Goal: Transaction & Acquisition: Purchase product/service

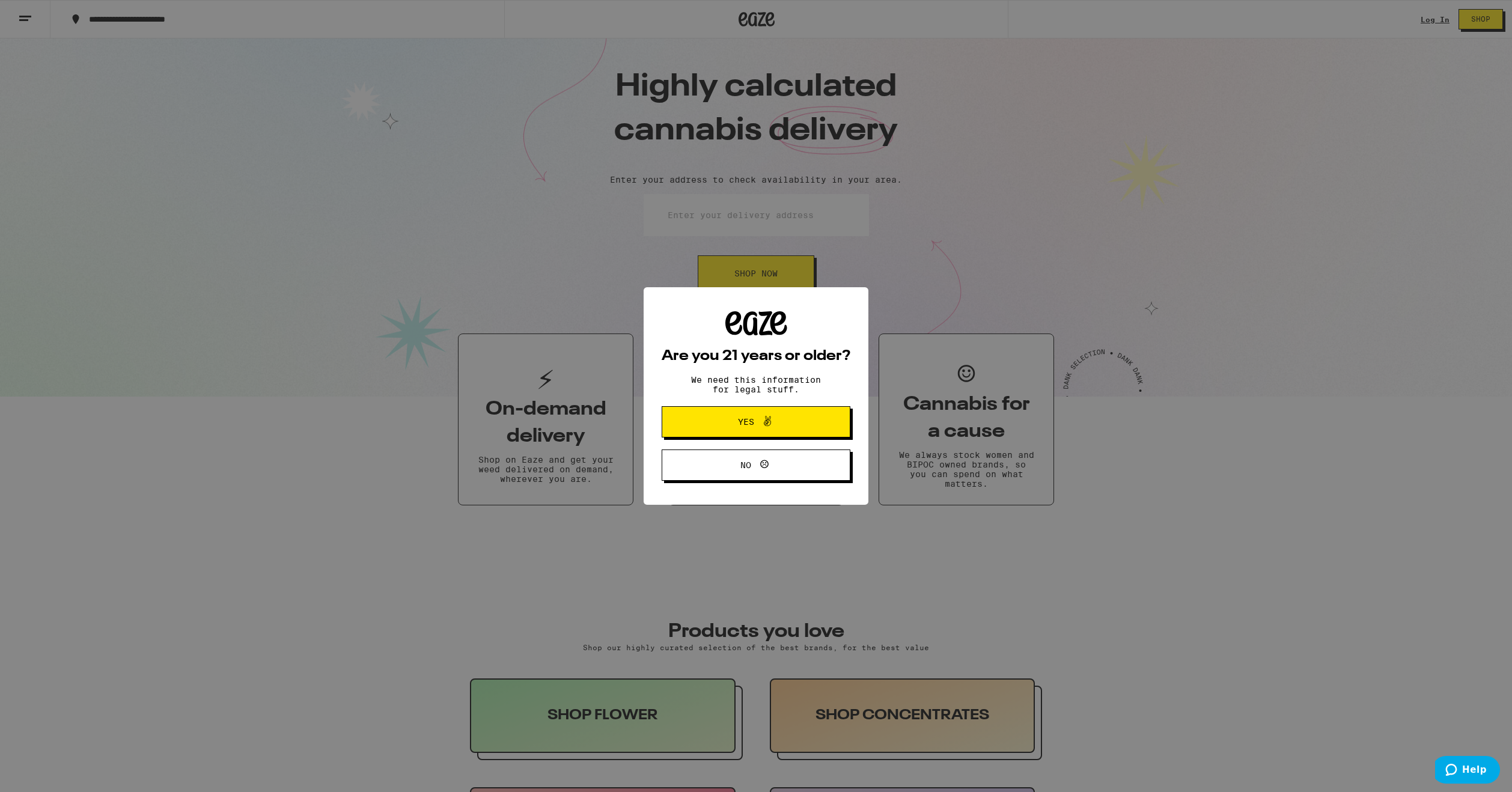
click at [787, 435] on button "Yes" at bounding box center [756, 422] width 188 height 31
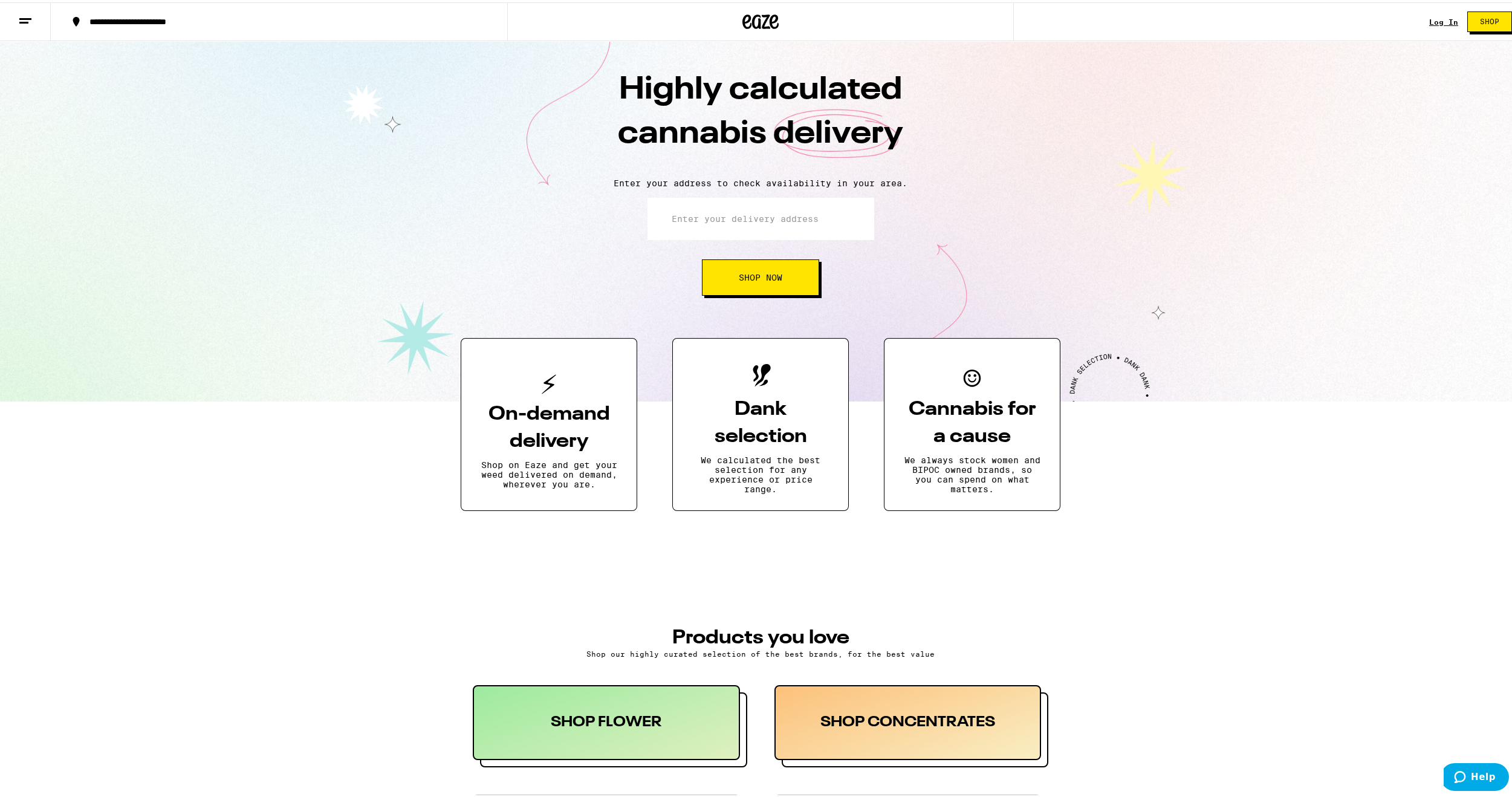
click at [1420, 22] on div "**********" at bounding box center [760, 19] width 1521 height 39
click at [1429, 20] on div "Log In" at bounding box center [1443, 20] width 29 height 8
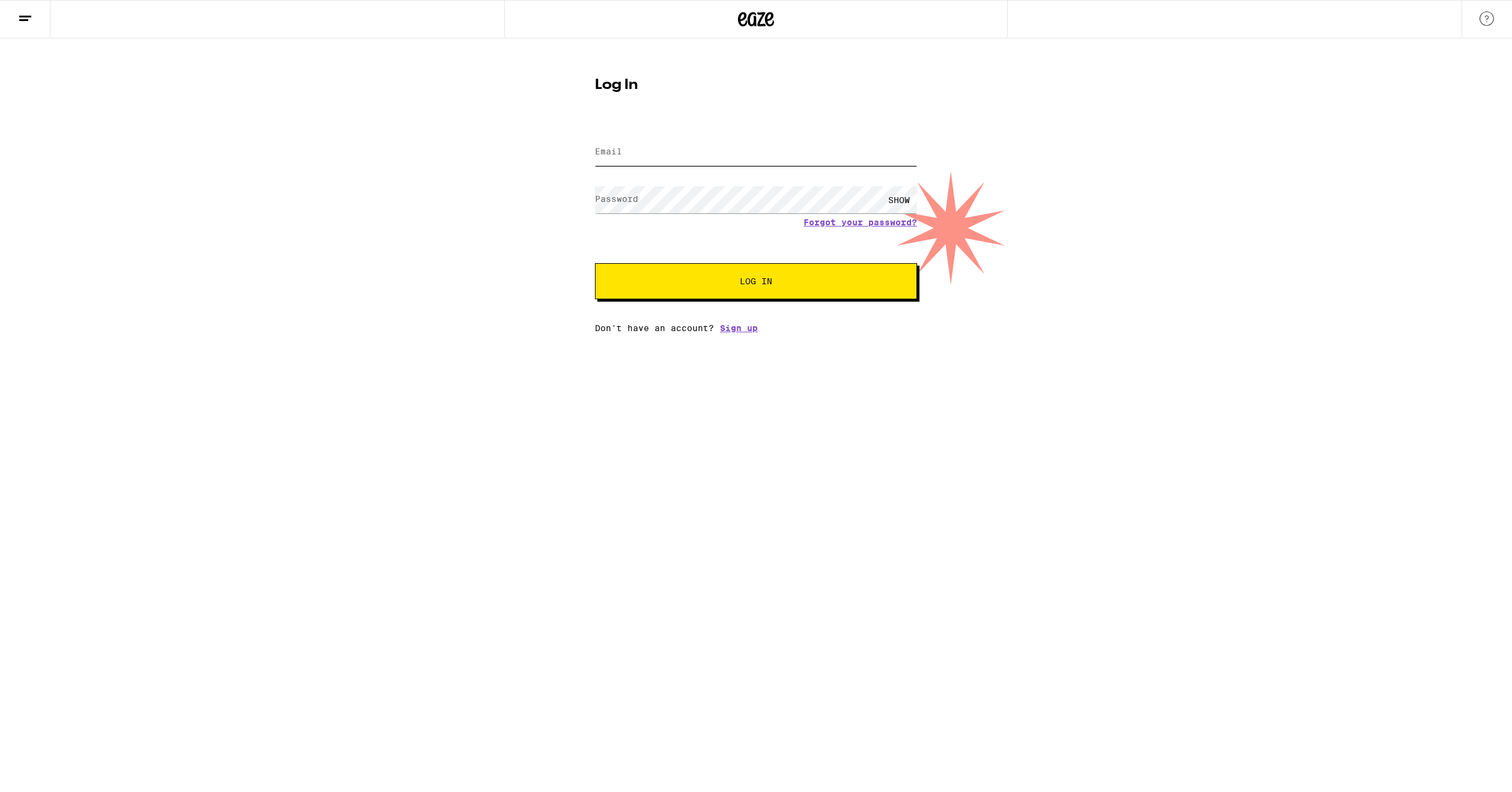
click at [635, 143] on input "Email" at bounding box center [756, 152] width 322 height 27
click at [653, 155] on input "Email" at bounding box center [756, 152] width 322 height 27
type input "[EMAIL_ADDRESS][DOMAIN_NAME]"
click at [595, 263] on button "Log In" at bounding box center [756, 281] width 322 height 36
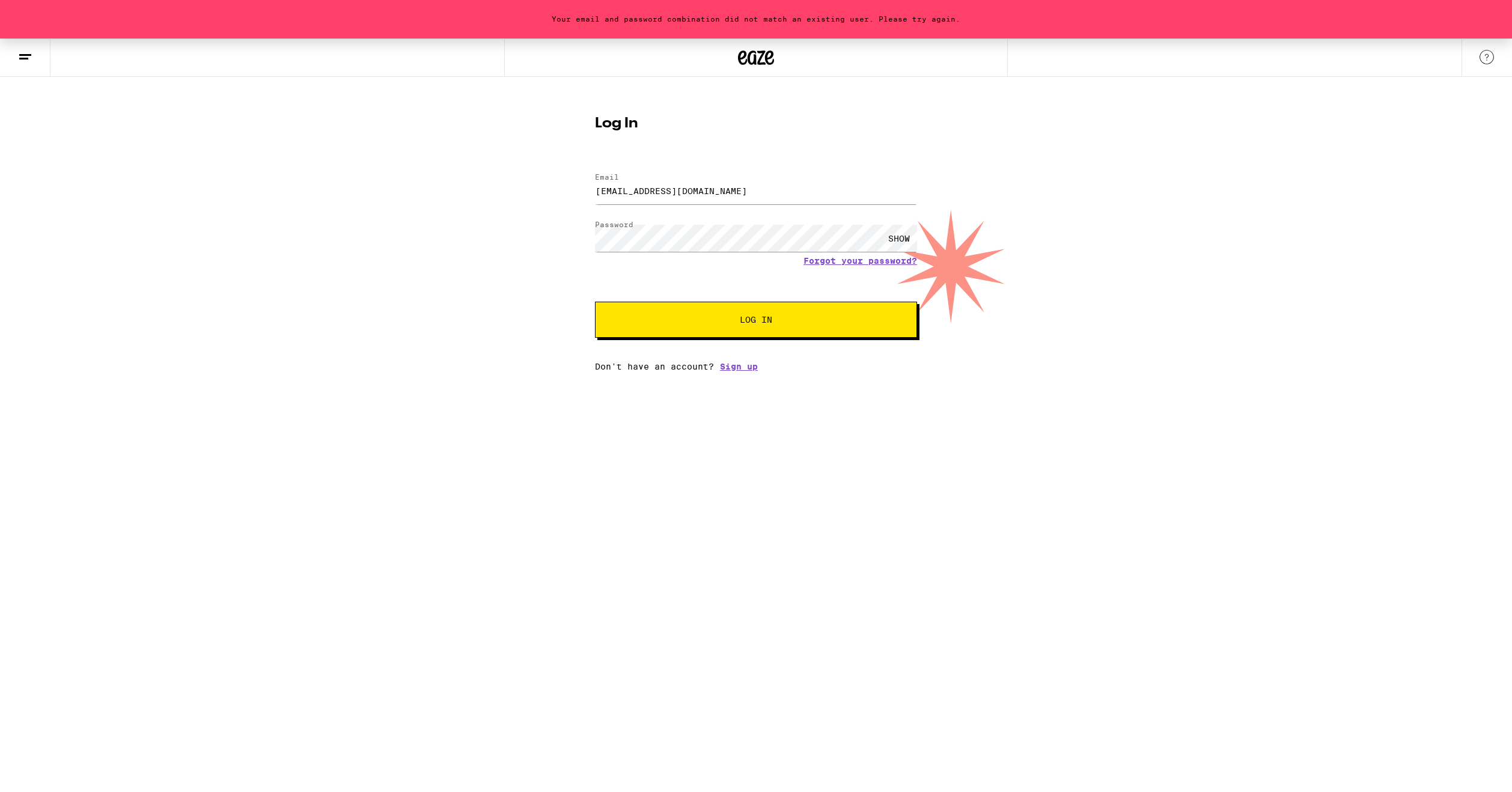
click at [886, 238] on div "SHOW" at bounding box center [899, 238] width 36 height 27
click at [772, 205] on input "[EMAIL_ADDRESS][DOMAIN_NAME]" at bounding box center [756, 190] width 322 height 27
click at [771, 199] on input "[EMAIL_ADDRESS][DOMAIN_NAME]" at bounding box center [756, 190] width 322 height 27
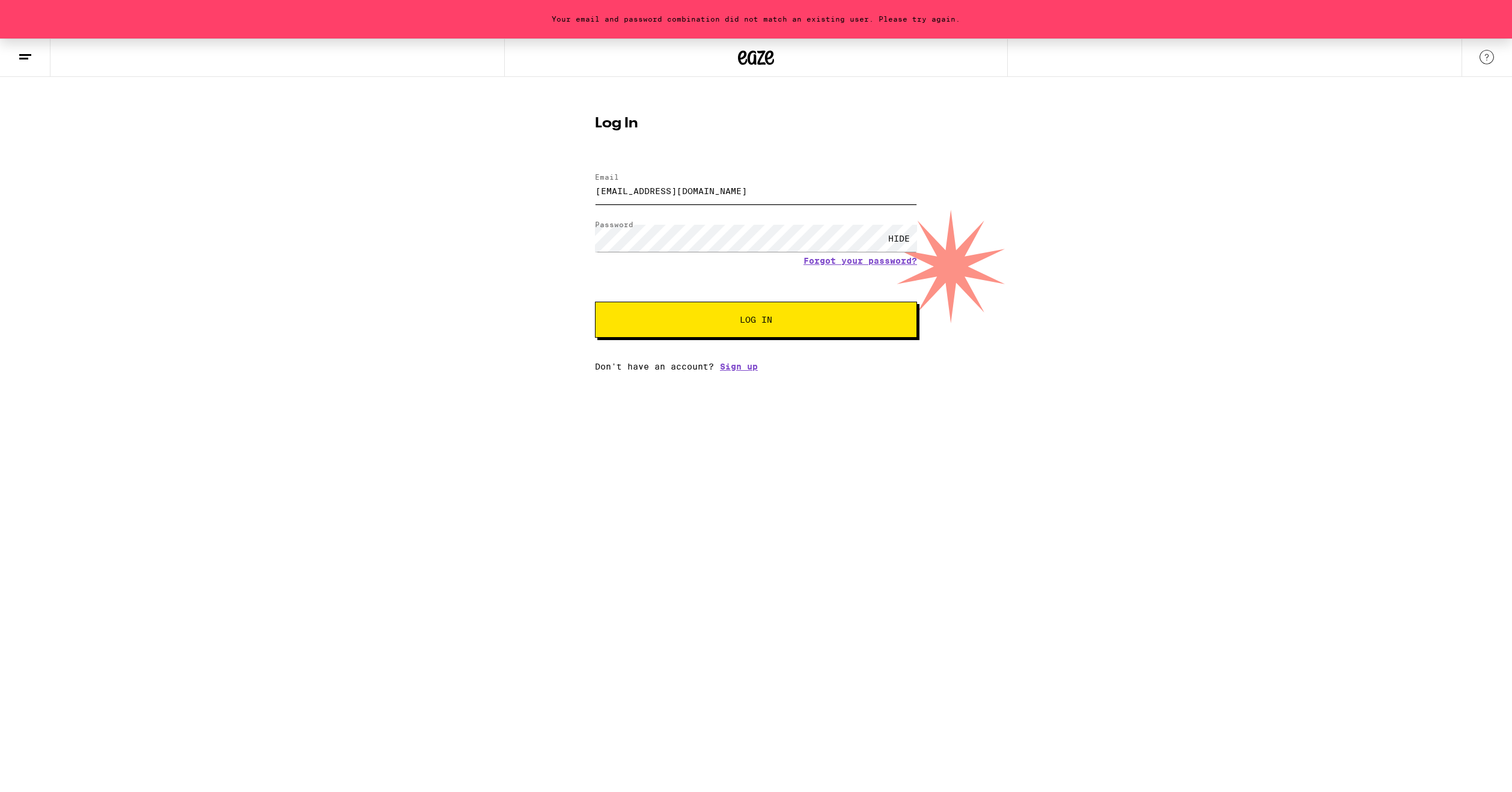
type input "[EMAIL_ADDRESS][DOMAIN_NAME]"
click at [595, 301] on button "Log In" at bounding box center [756, 320] width 322 height 36
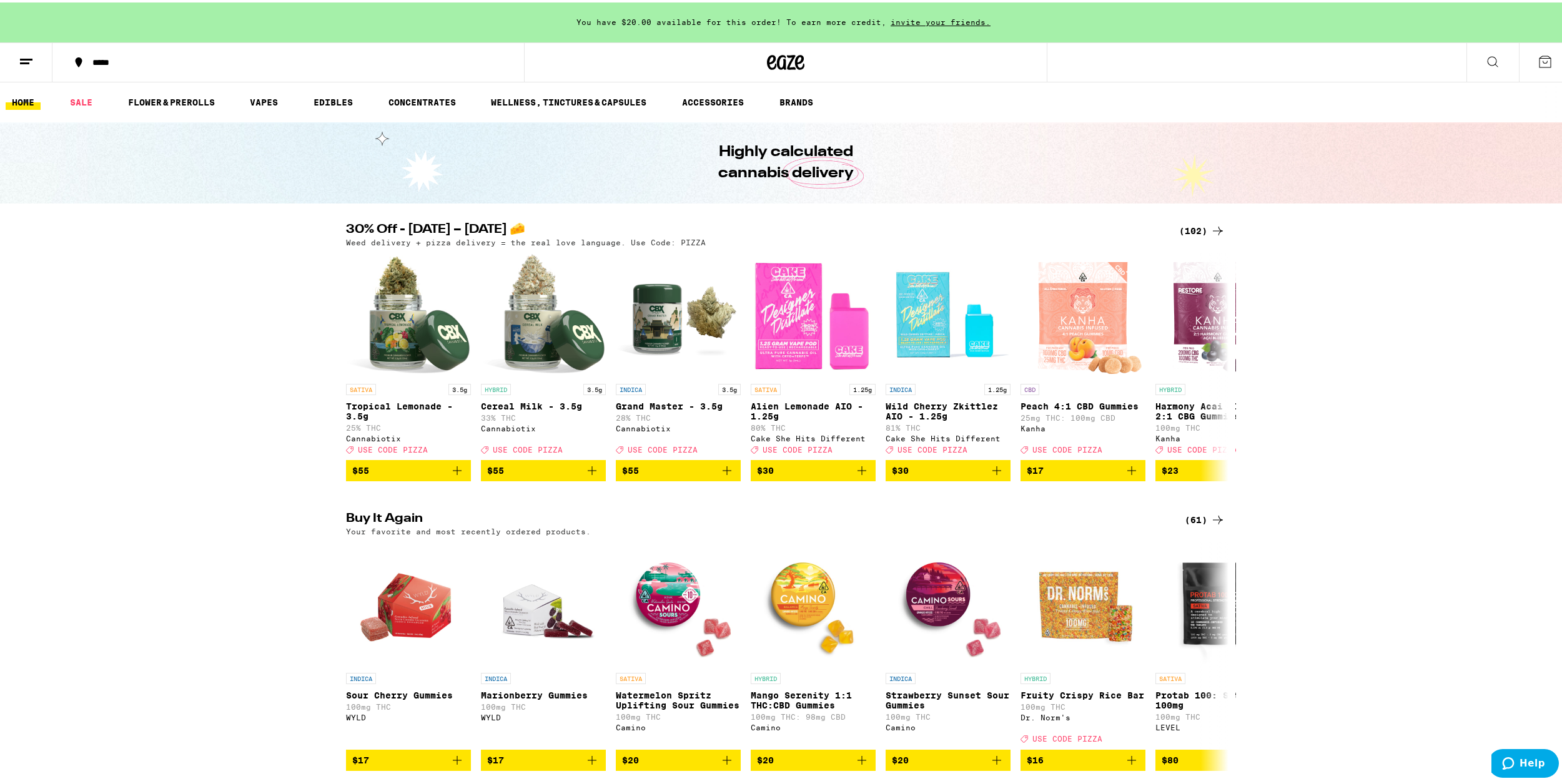
click at [1192, 225] on div "(102)" at bounding box center [1202, 228] width 46 height 15
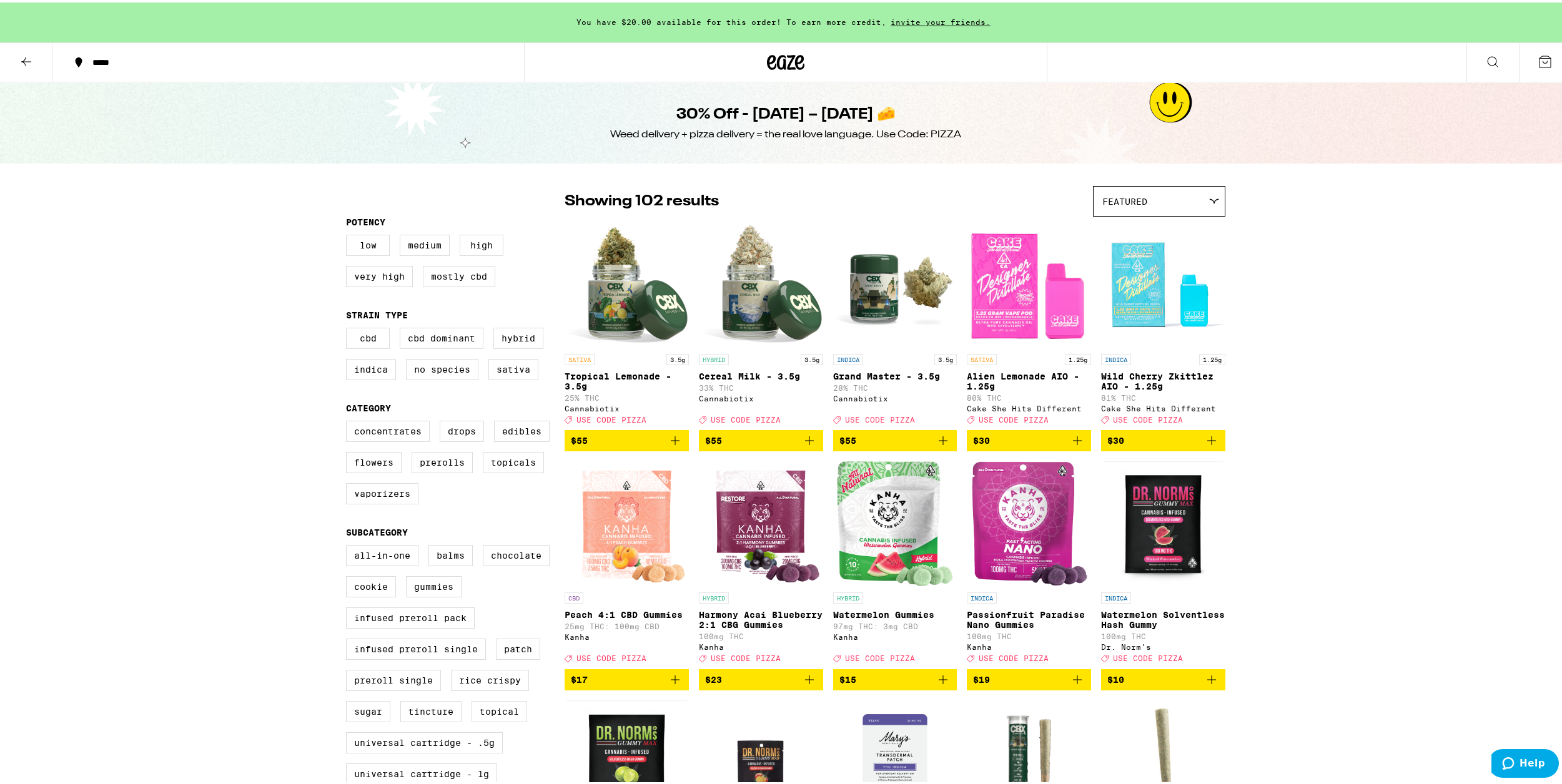
click at [1153, 199] on div "Featured" at bounding box center [1159, 198] width 131 height 29
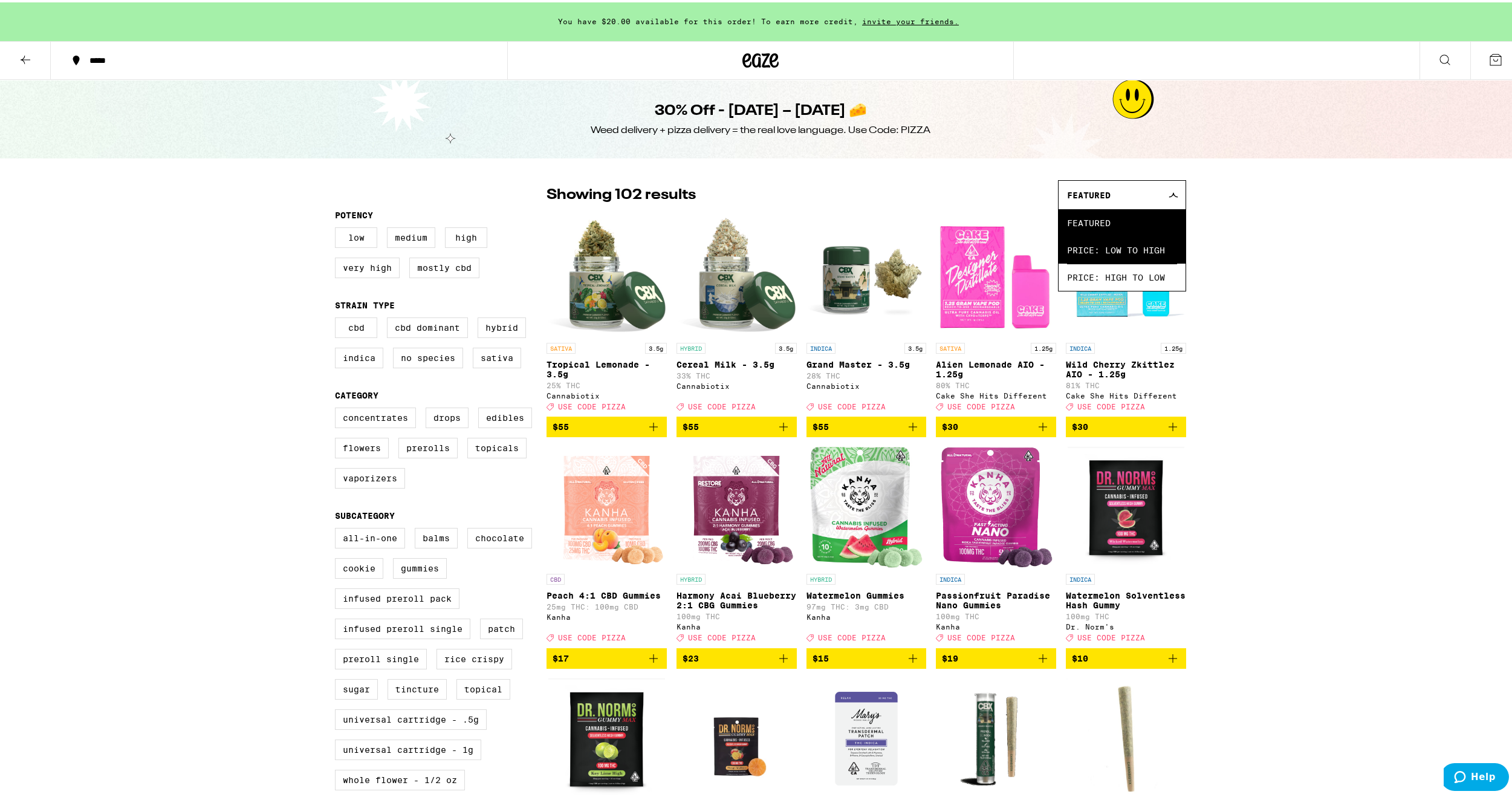
click at [1111, 247] on span "Price: Low to High" at bounding box center [1121, 248] width 110 height 27
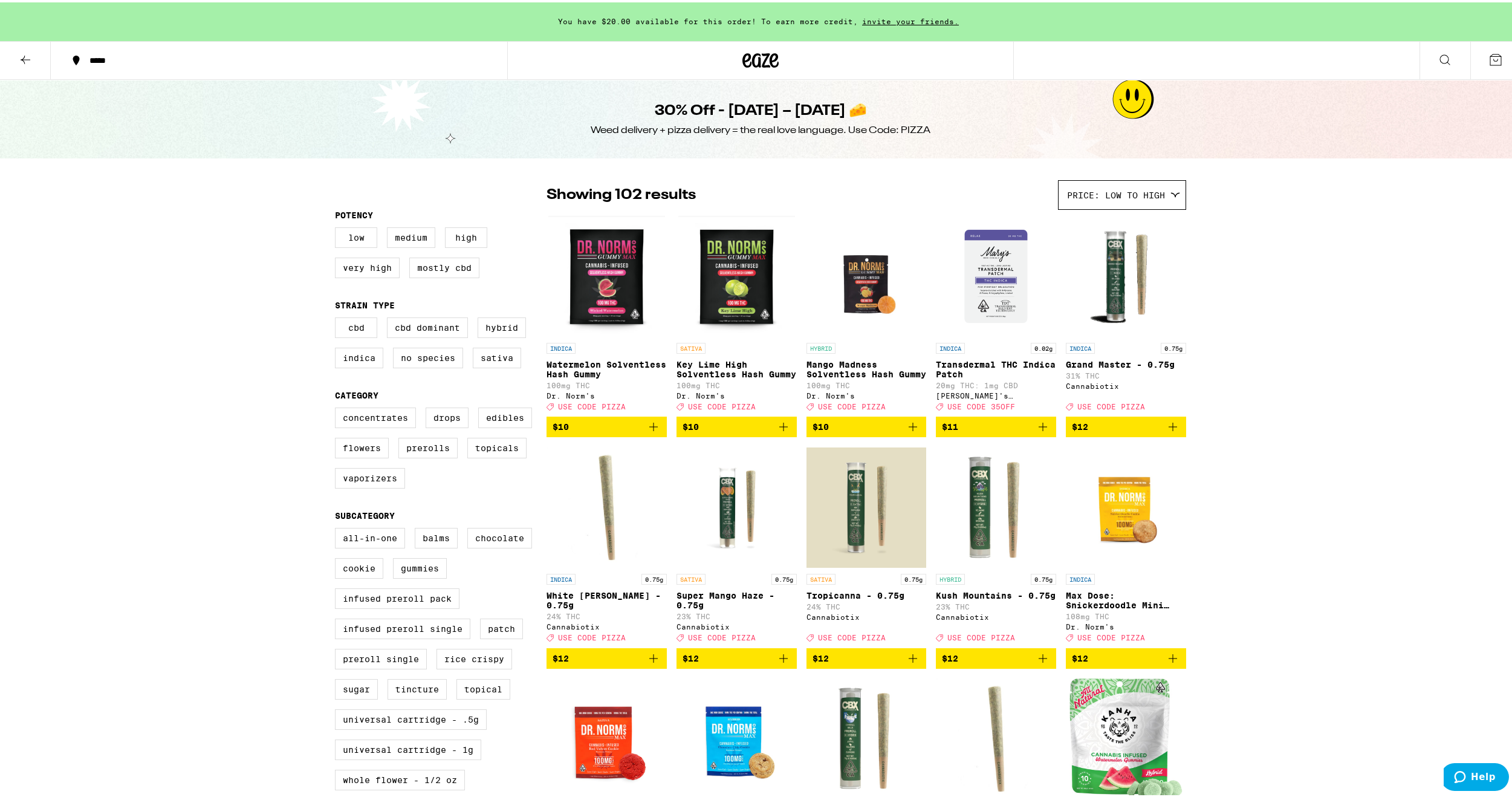
click at [1100, 193] on span "Price: Low to High" at bounding box center [1115, 193] width 98 height 9
click at [1113, 271] on span "Price: High to Low" at bounding box center [1121, 275] width 110 height 27
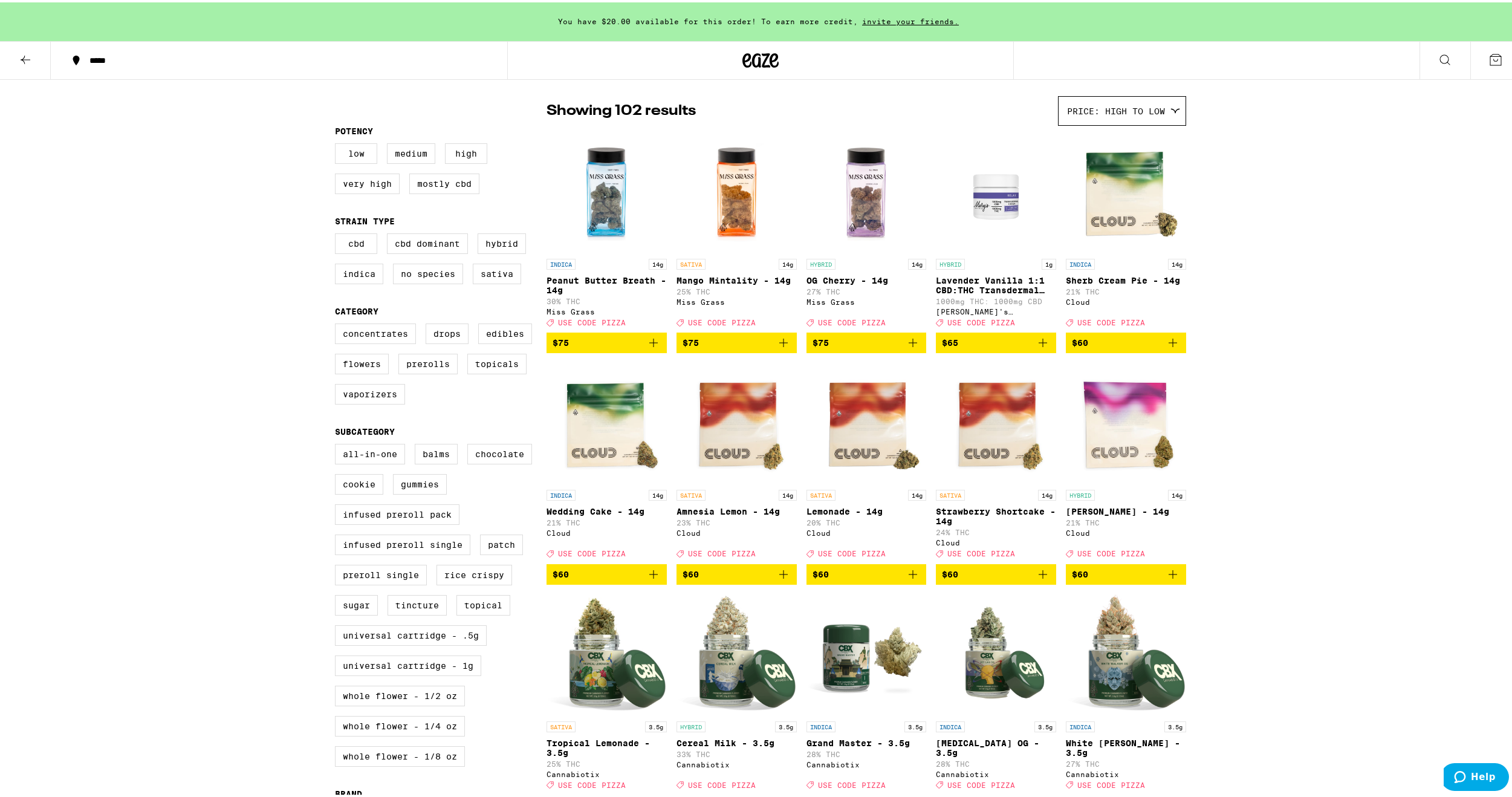
scroll to position [483, 0]
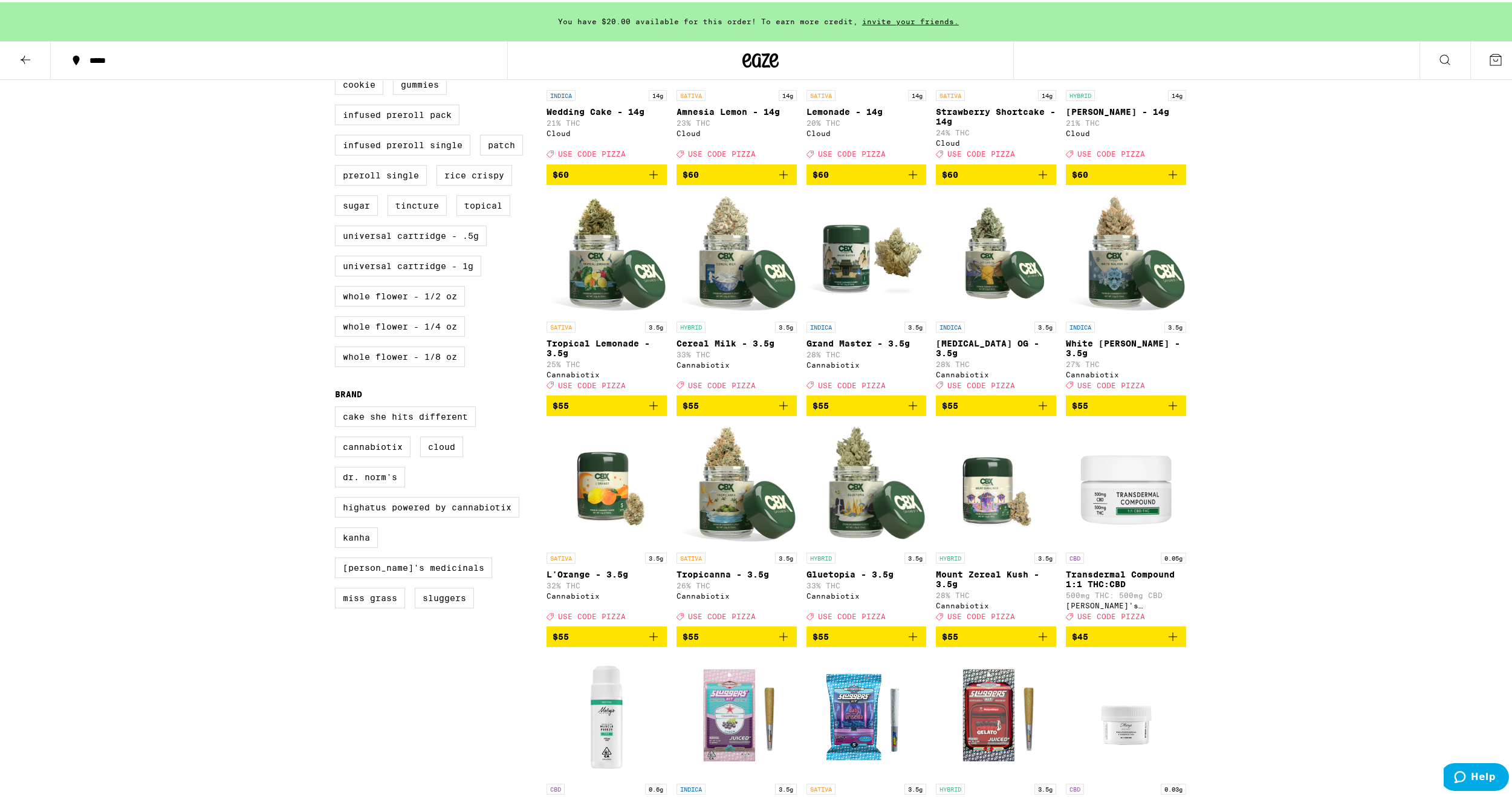
click at [784, 410] on icon "Add to bag" at bounding box center [783, 403] width 14 height 14
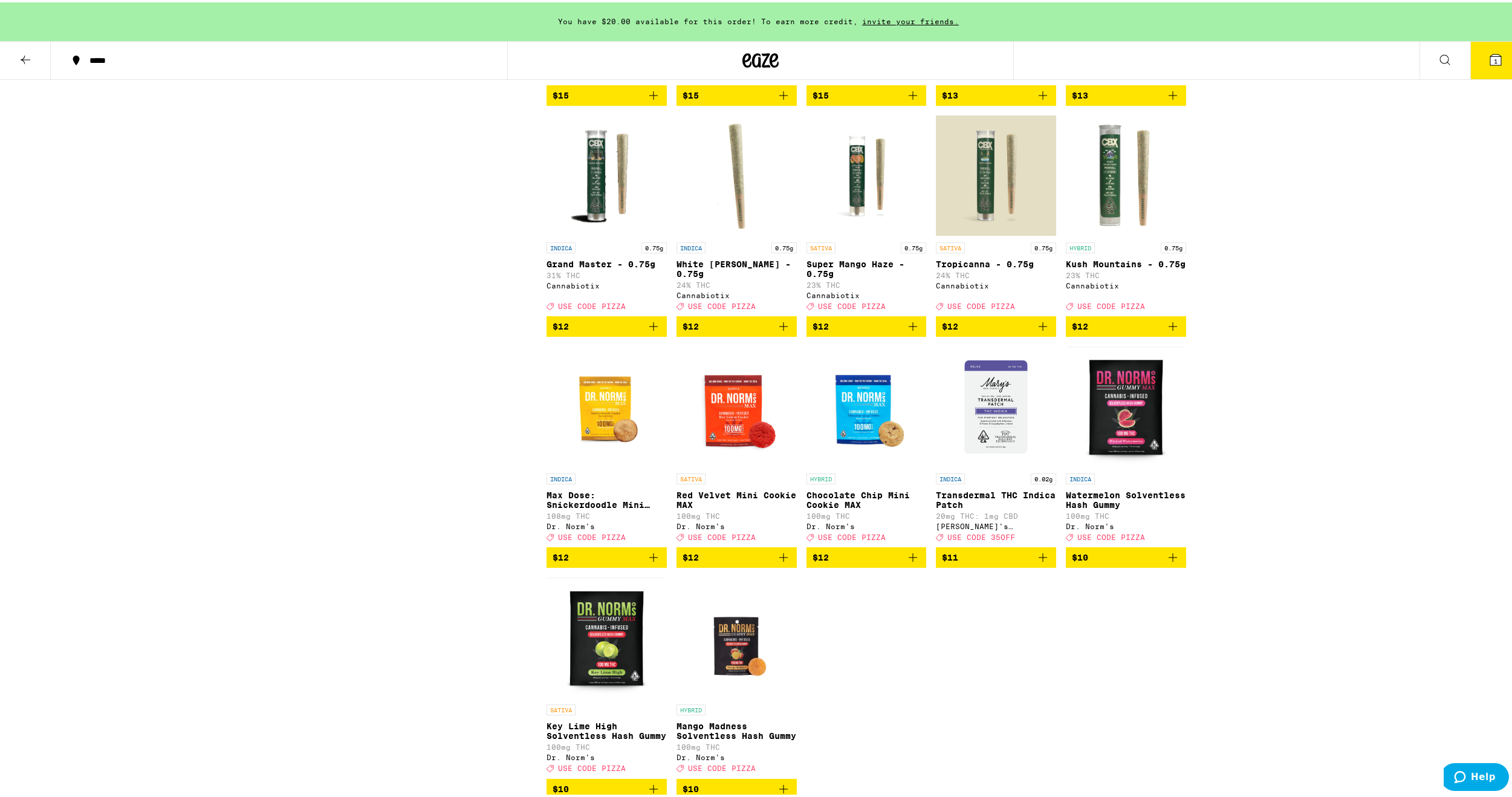
scroll to position [4223, 0]
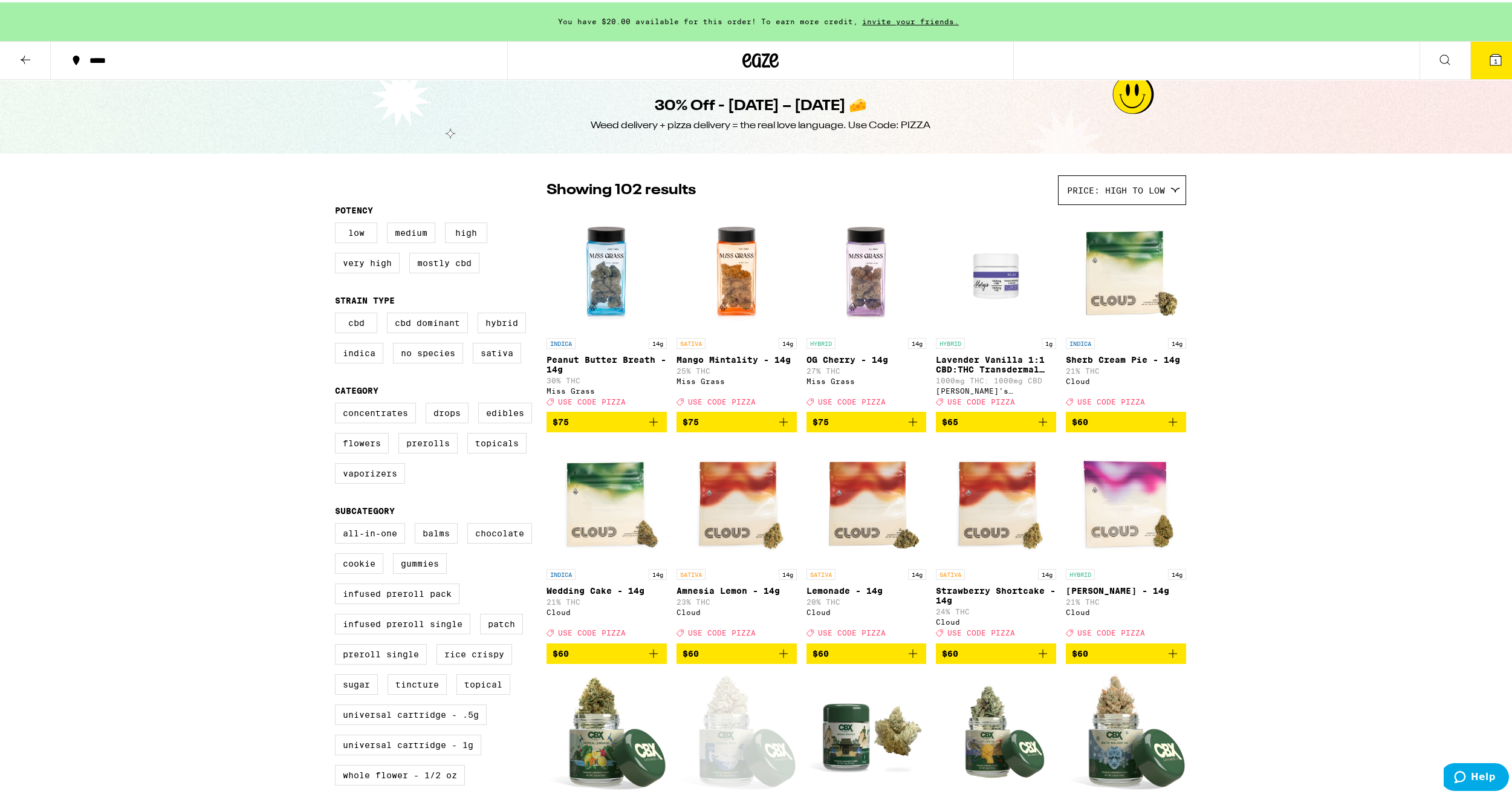
scroll to position [0, 0]
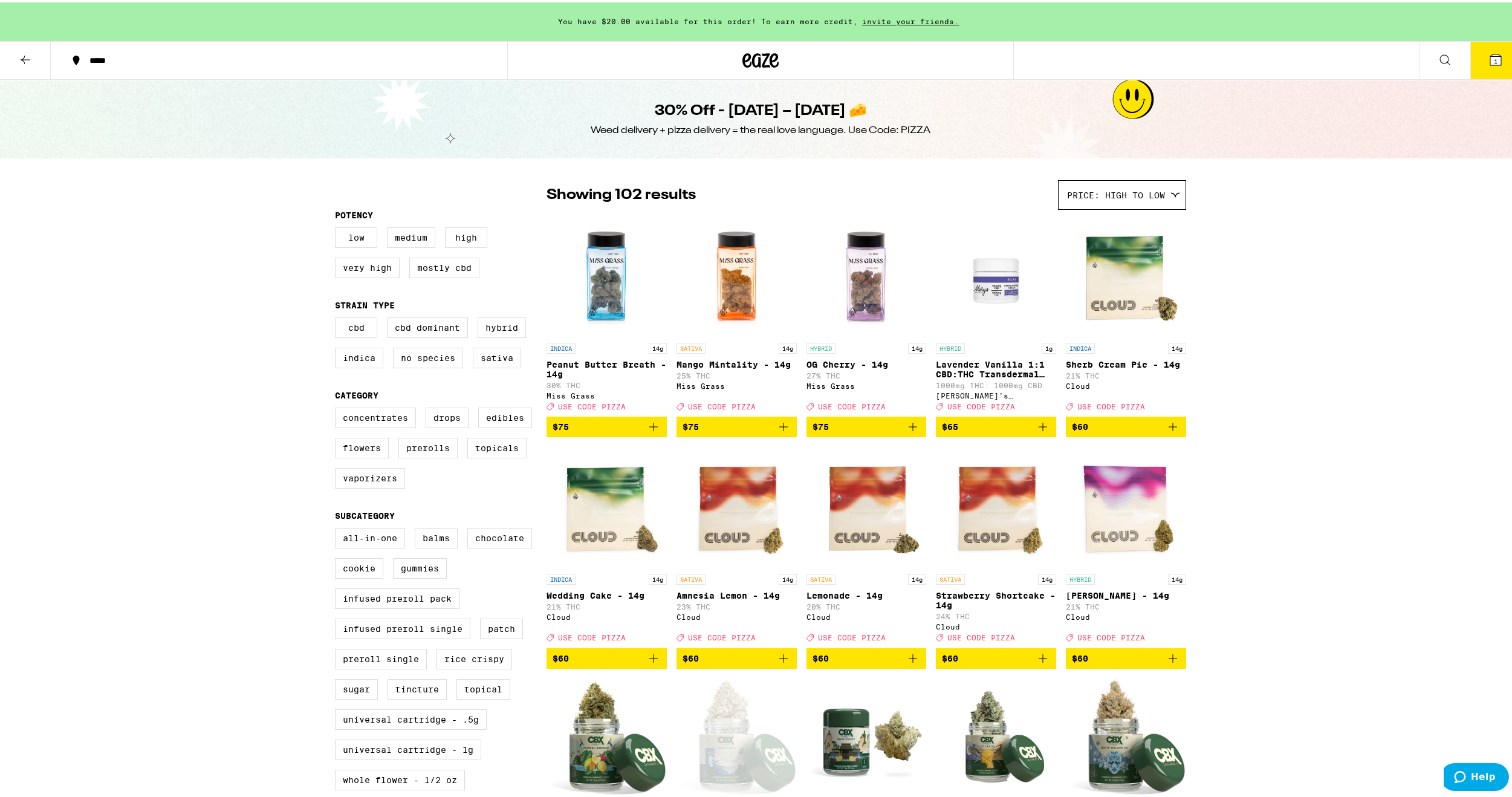
click at [18, 56] on button at bounding box center [25, 58] width 51 height 38
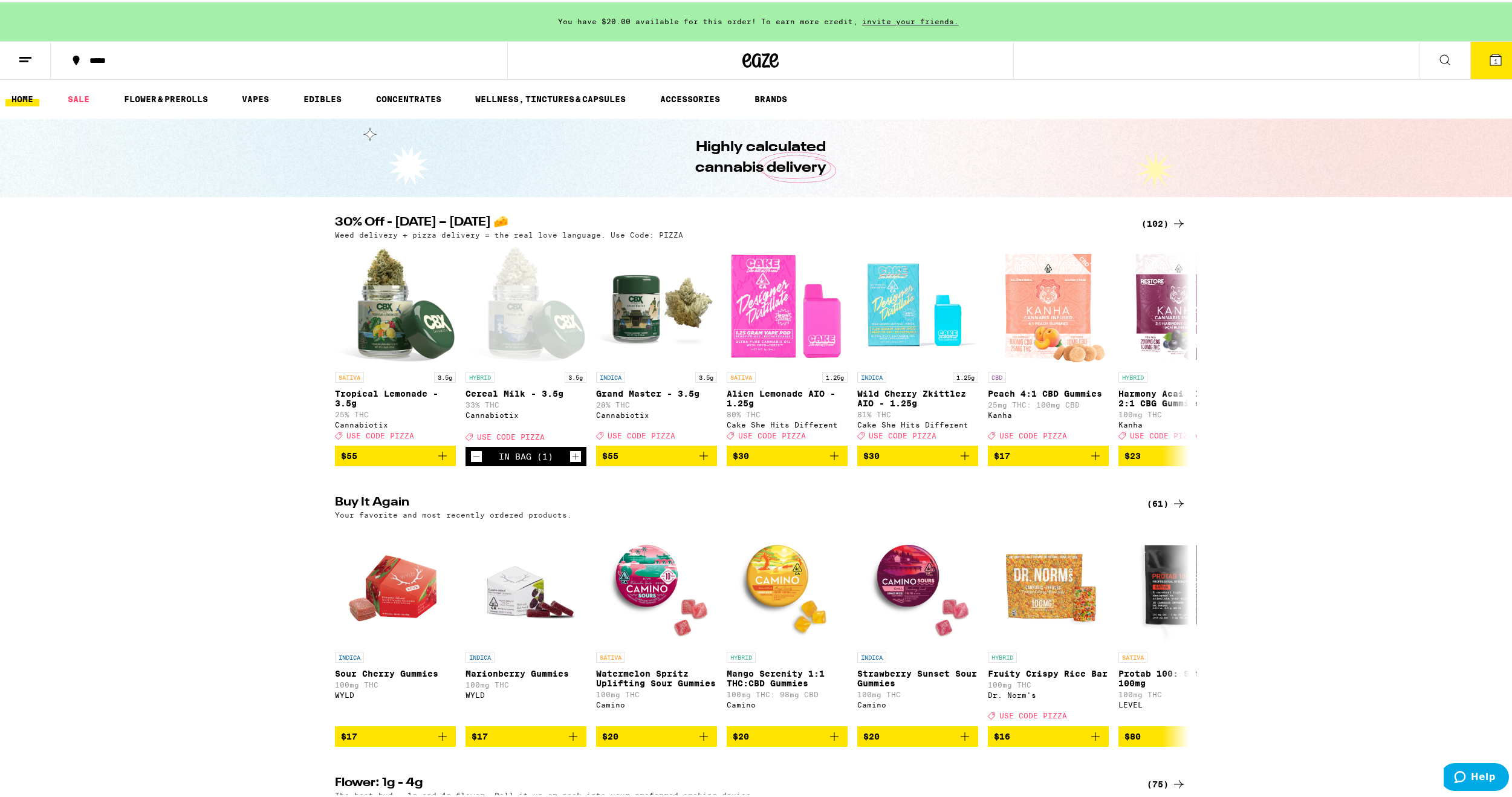
click at [324, 100] on link "EDIBLES" at bounding box center [322, 96] width 50 height 14
click at [325, 93] on link "EDIBLES" at bounding box center [322, 96] width 50 height 14
click at [79, 100] on link "SALE" at bounding box center [79, 96] width 34 height 14
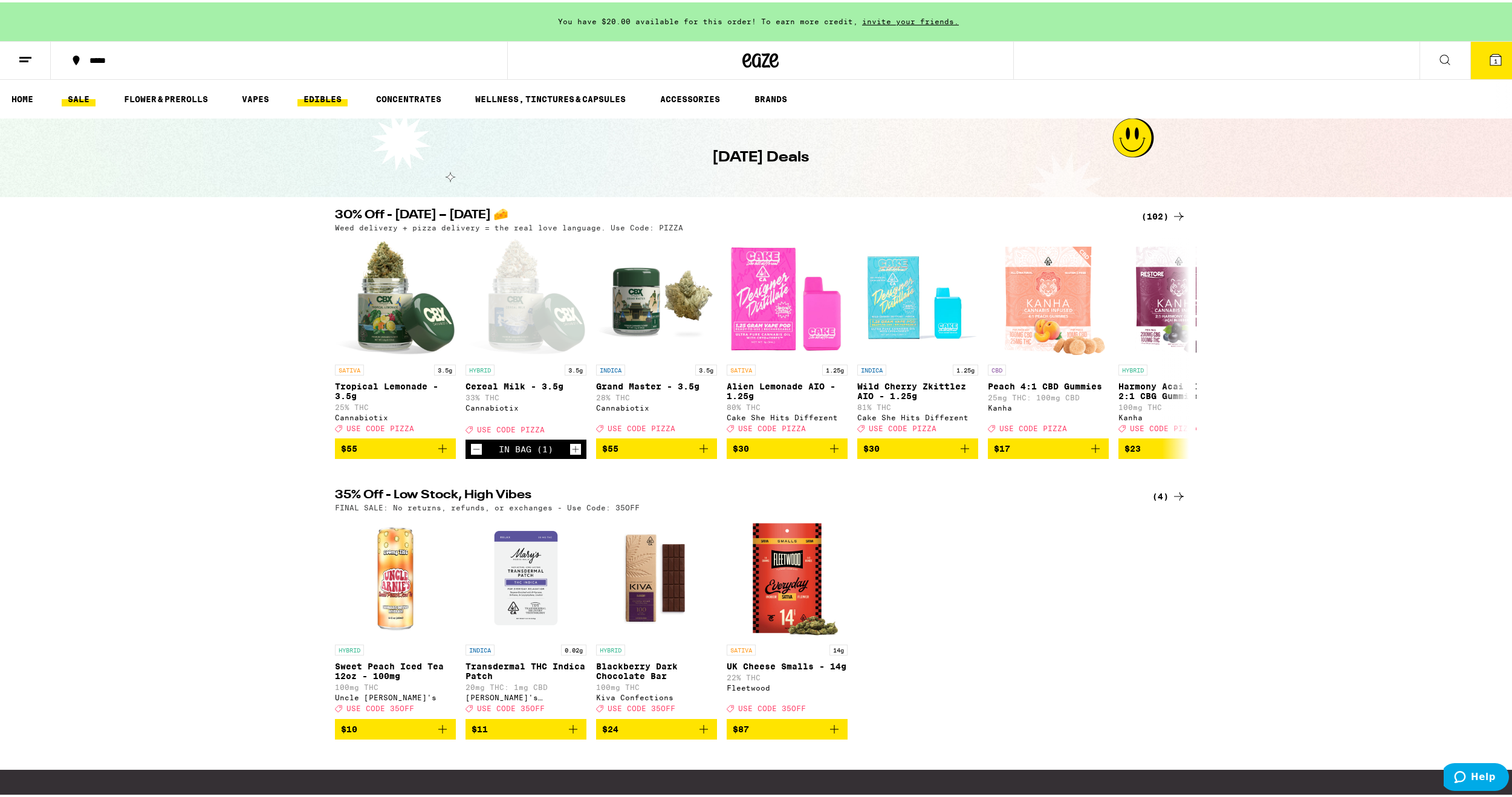
click at [318, 97] on link "EDIBLES" at bounding box center [322, 96] width 50 height 14
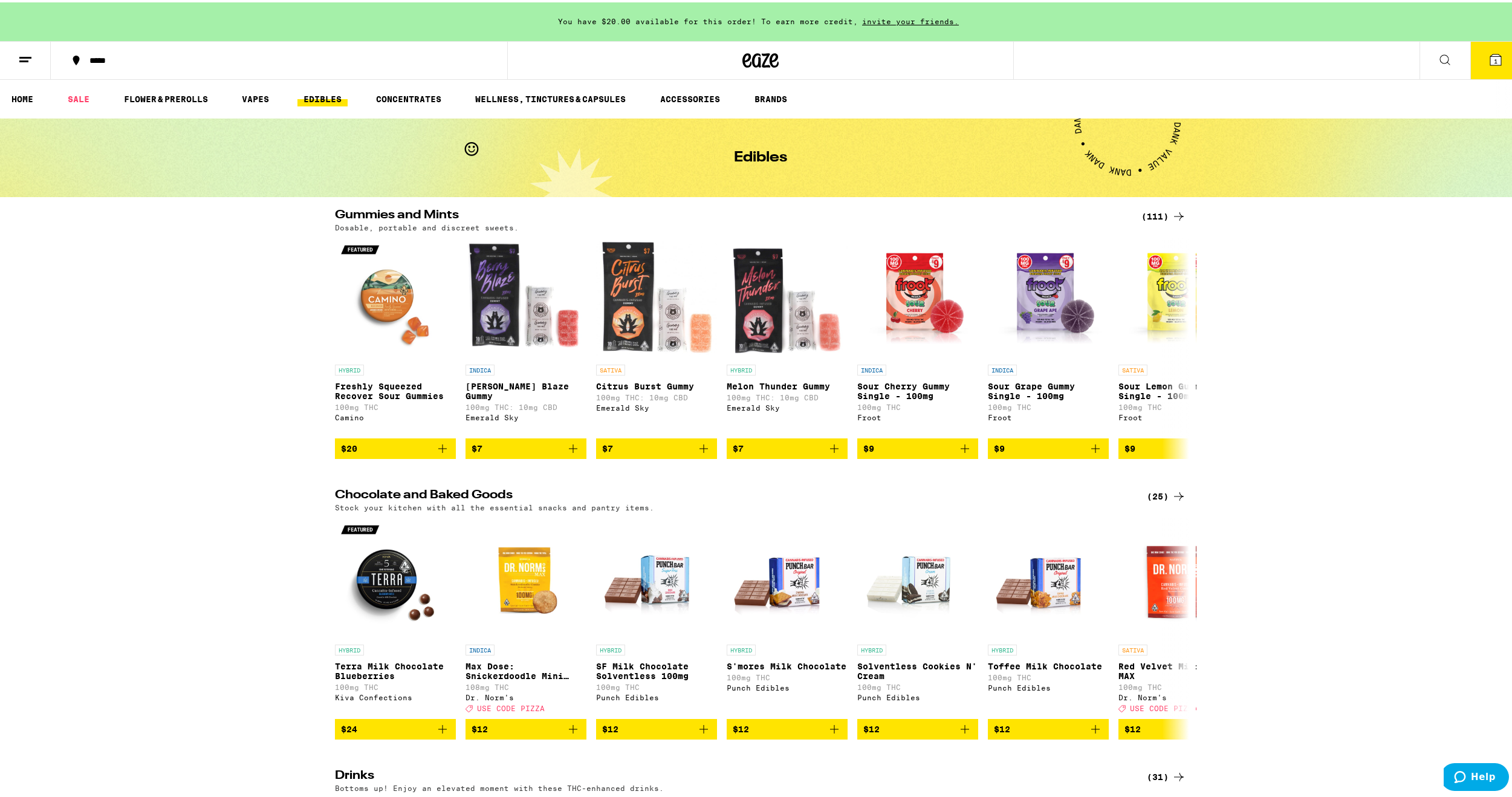
click at [1158, 209] on div "(111)" at bounding box center [1163, 213] width 45 height 14
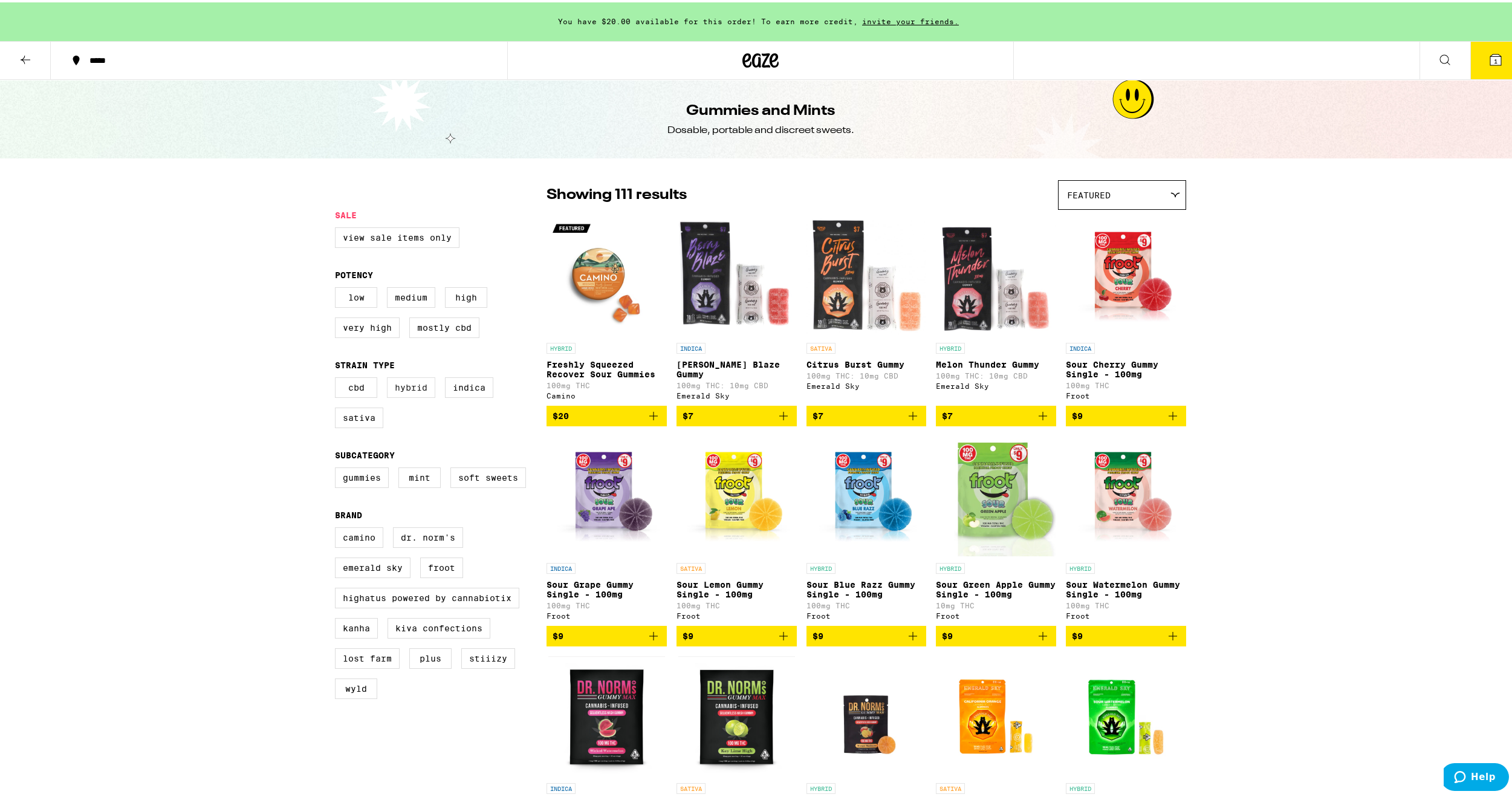
click at [409, 395] on label "Hybrid" at bounding box center [411, 385] width 48 height 20
click at [338, 377] on input "Hybrid" at bounding box center [337, 376] width 1 height 1
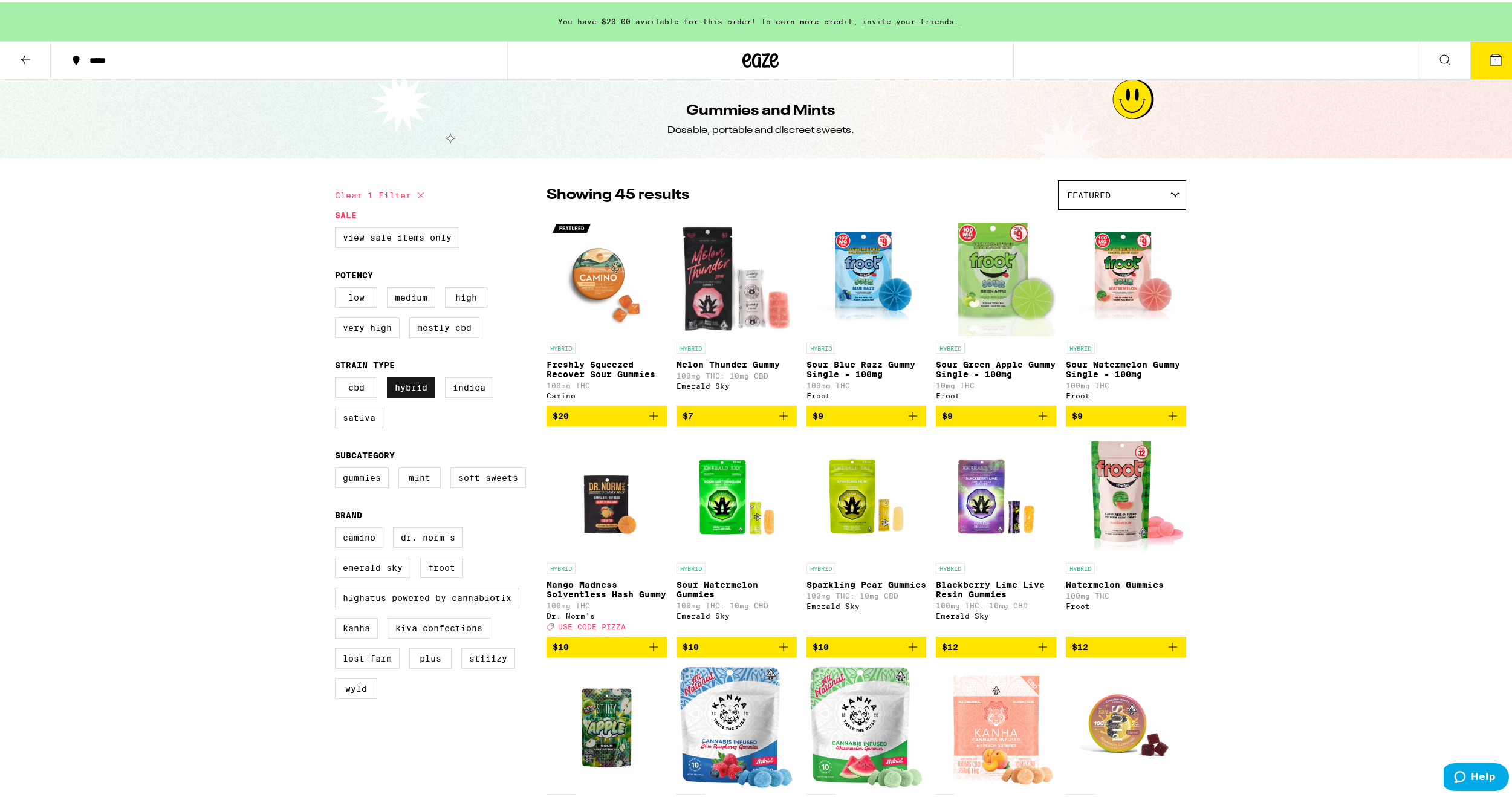
click at [409, 395] on label "Hybrid" at bounding box center [411, 385] width 48 height 20
click at [338, 377] on input "Hybrid" at bounding box center [337, 376] width 1 height 1
checkbox input "false"
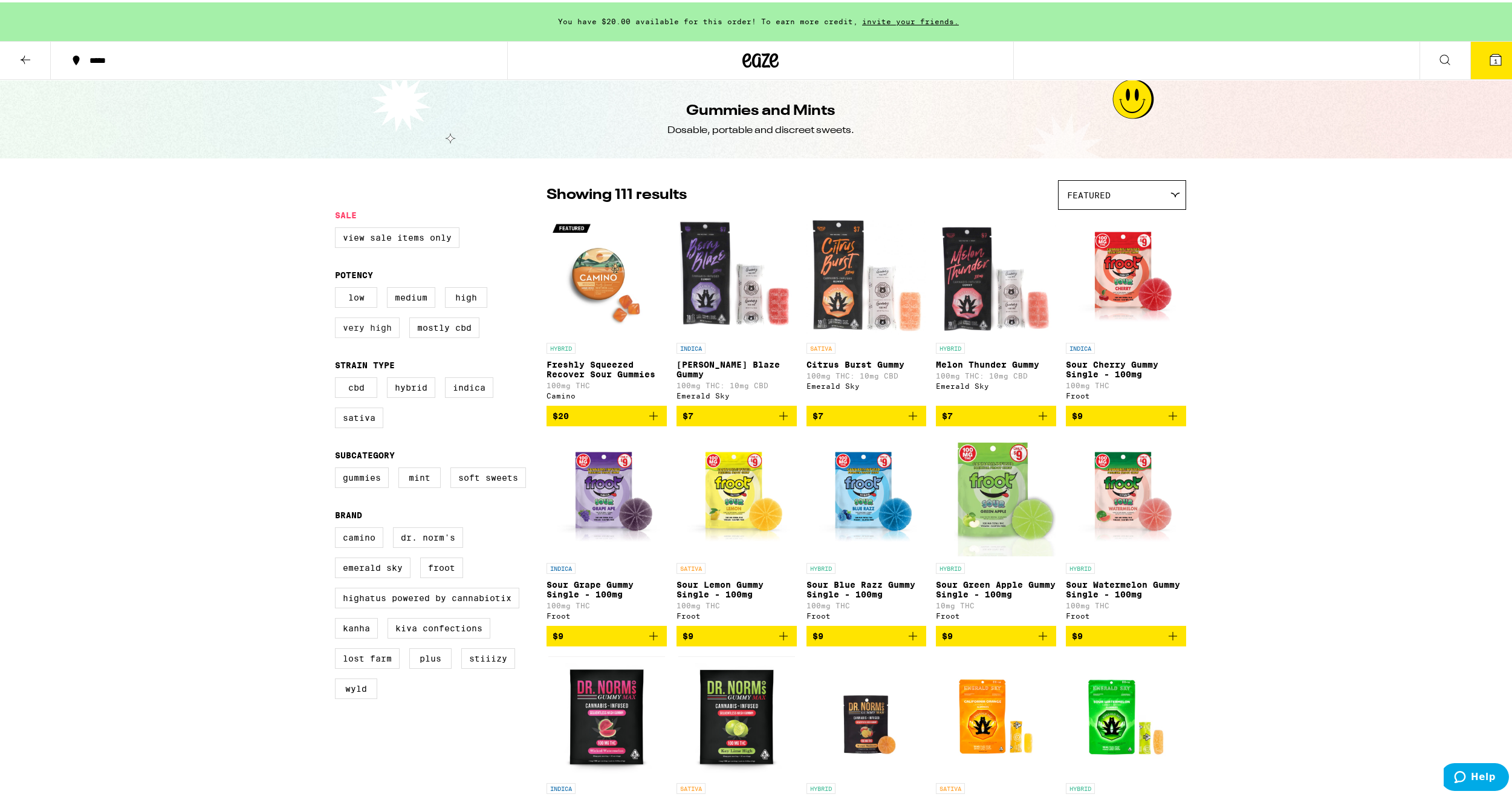
click at [368, 333] on label "Very High" at bounding box center [368, 325] width 65 height 20
click at [338, 287] on input "Very High" at bounding box center [337, 286] width 1 height 1
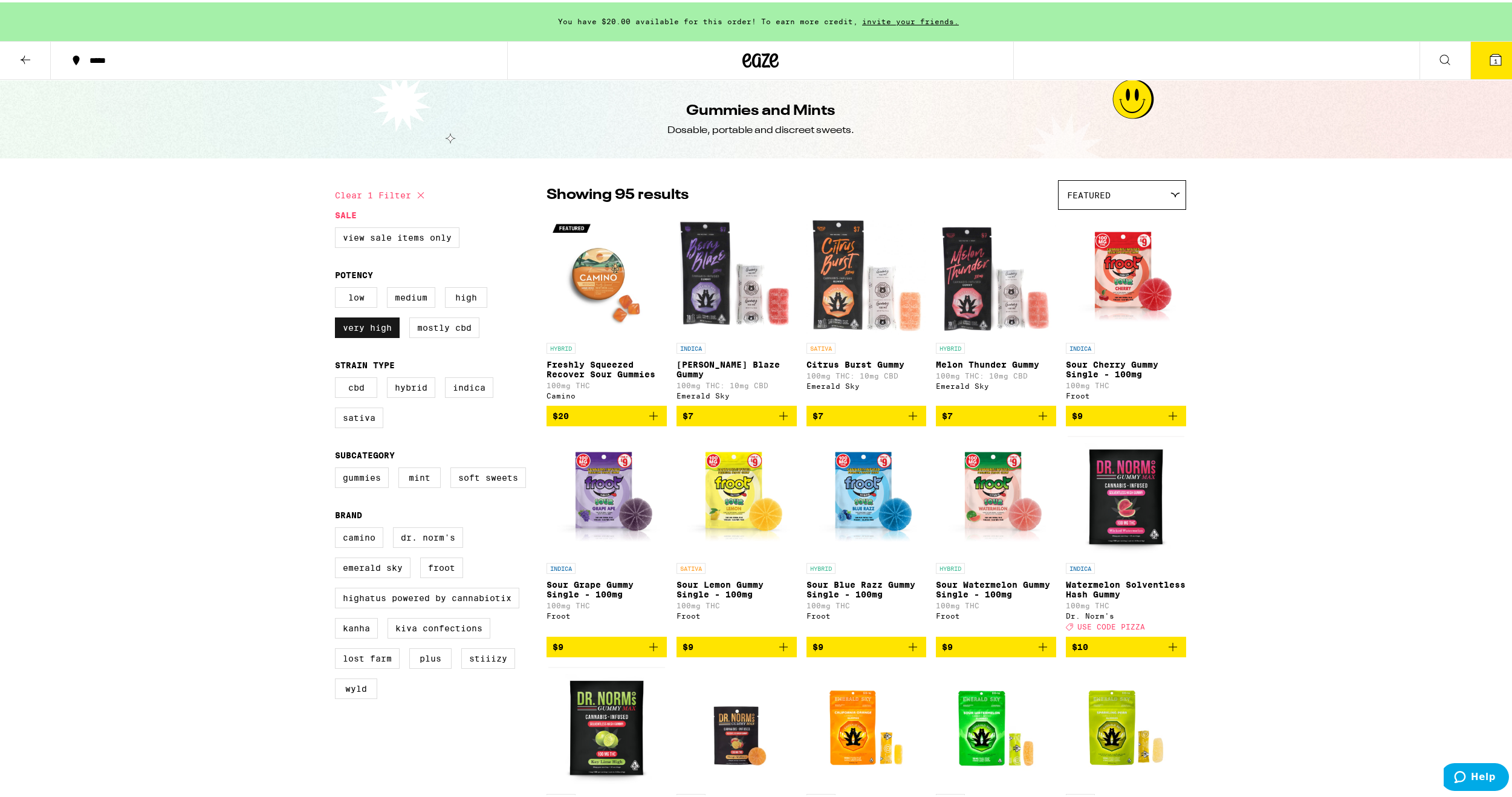
click at [372, 335] on label "Very High" at bounding box center [368, 325] width 65 height 20
click at [338, 287] on input "Very High" at bounding box center [337, 286] width 1 height 1
checkbox input "false"
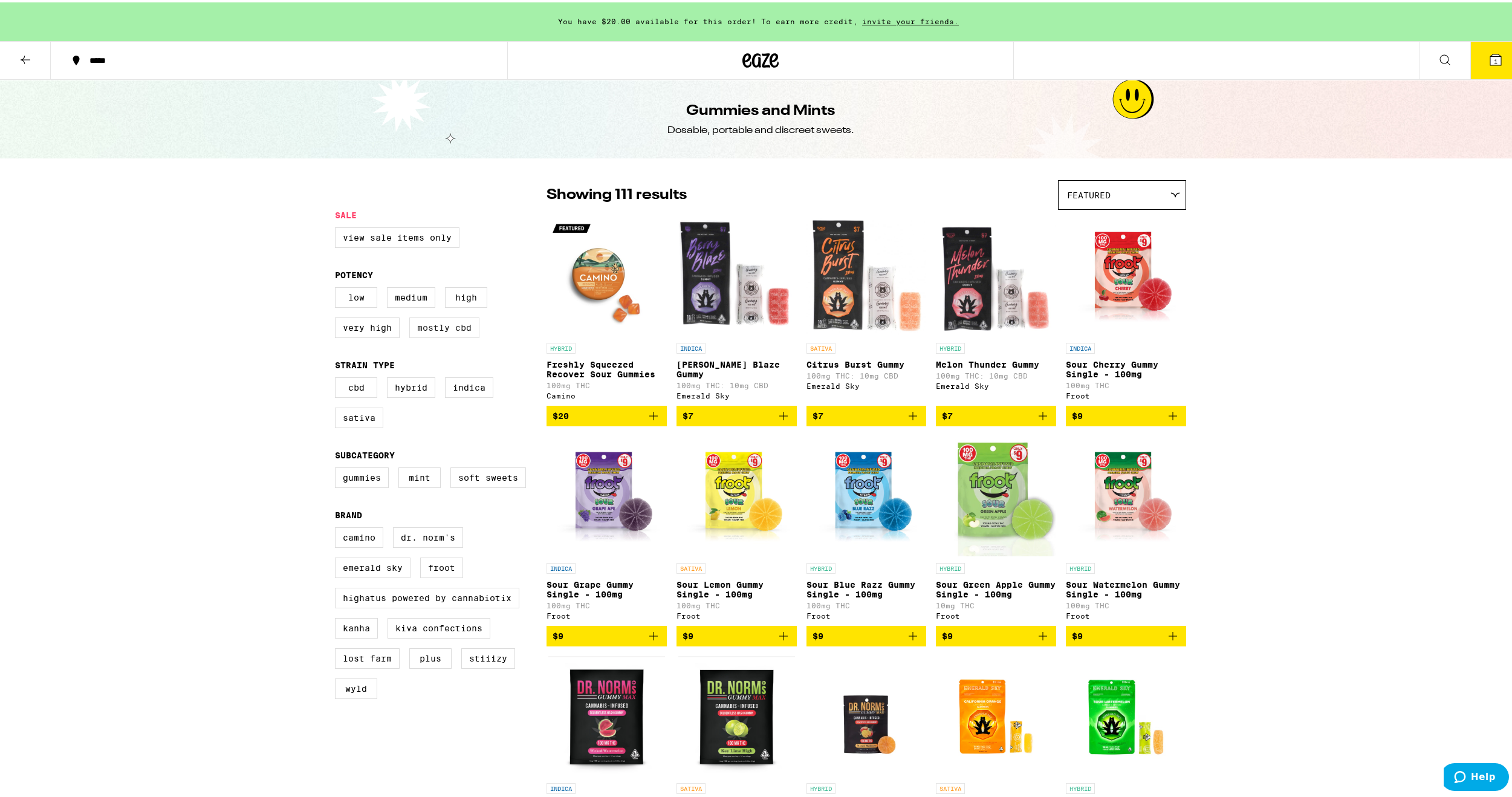
click at [430, 327] on label "Mostly CBD" at bounding box center [445, 325] width 70 height 20
click at [338, 287] on input "Mostly CBD" at bounding box center [337, 286] width 1 height 1
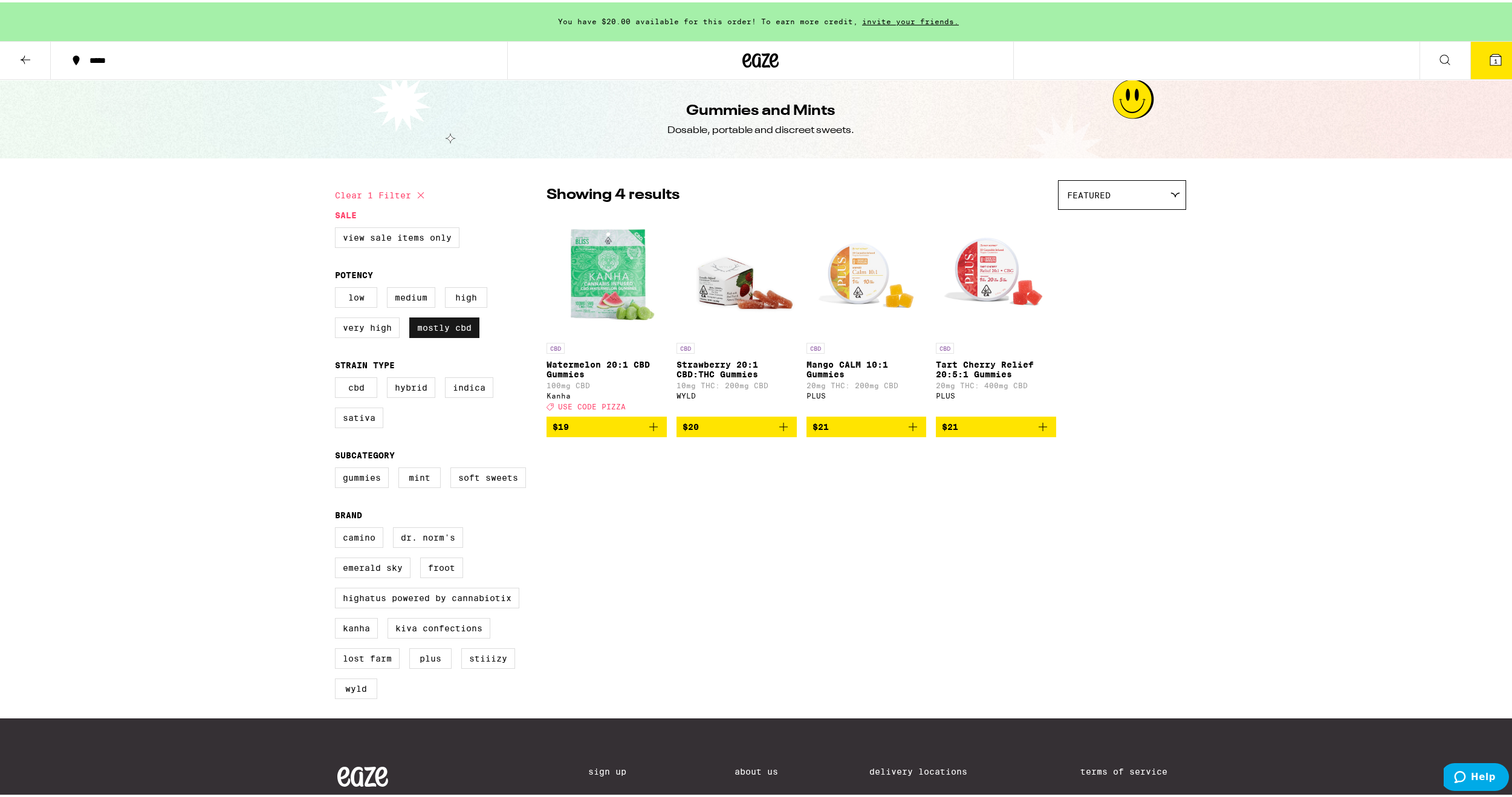
click at [426, 330] on label "Mostly CBD" at bounding box center [445, 325] width 70 height 20
click at [338, 287] on input "Mostly CBD" at bounding box center [337, 286] width 1 height 1
checkbox input "false"
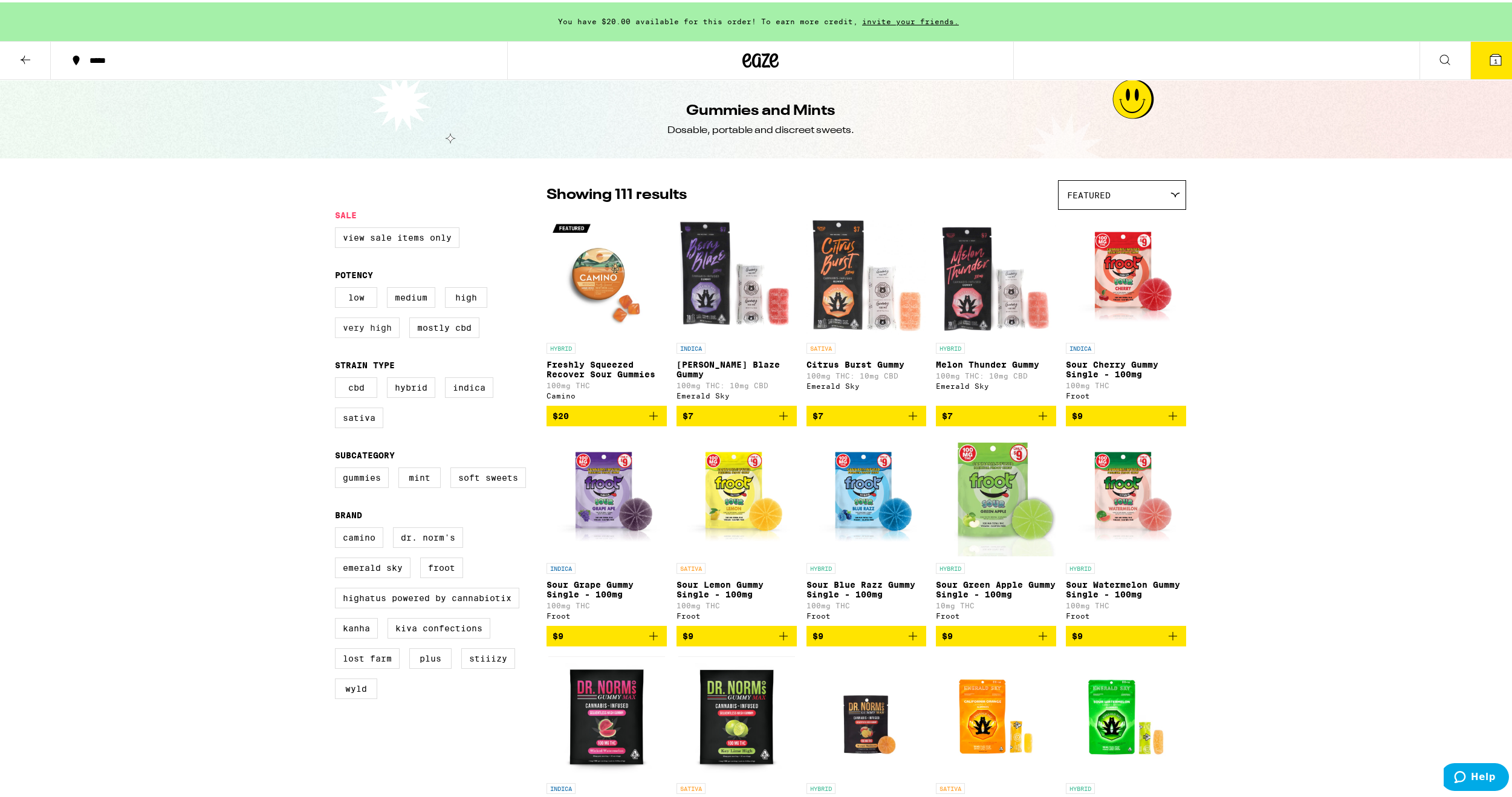
click at [380, 329] on label "Very High" at bounding box center [368, 325] width 65 height 20
click at [338, 287] on input "Very High" at bounding box center [337, 286] width 1 height 1
checkbox input "true"
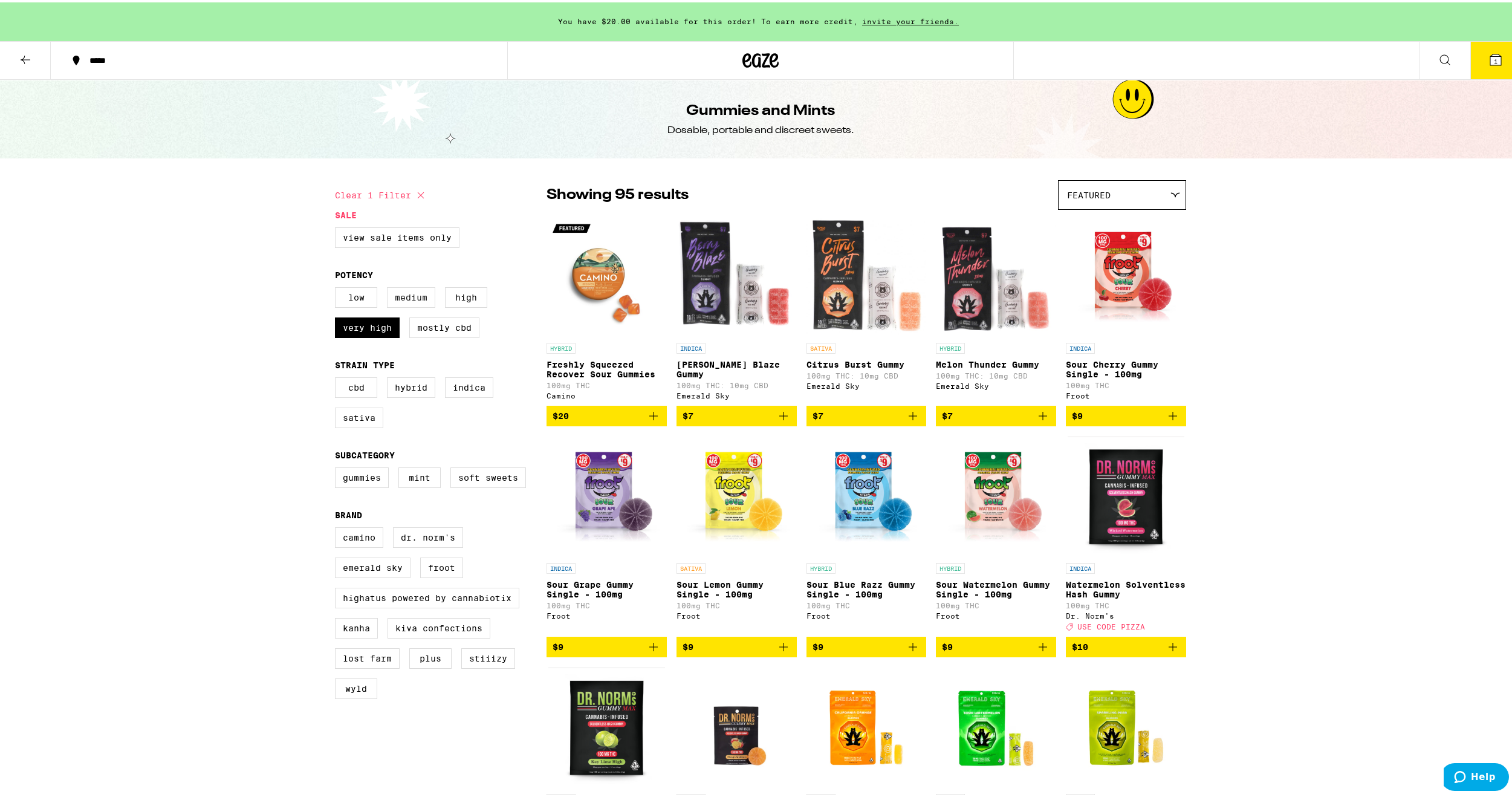
click at [416, 301] on label "Medium" at bounding box center [411, 295] width 48 height 20
click at [338, 287] on input "Medium" at bounding box center [337, 286] width 1 height 1
checkbox input "true"
click at [372, 329] on label "Very High" at bounding box center [368, 325] width 65 height 20
click at [338, 287] on input "Very High" at bounding box center [337, 286] width 1 height 1
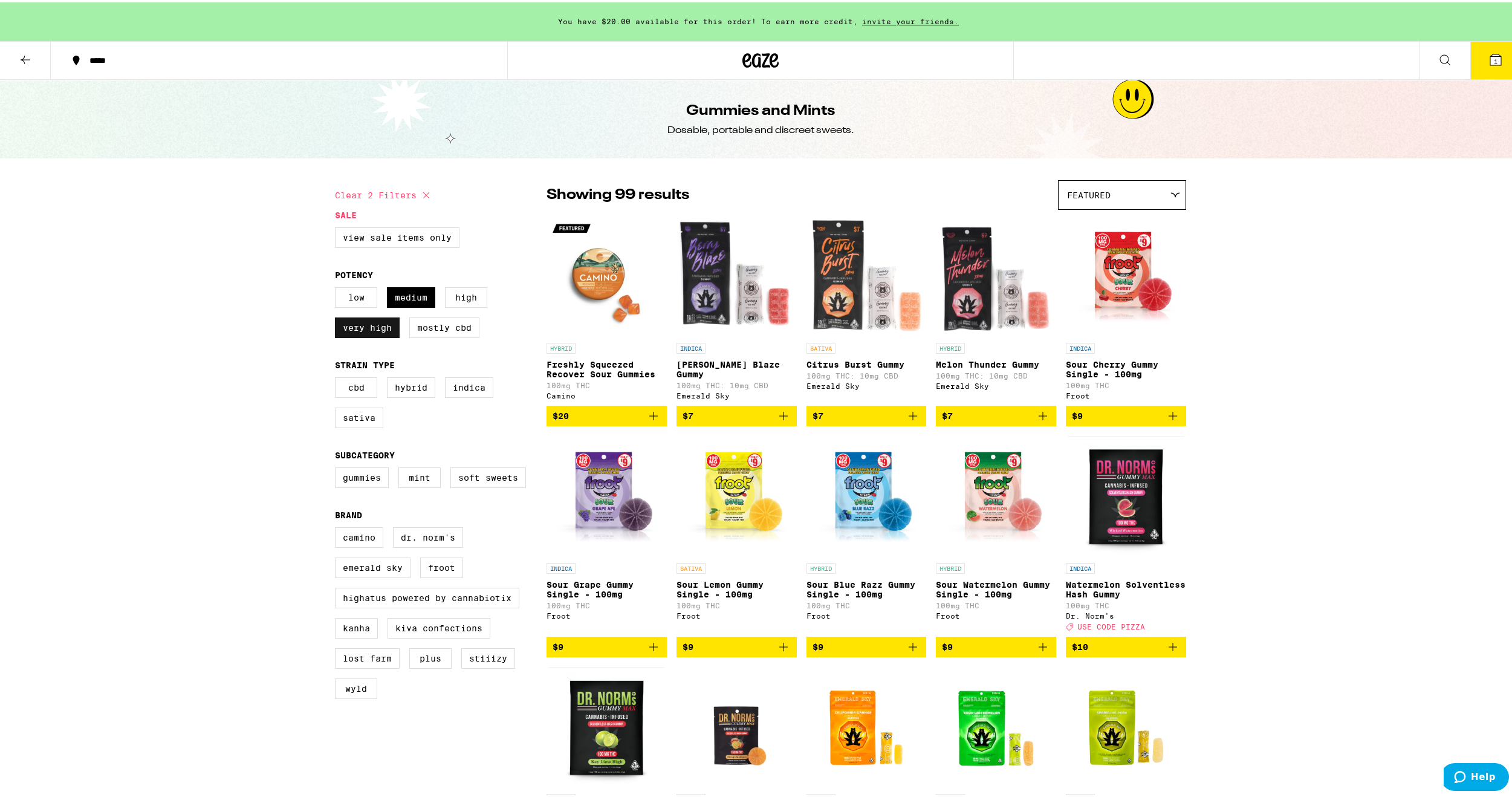
checkbox input "false"
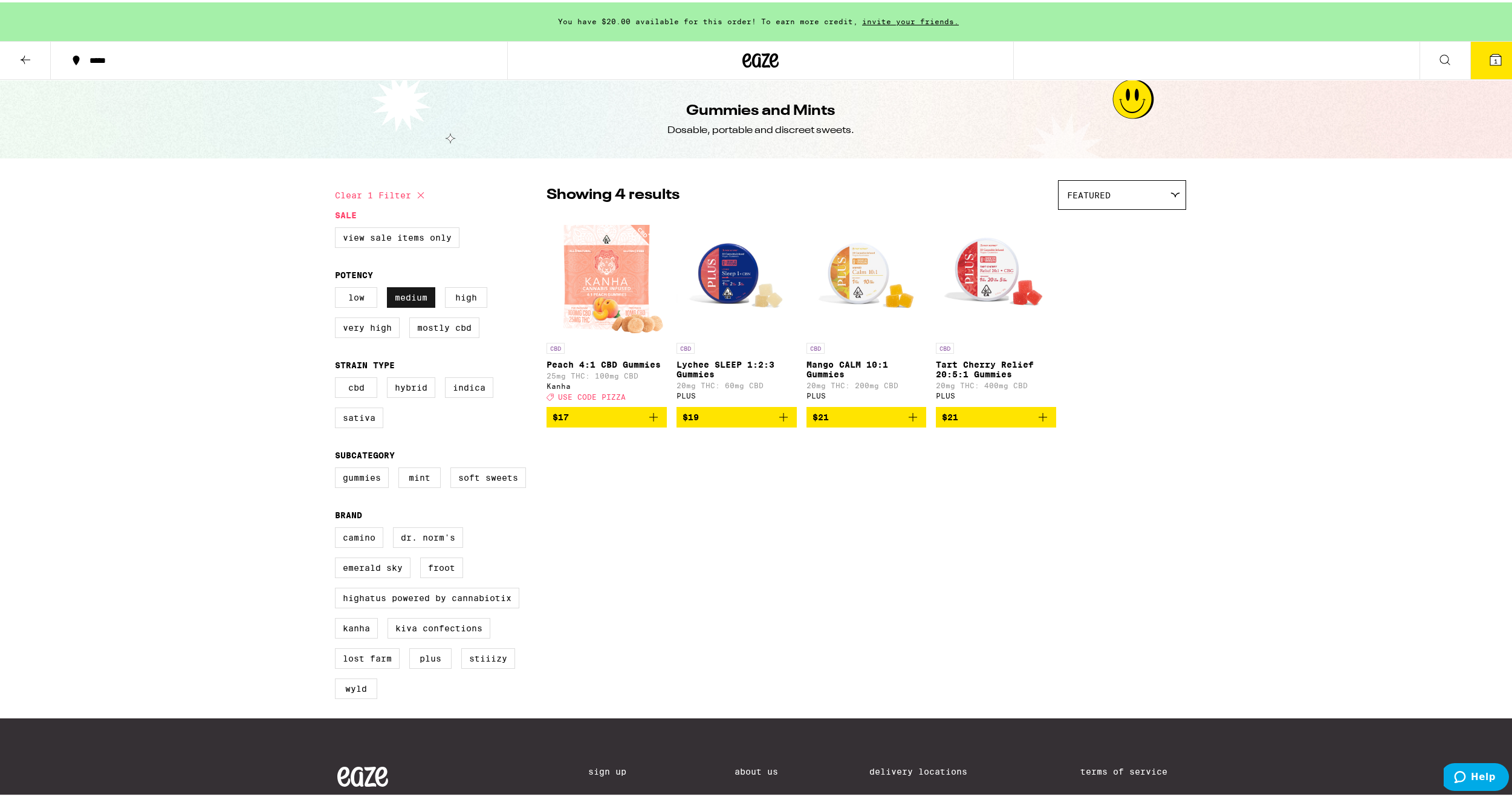
click at [402, 298] on label "Medium" at bounding box center [411, 295] width 48 height 20
click at [338, 287] on input "Medium" at bounding box center [337, 286] width 1 height 1
checkbox input "false"
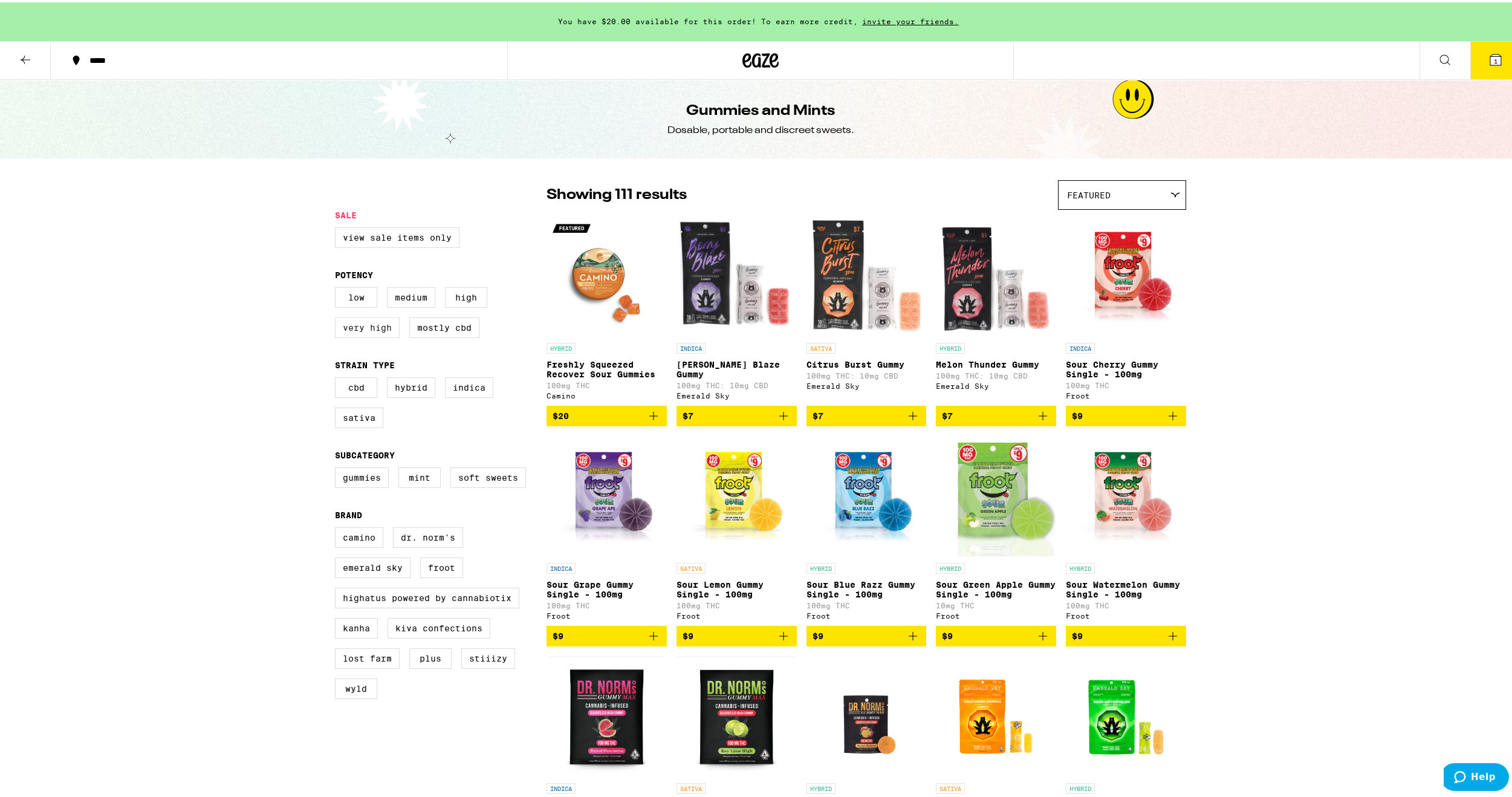
click at [382, 326] on label "Very High" at bounding box center [368, 325] width 65 height 20
click at [338, 287] on input "Very High" at bounding box center [337, 286] width 1 height 1
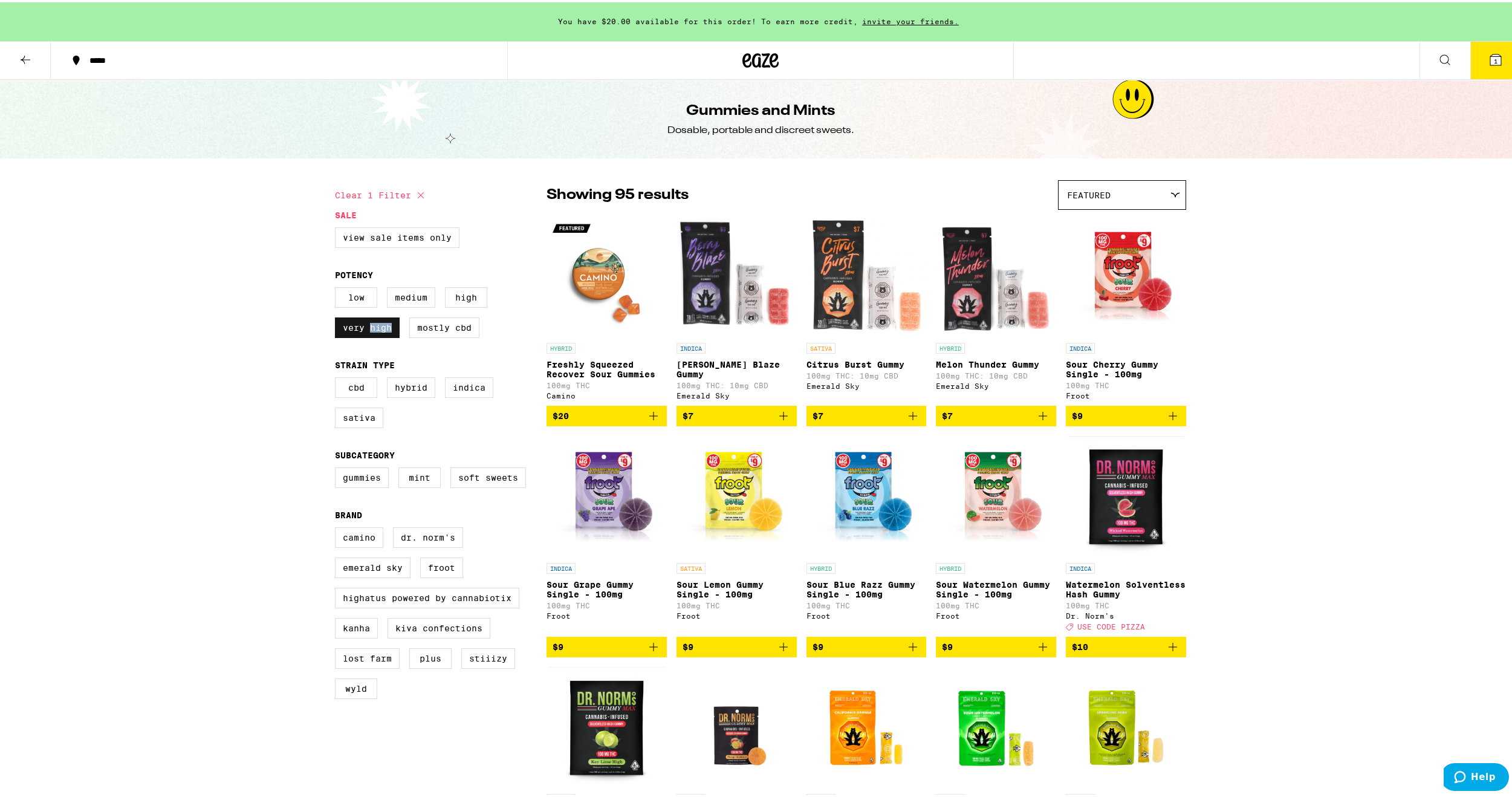
click at [382, 326] on label "Very High" at bounding box center [368, 325] width 65 height 20
click at [338, 287] on input "Very High" at bounding box center [337, 286] width 1 height 1
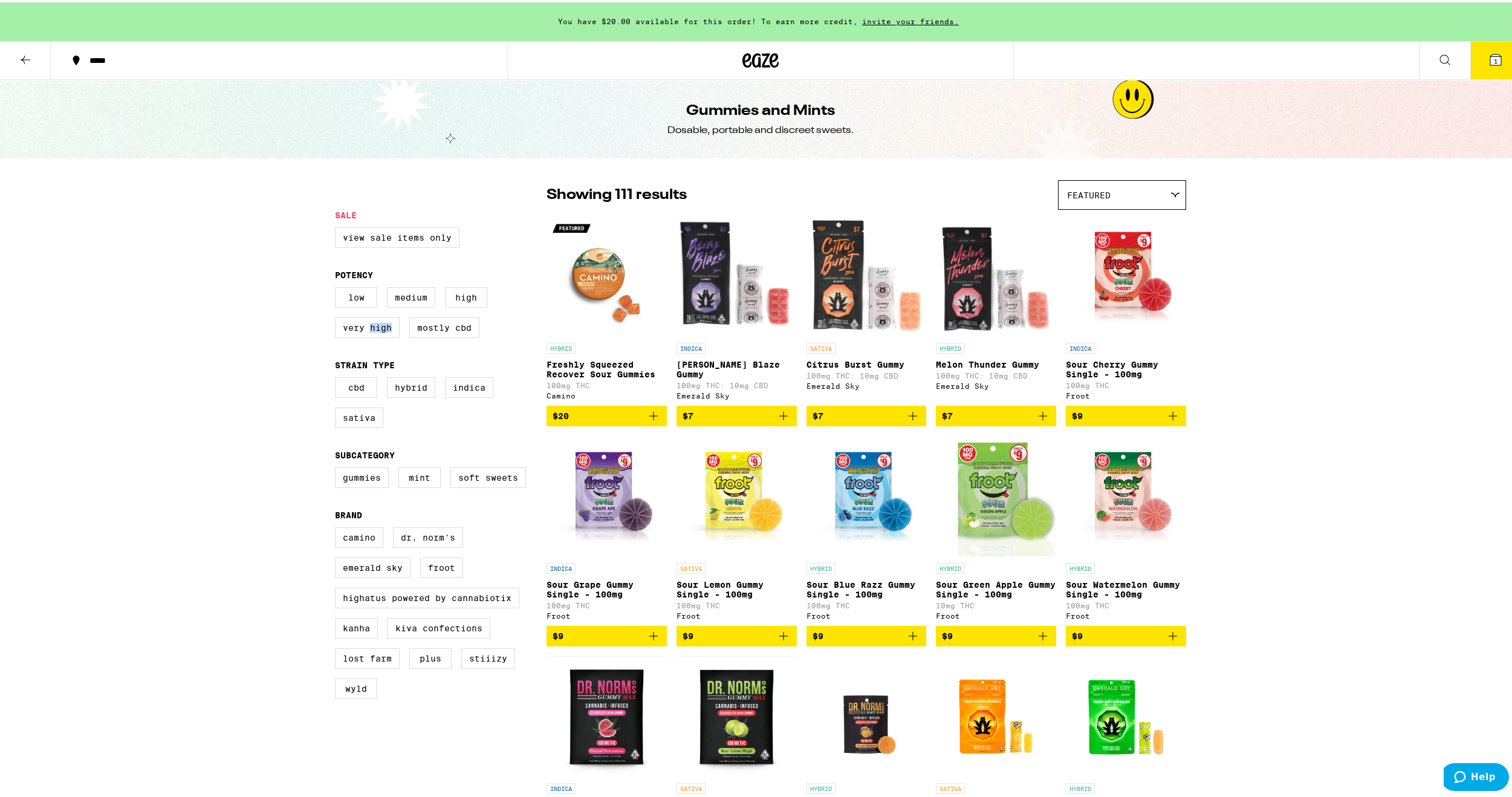
drag, startPoint x: 376, startPoint y: 337, endPoint x: 396, endPoint y: 352, distance: 25.0
click at [376, 336] on label "Very High" at bounding box center [368, 325] width 65 height 20
click at [338, 287] on input "Very High" at bounding box center [337, 286] width 1 height 1
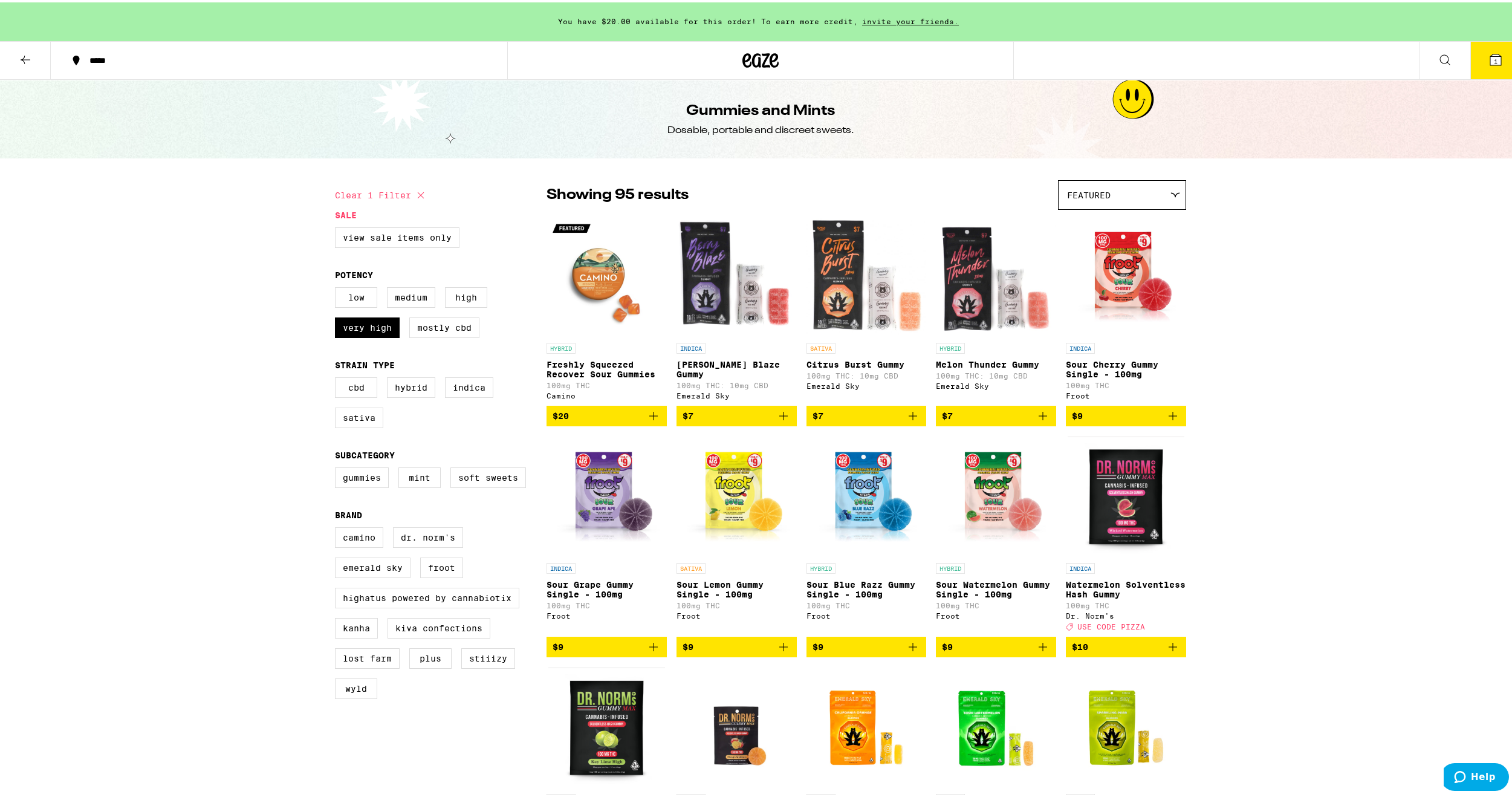
click at [402, 357] on form "Sale View Sale Items Only Potency Low Medium High Very High Mostly CBD Strain T…" at bounding box center [441, 457] width 212 height 498
click at [376, 336] on label "Very High" at bounding box center [368, 325] width 65 height 20
click at [338, 287] on input "Very High" at bounding box center [337, 286] width 1 height 1
checkbox input "false"
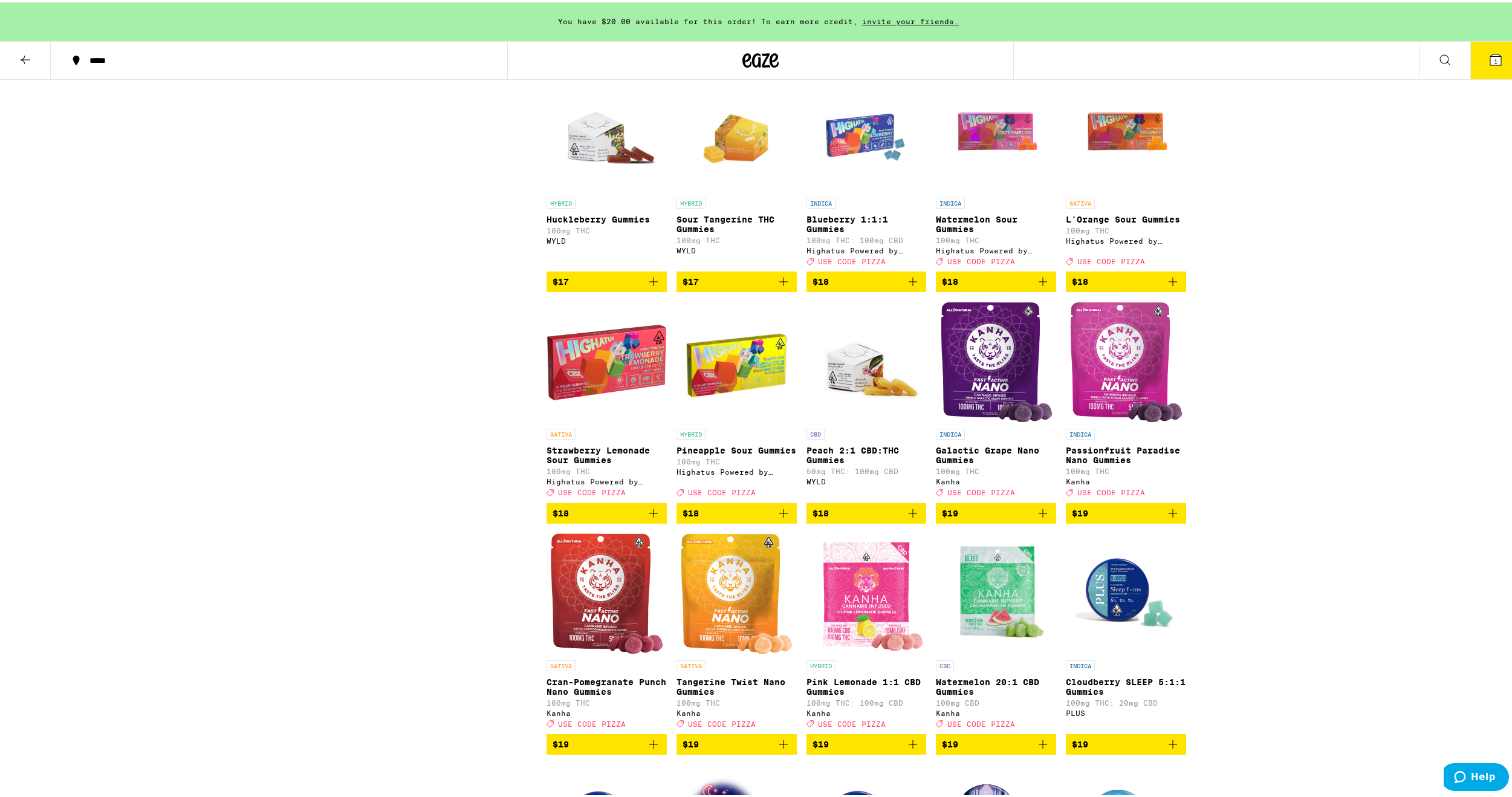
scroll to position [2177, 0]
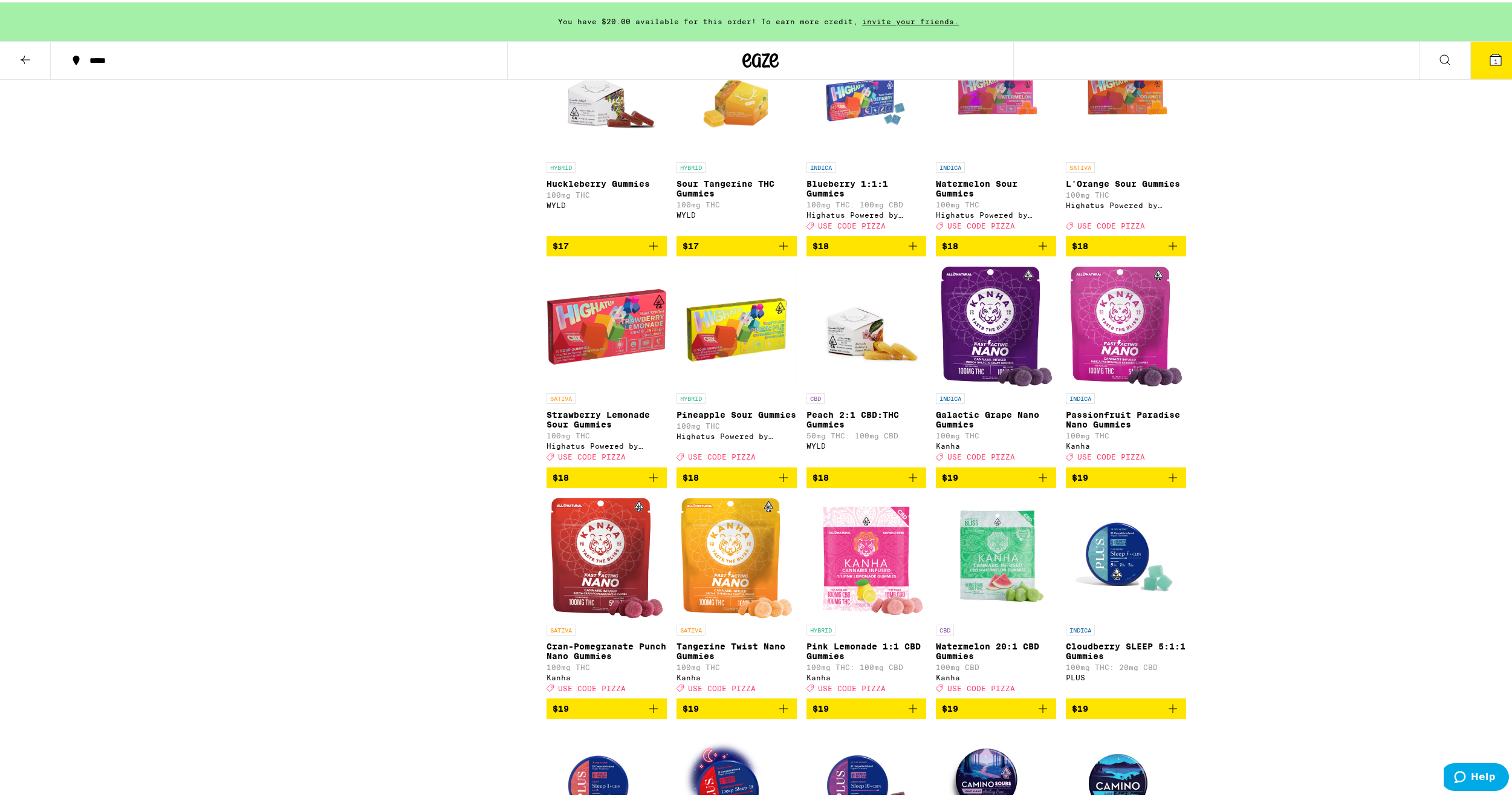
click at [779, 483] on icon "Add to bag" at bounding box center [783, 475] width 14 height 14
click at [780, 483] on icon "Increment" at bounding box center [786, 475] width 11 height 14
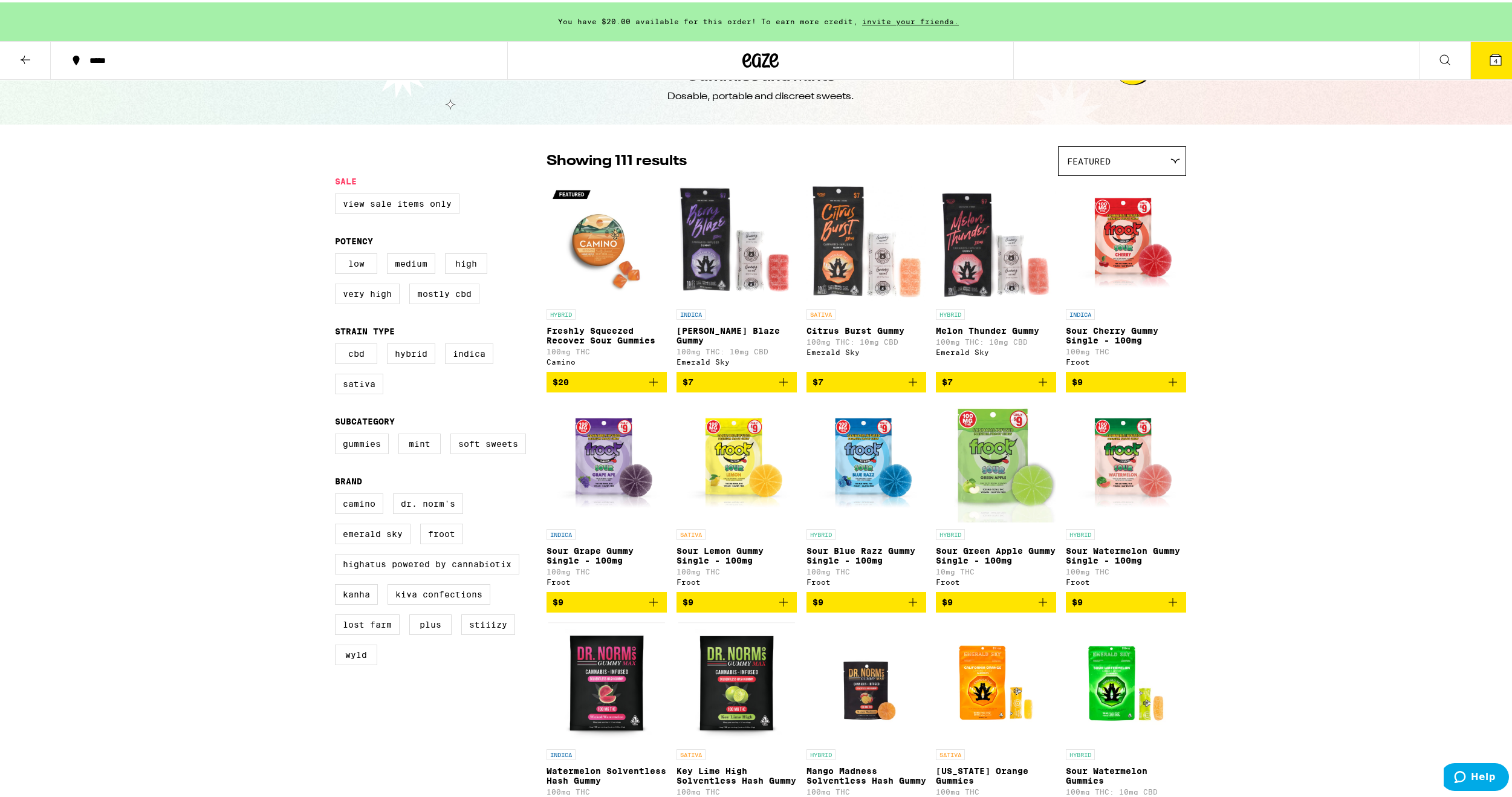
scroll to position [0, 0]
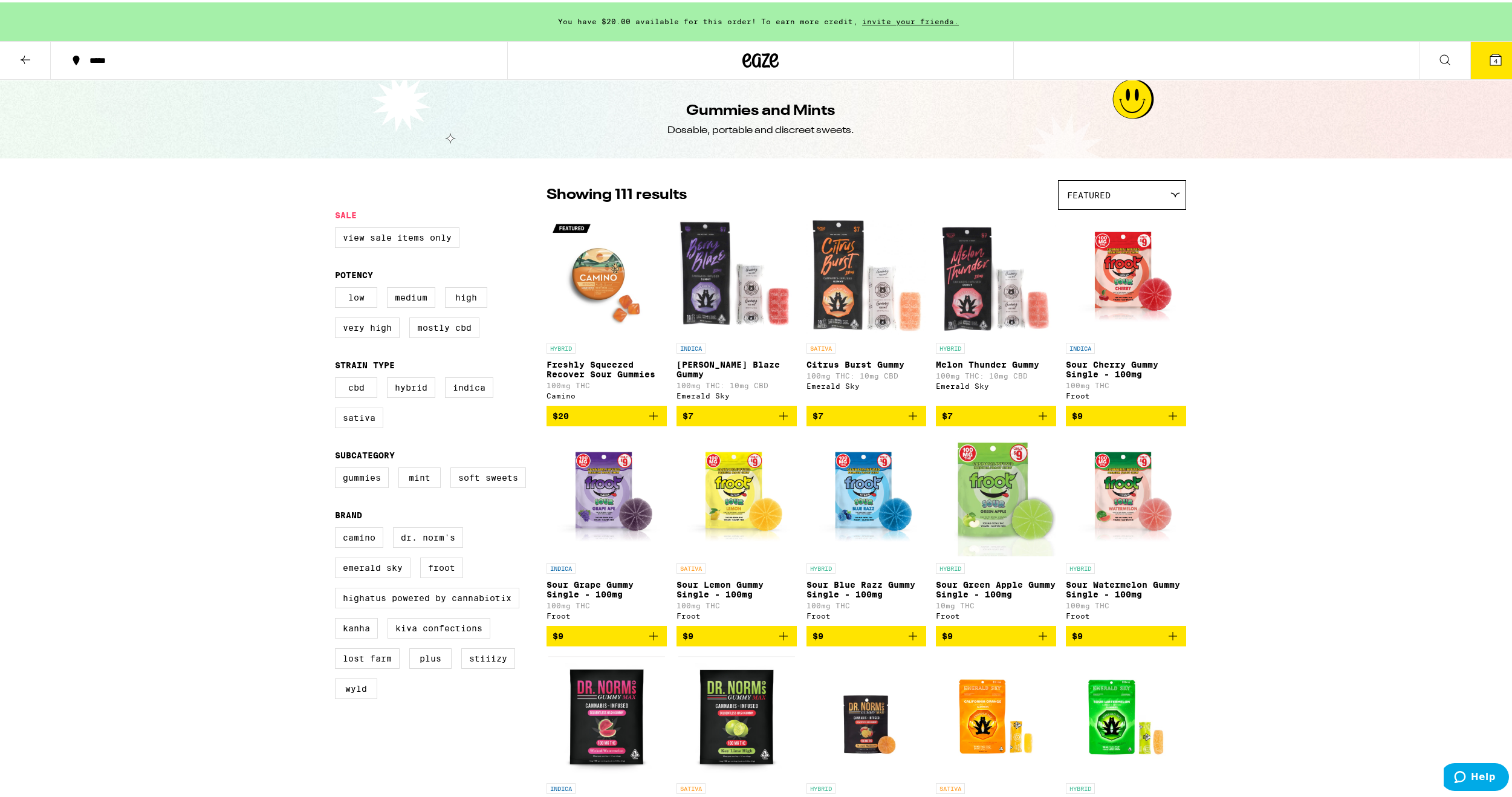
click at [1490, 66] on button "4" at bounding box center [1495, 58] width 51 height 37
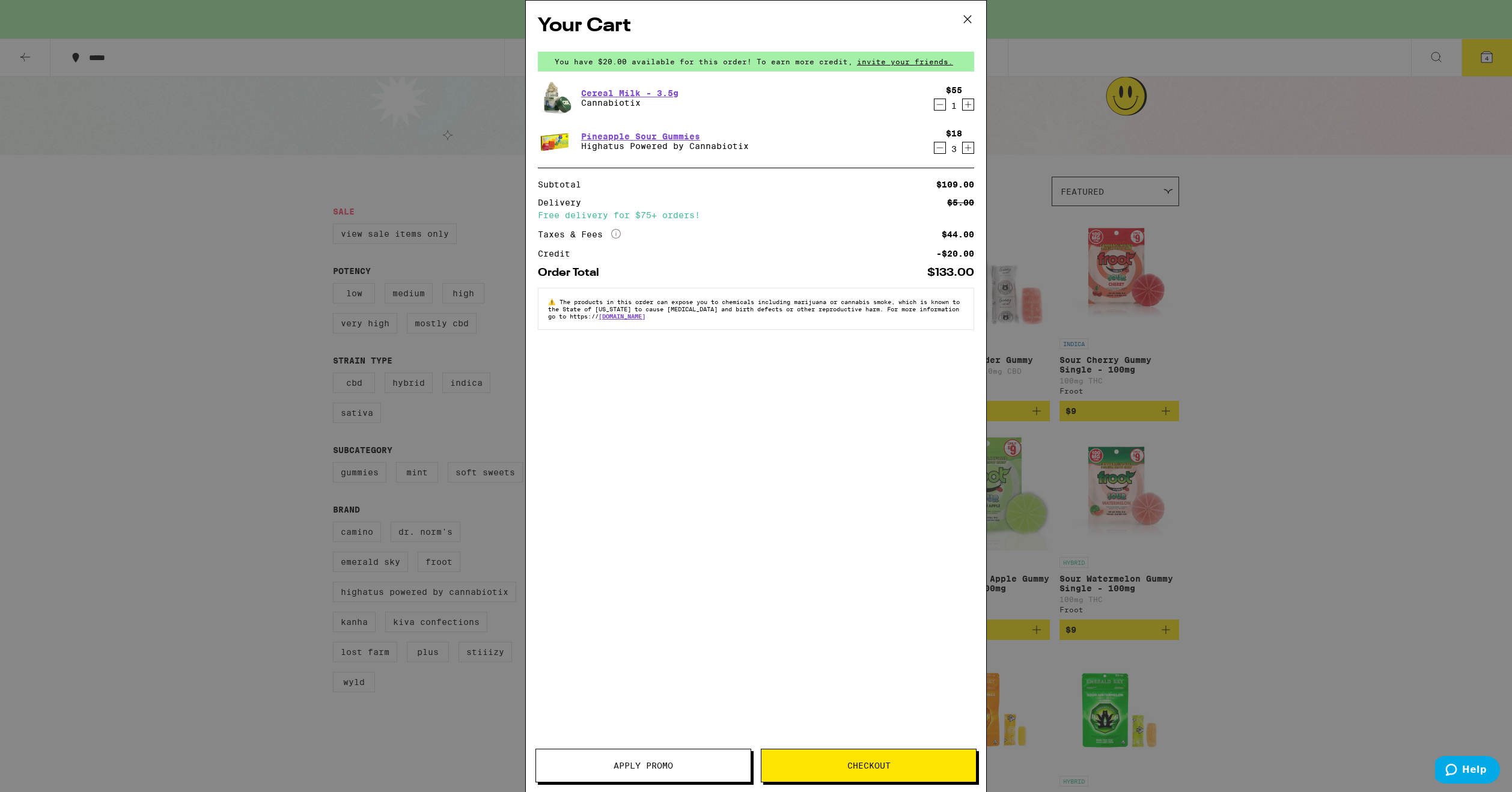
click at [657, 752] on button "Apply Promo" at bounding box center [643, 766] width 216 height 34
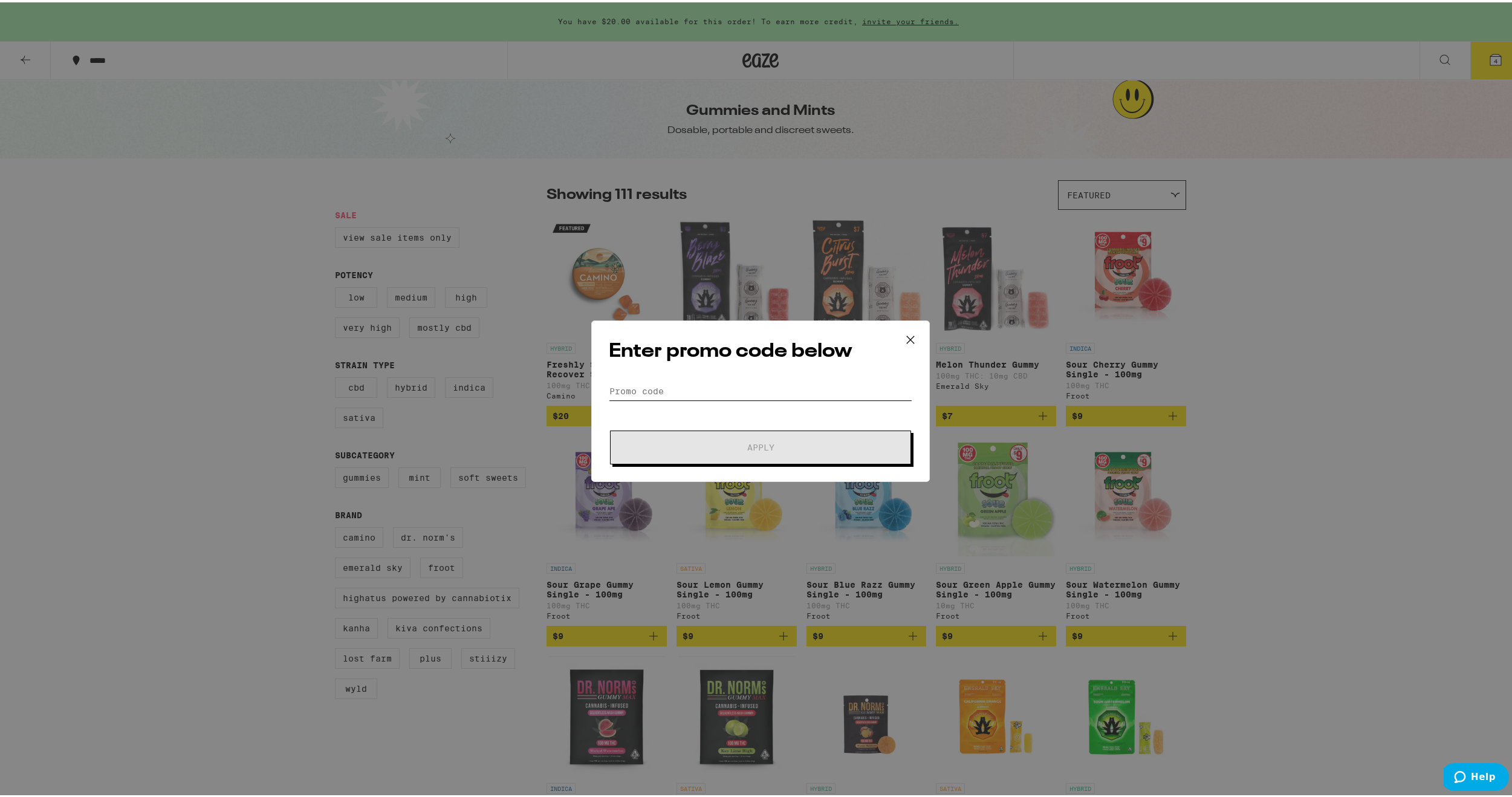
click at [766, 391] on input "Promo Code" at bounding box center [760, 389] width 303 height 18
type input "PIZZA"
click at [610, 428] on button "Apply" at bounding box center [760, 445] width 301 height 34
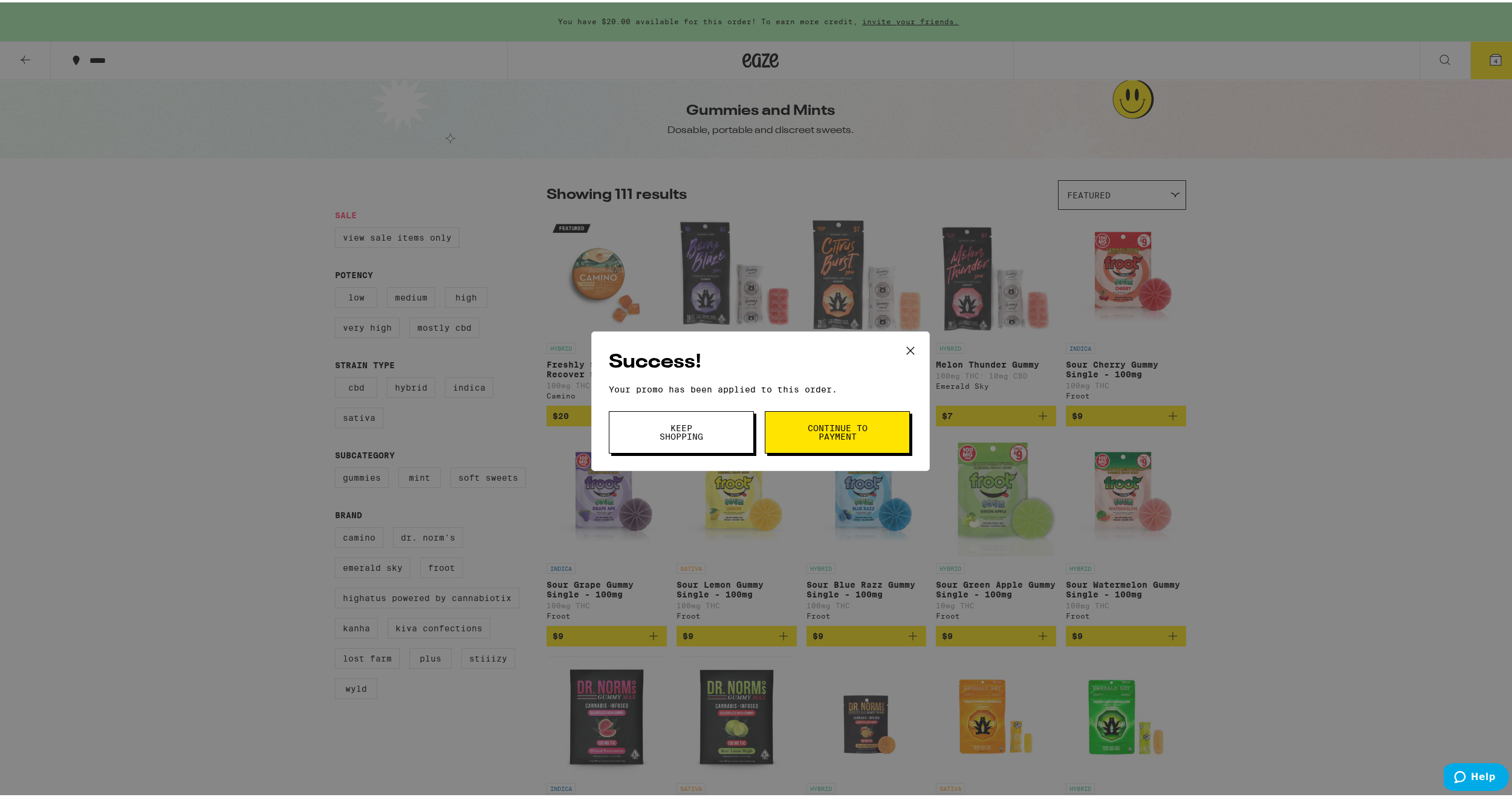
click at [811, 427] on span "Continue to payment" at bounding box center [837, 429] width 62 height 17
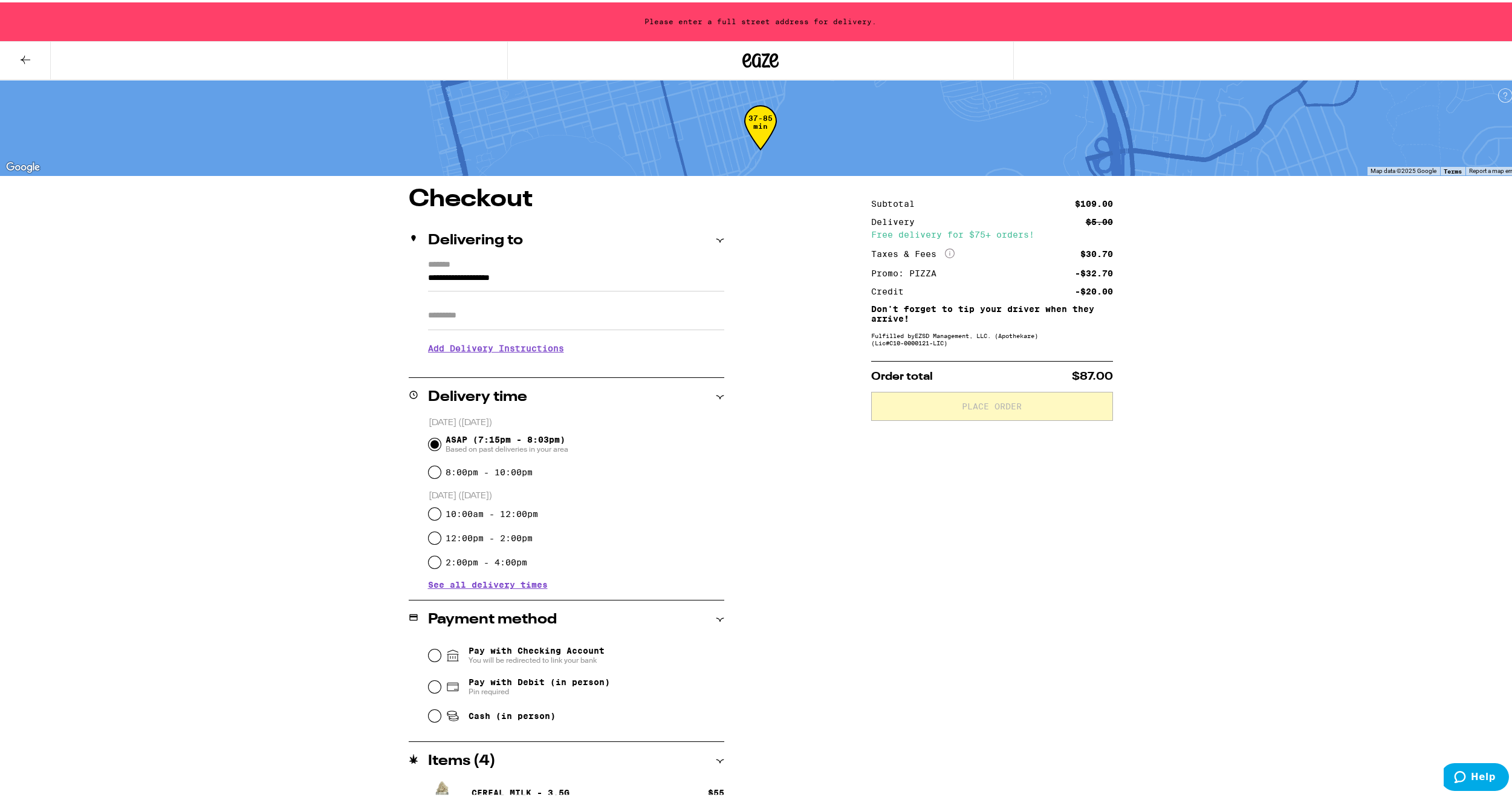
click at [600, 280] on input "**********" at bounding box center [576, 279] width 296 height 20
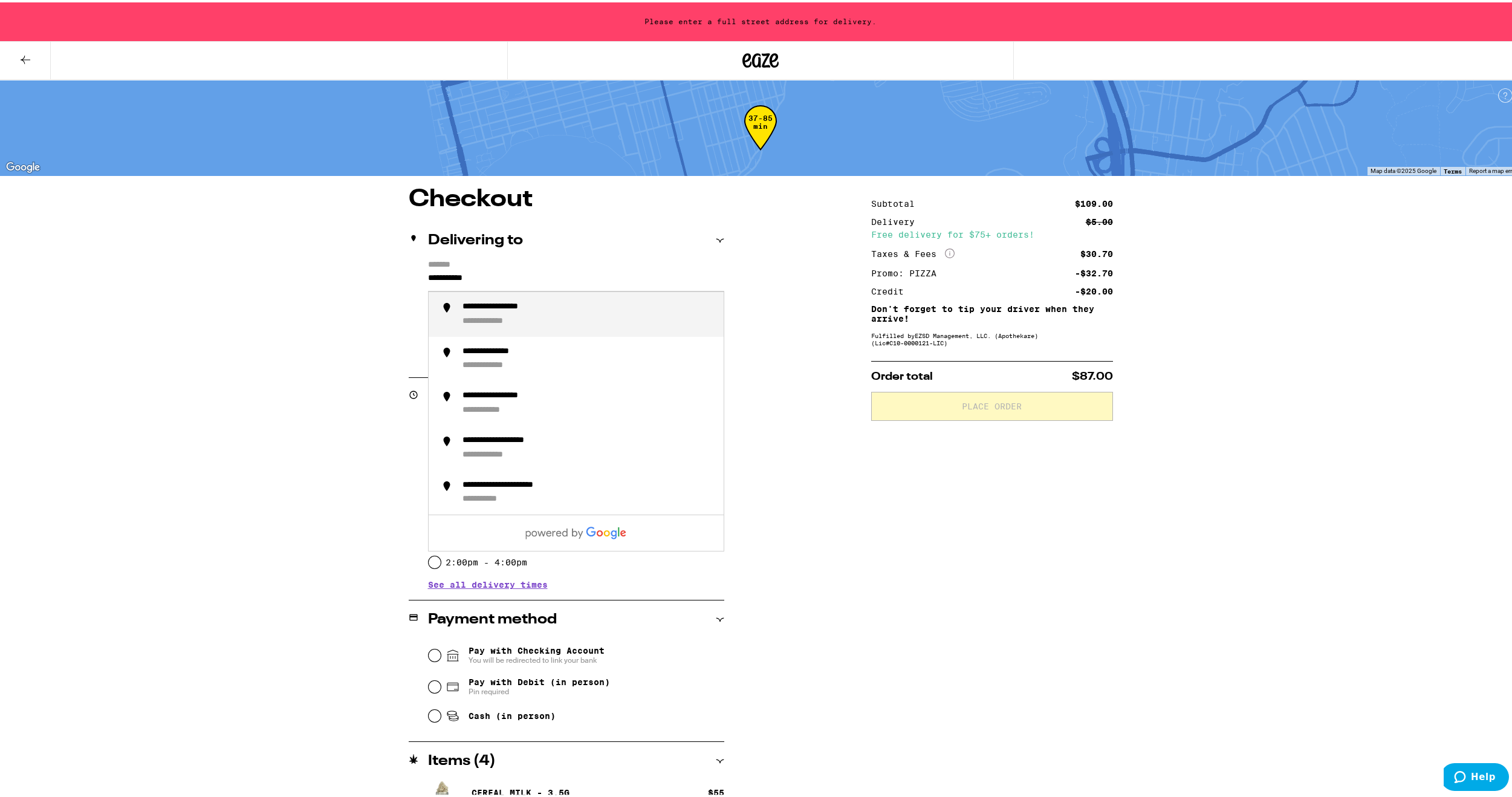
click at [571, 305] on div "**********" at bounding box center [588, 312] width 252 height 26
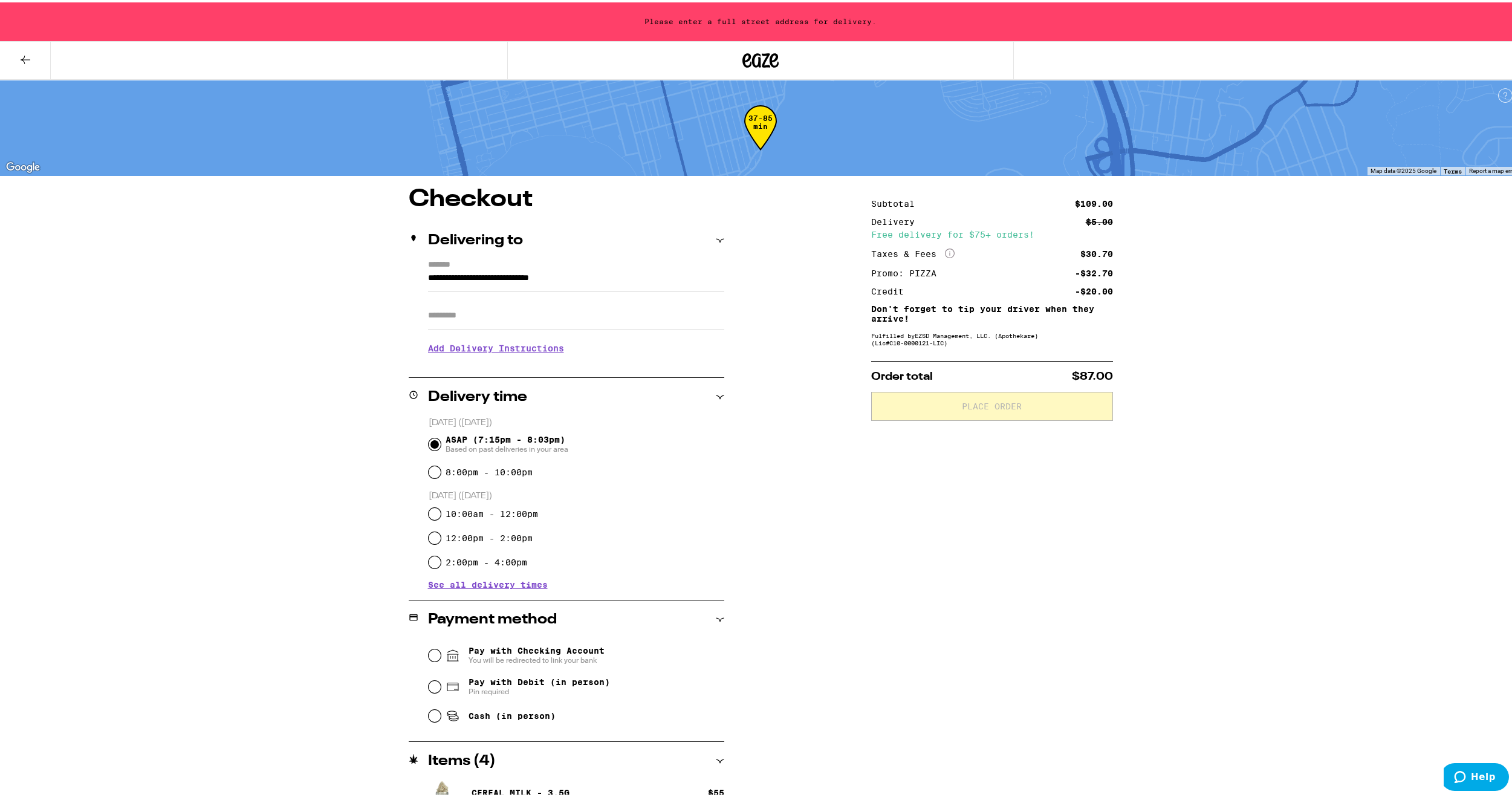
type input "**********"
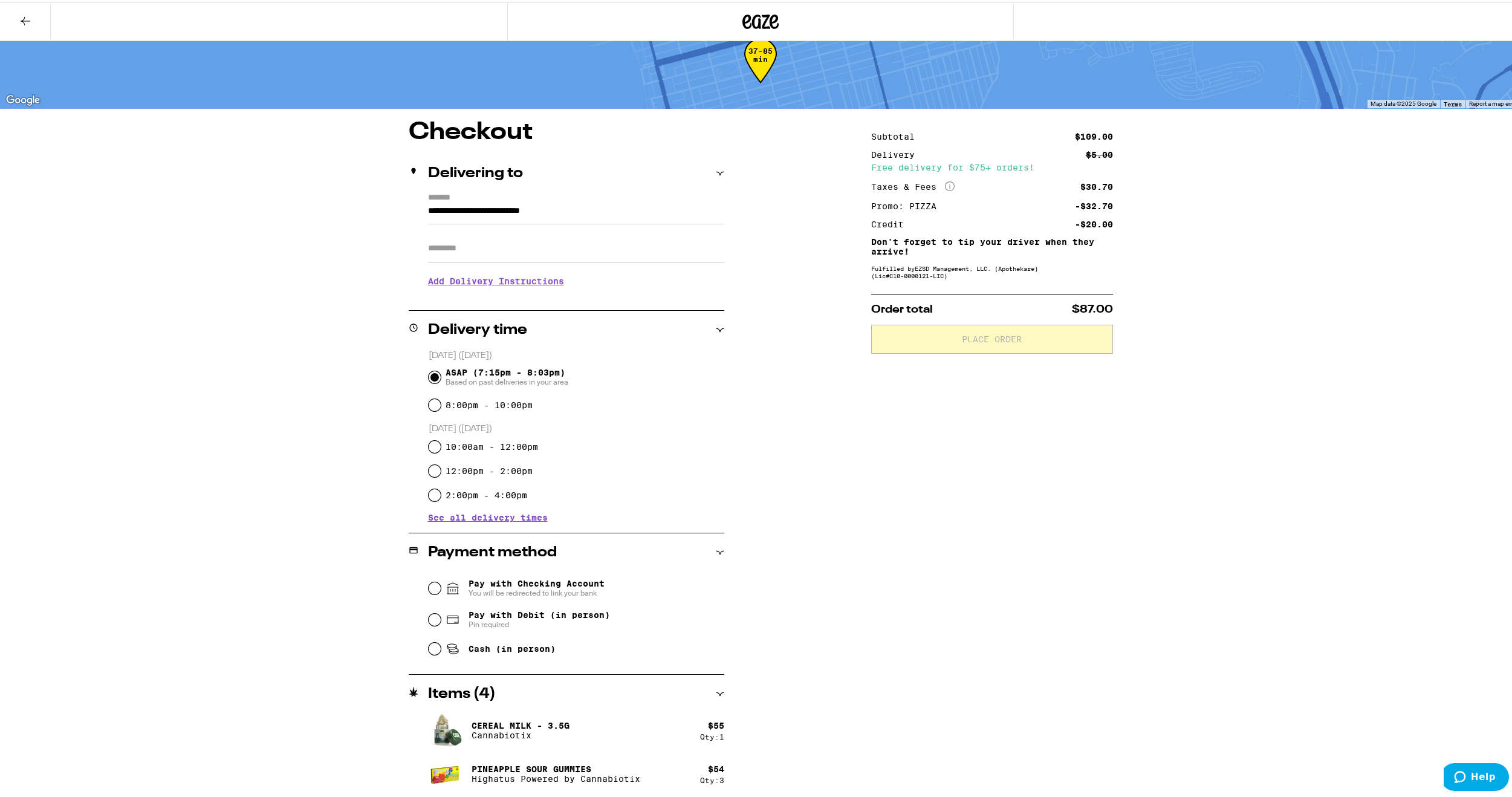
scroll to position [30, 0]
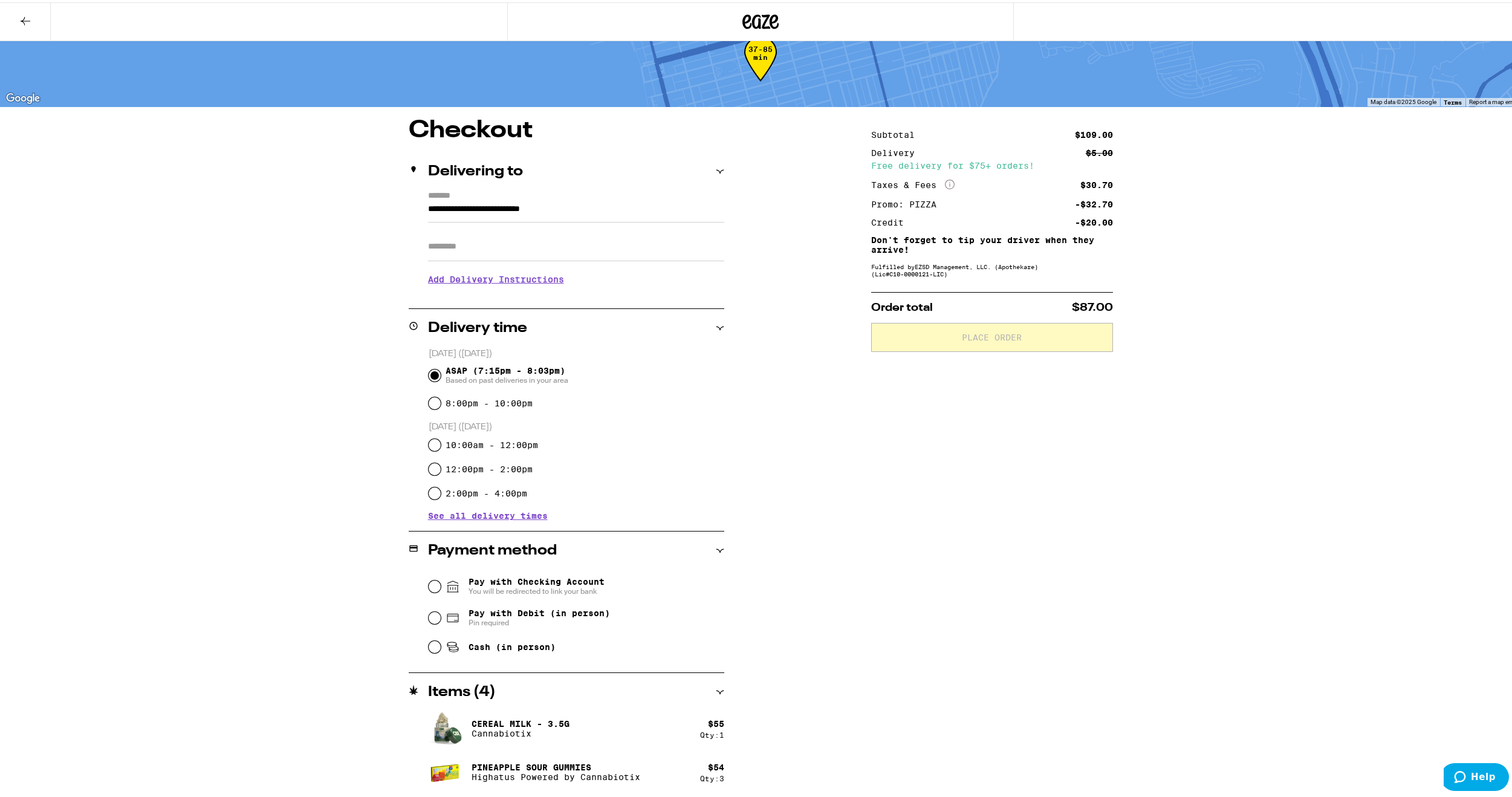
click at [554, 583] on span "Pay with Checking Account You will be redirected to link your bank" at bounding box center [536, 584] width 136 height 20
click at [441, 583] on input "Pay with Checking Account You will be redirected to link your bank" at bounding box center [435, 584] width 12 height 12
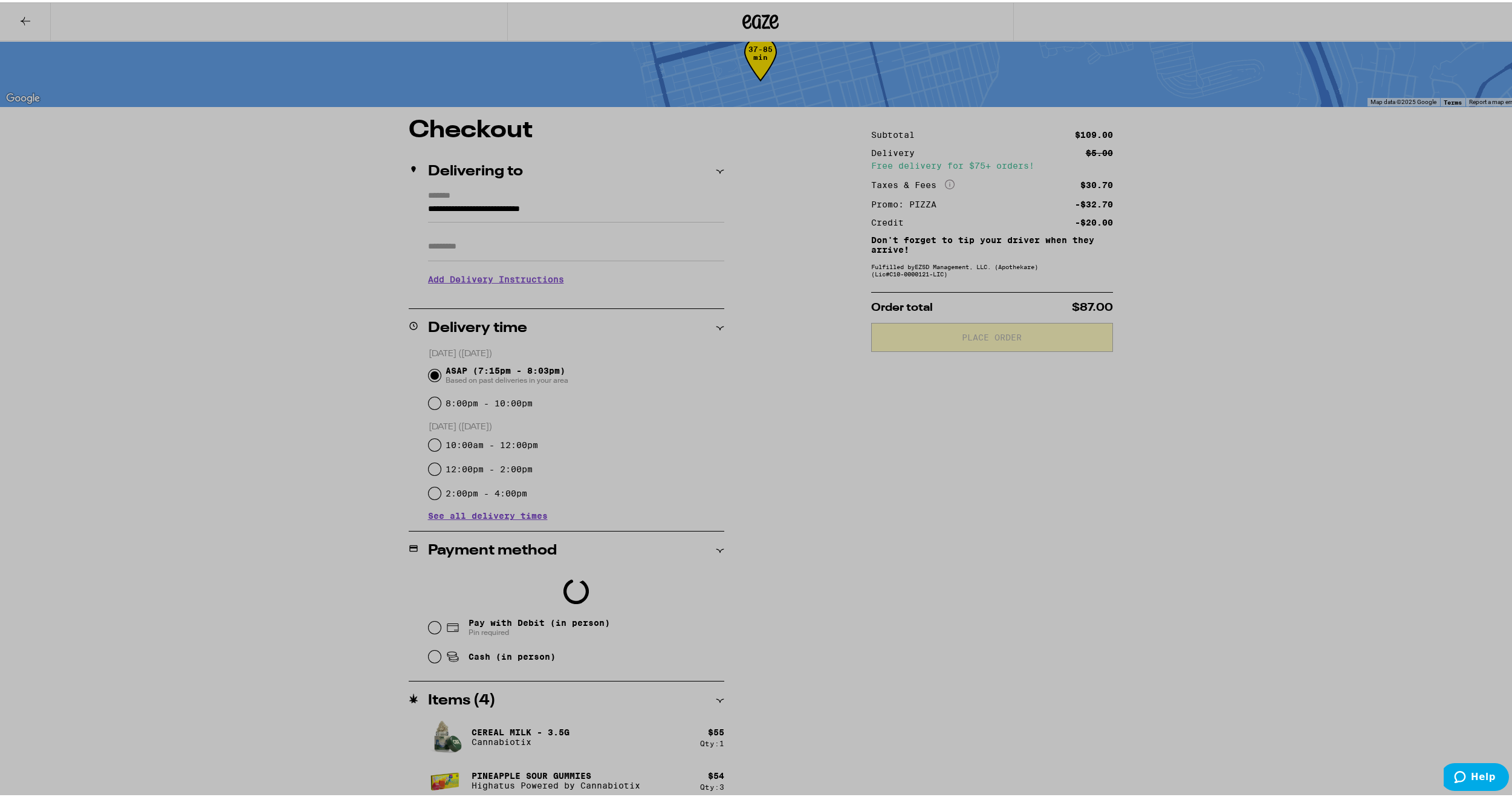
scroll to position [69, 0]
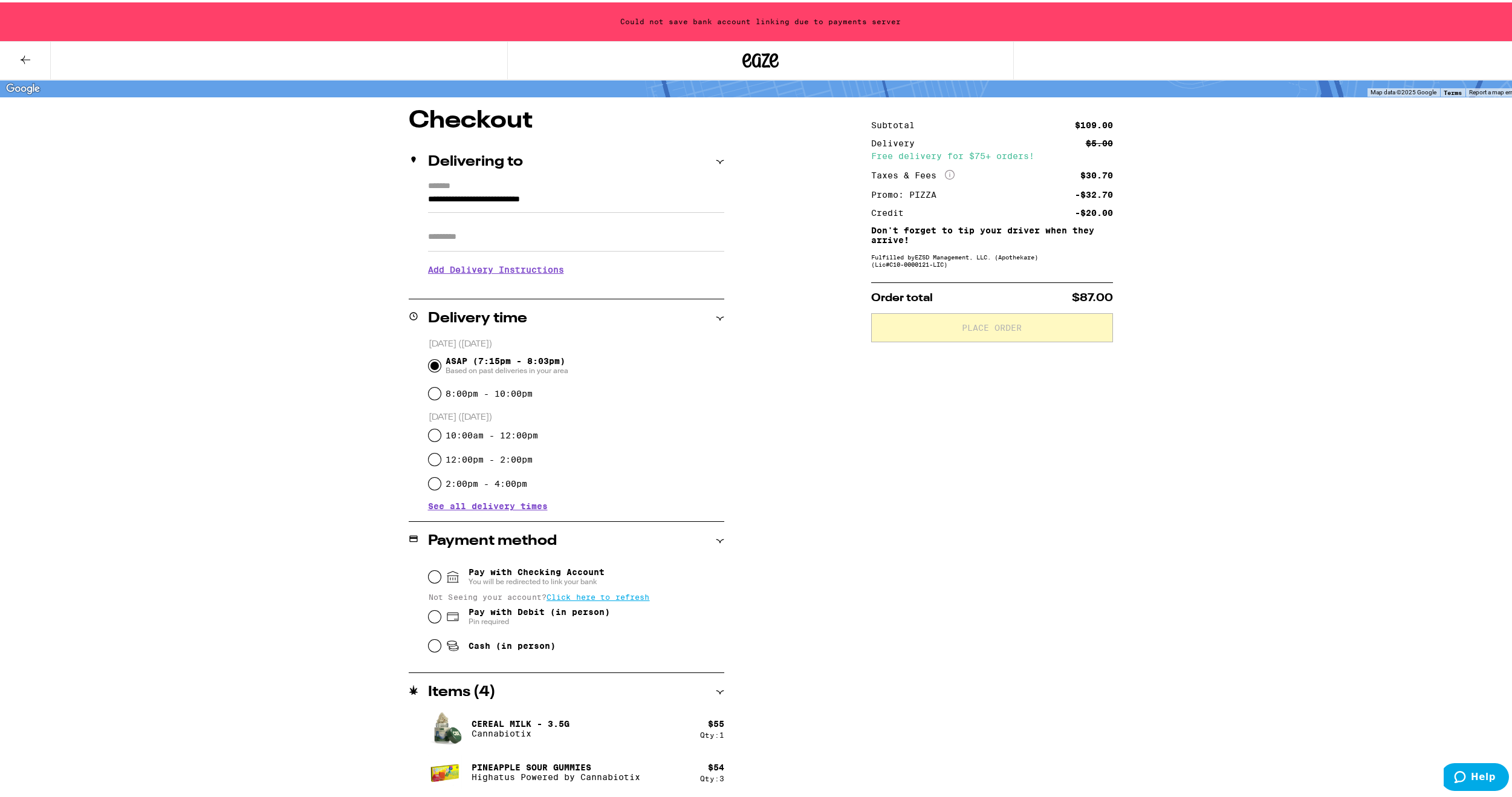
click at [505, 613] on span "Pay with Debit (in person)" at bounding box center [539, 609] width 141 height 9
click at [441, 613] on input "Pay with Debit (in person) Pin required" at bounding box center [435, 614] width 12 height 12
radio input "true"
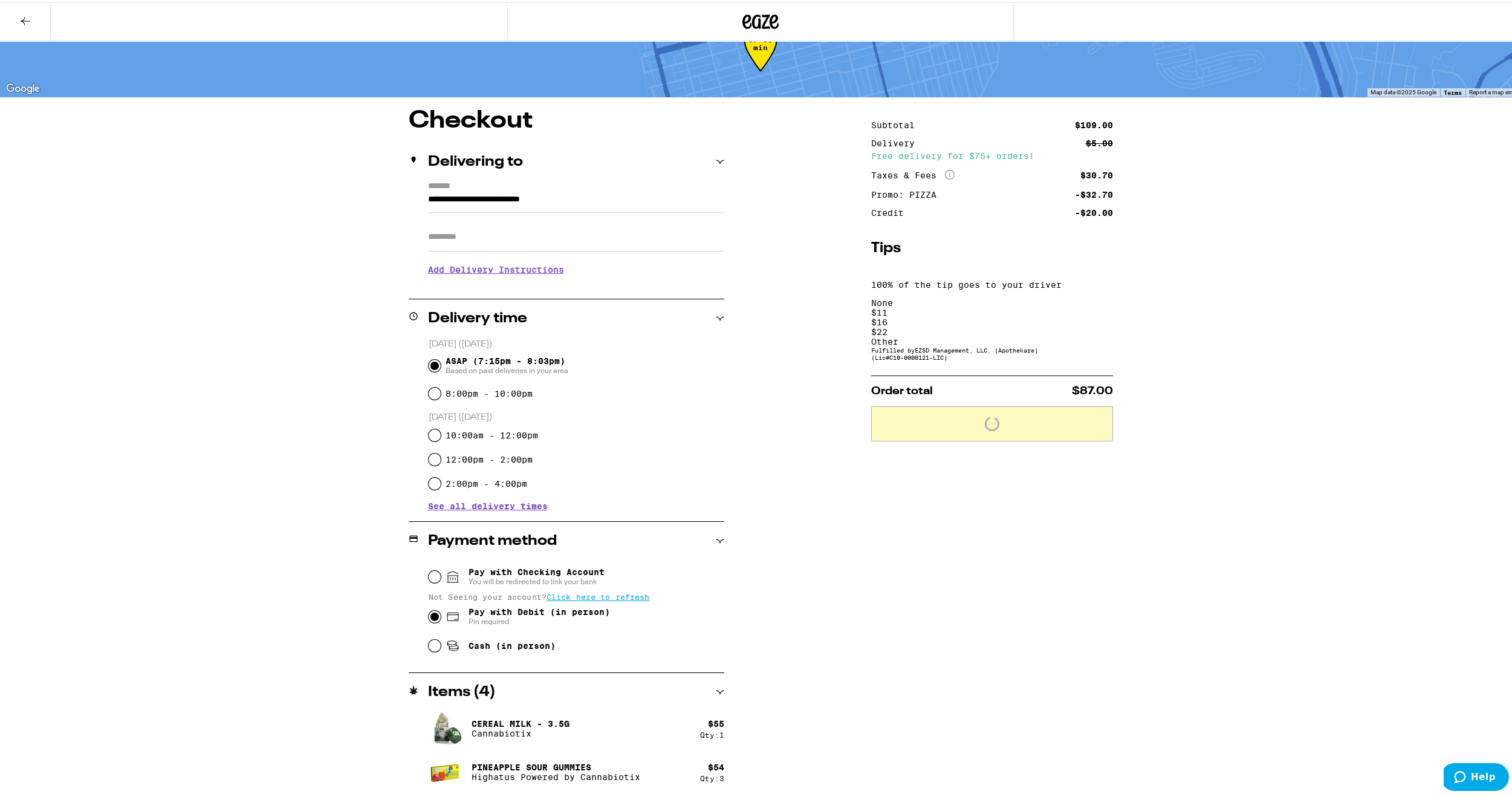
scroll to position [40, 0]
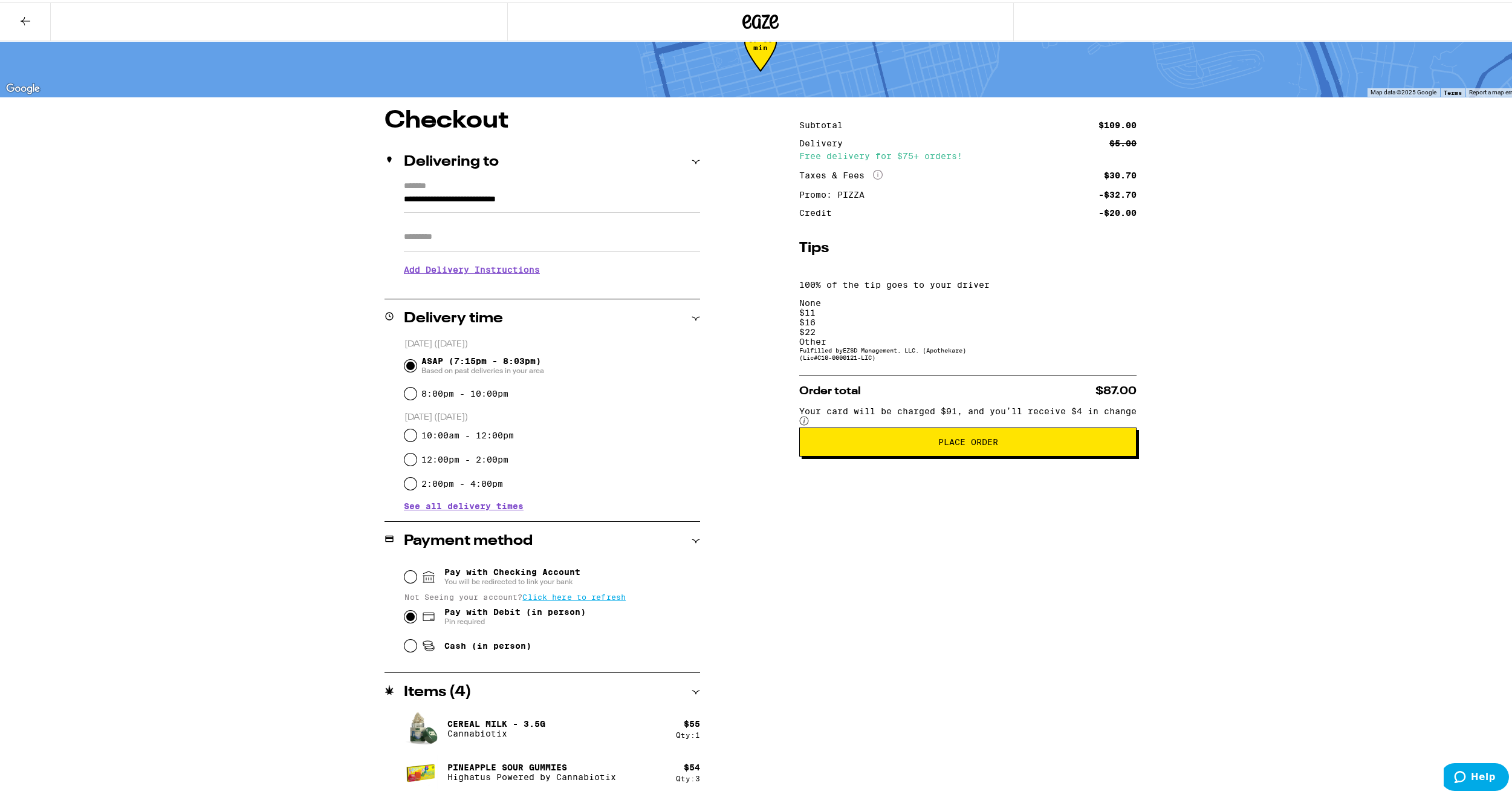
click at [518, 648] on span "Cash (in person)" at bounding box center [487, 643] width 87 height 9
click at [416, 648] on input "Cash (in person)" at bounding box center [410, 643] width 12 height 12
radio input "true"
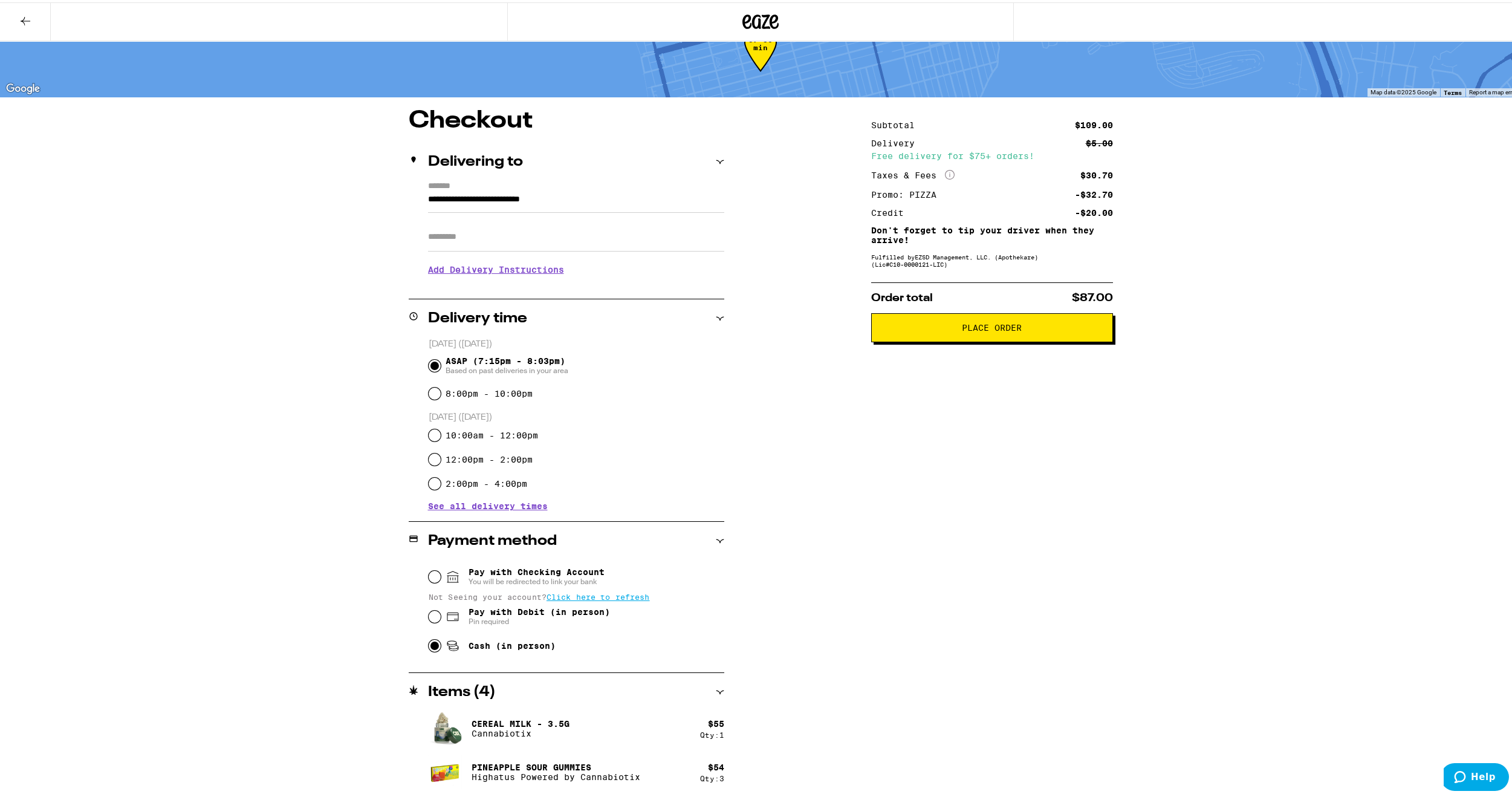
click at [447, 619] on icon at bounding box center [453, 615] width 11 height 8
click at [441, 620] on input "Pay with Debit (in person) Pin required" at bounding box center [435, 614] width 12 height 12
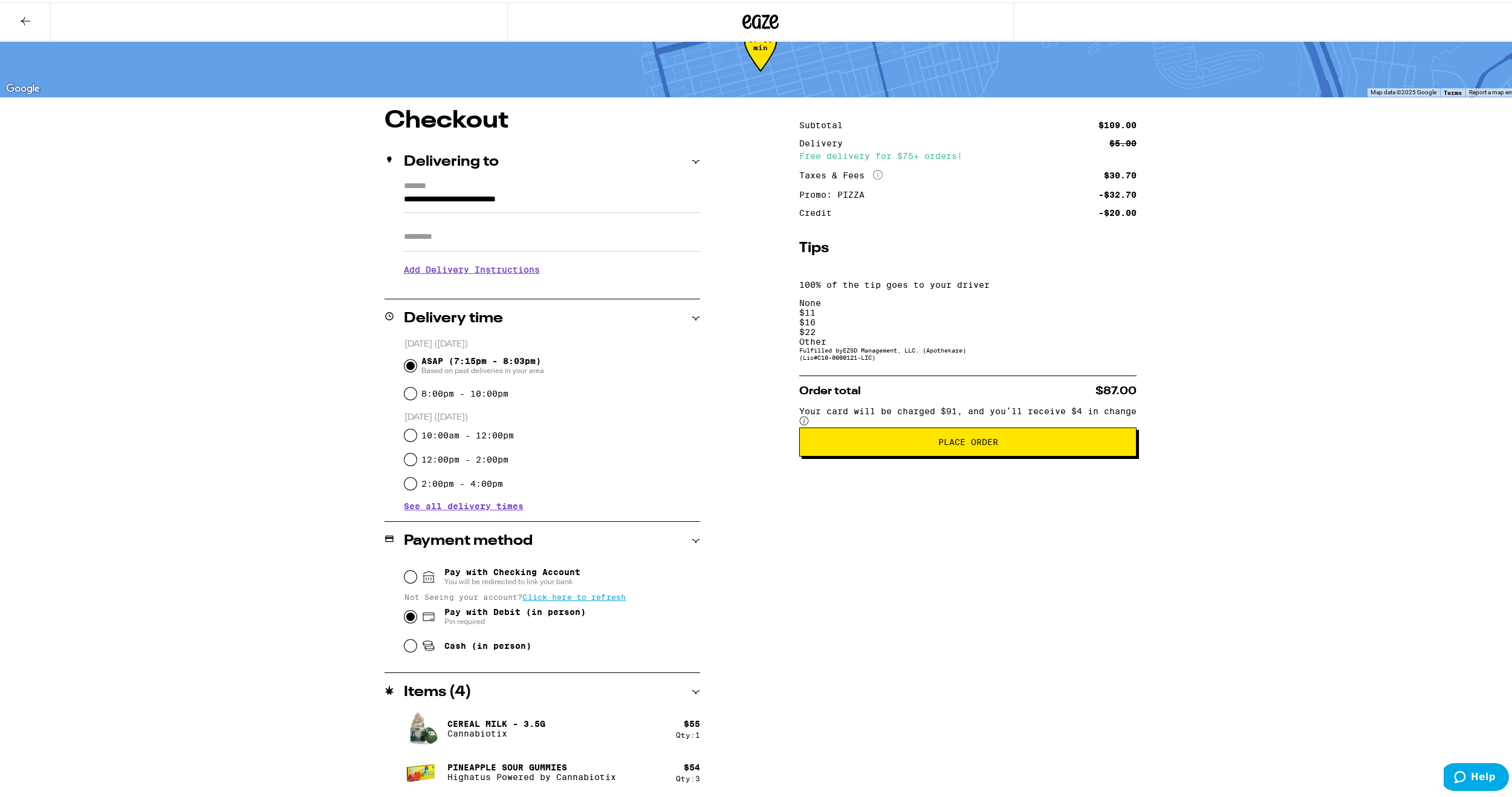
click at [500, 569] on span "Pay with Checking Account You will be redirected to link your bank" at bounding box center [512, 574] width 136 height 20
click at [416, 569] on input "Pay with Checking Account You will be redirected to link your bank" at bounding box center [410, 575] width 12 height 12
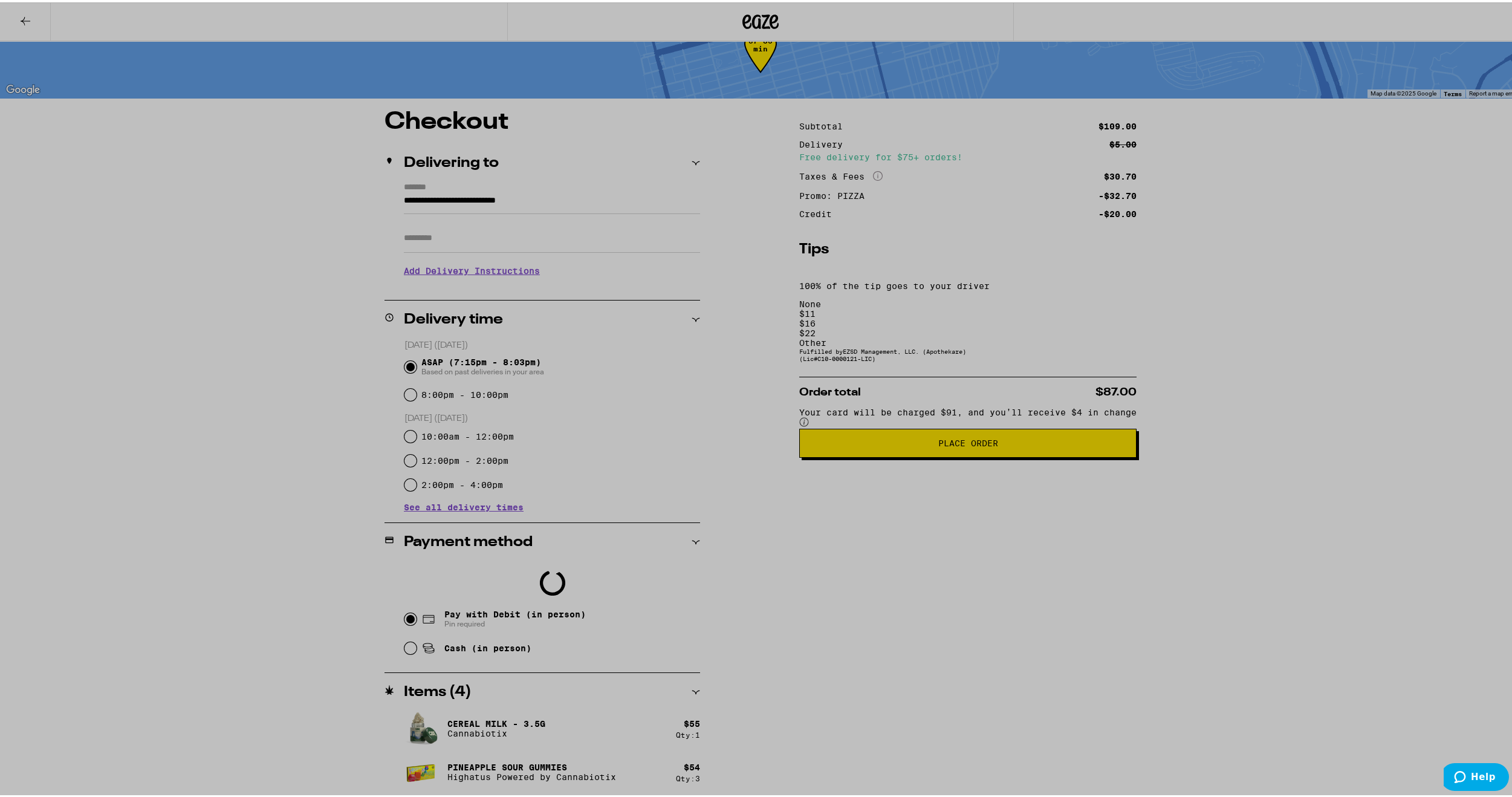
click at [1094, 532] on div at bounding box center [760, 398] width 1521 height 797
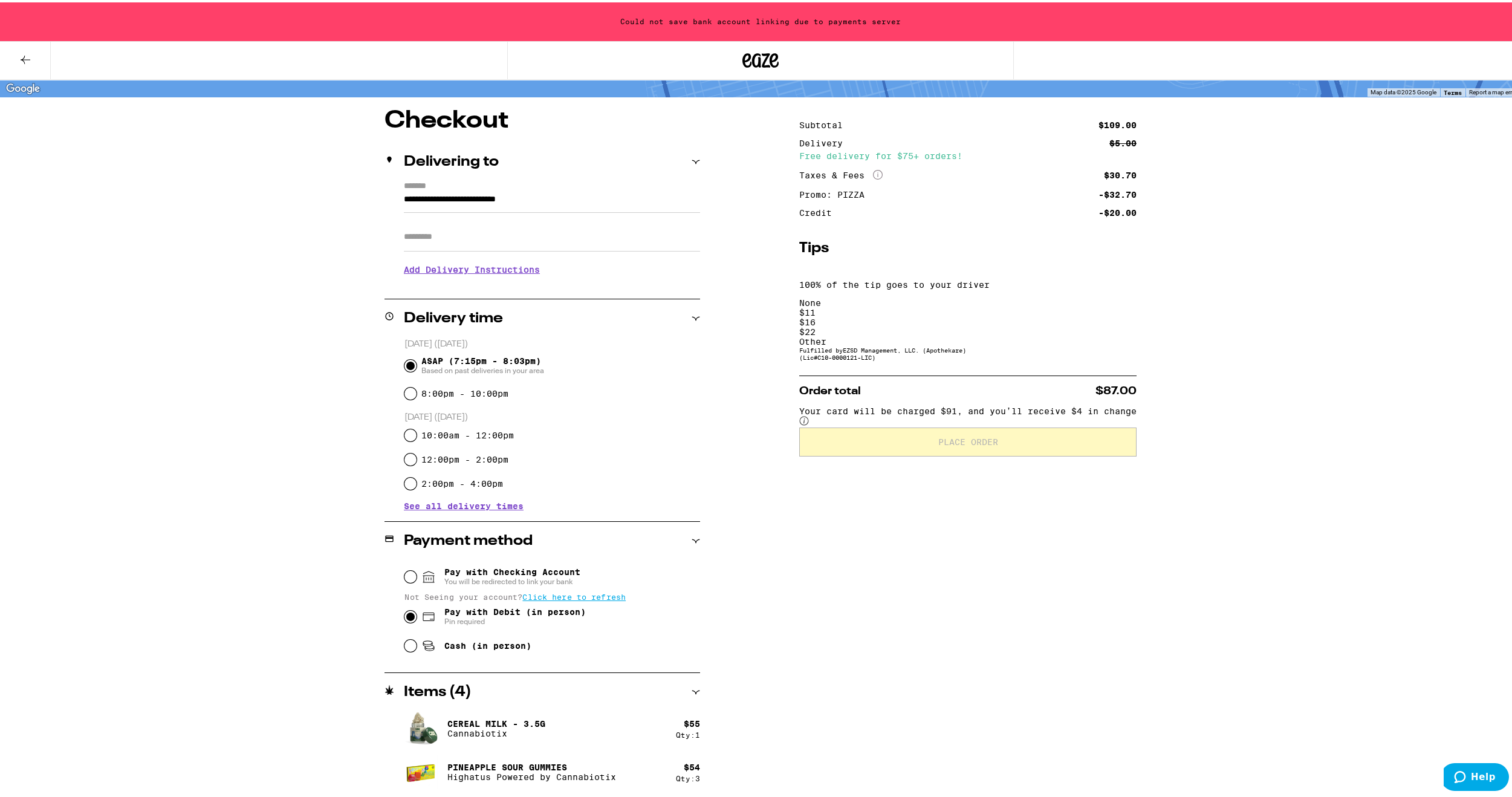
click at [434, 619] on icon at bounding box center [428, 615] width 11 height 8
click at [416, 620] on input "Pay with Debit (in person) Pin required" at bounding box center [410, 614] width 12 height 12
radio input "true"
click at [938, 305] on div "$ 11" at bounding box center [968, 310] width 337 height 9
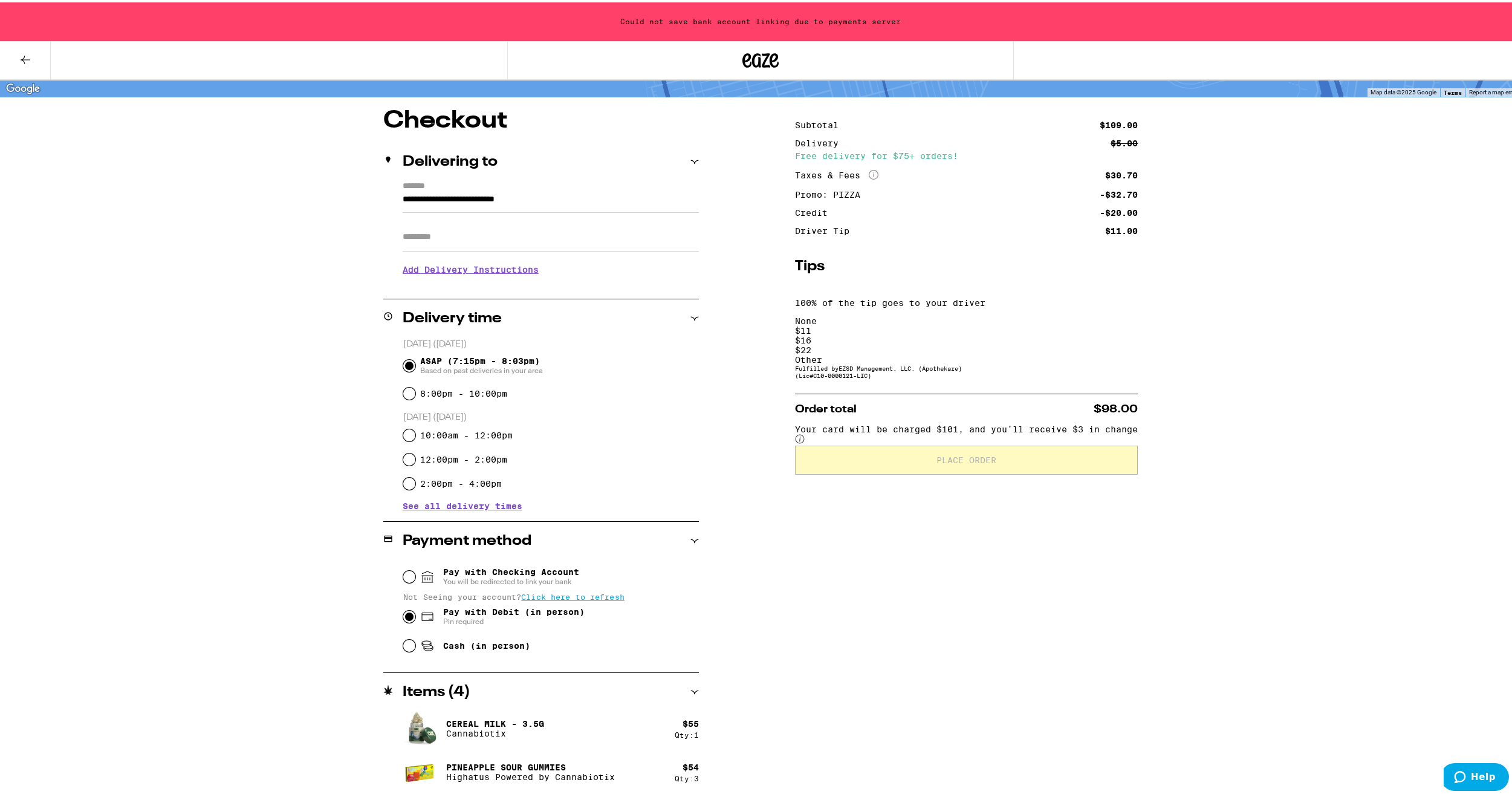
click at [1075, 353] on div "Other" at bounding box center [966, 358] width 342 height 9
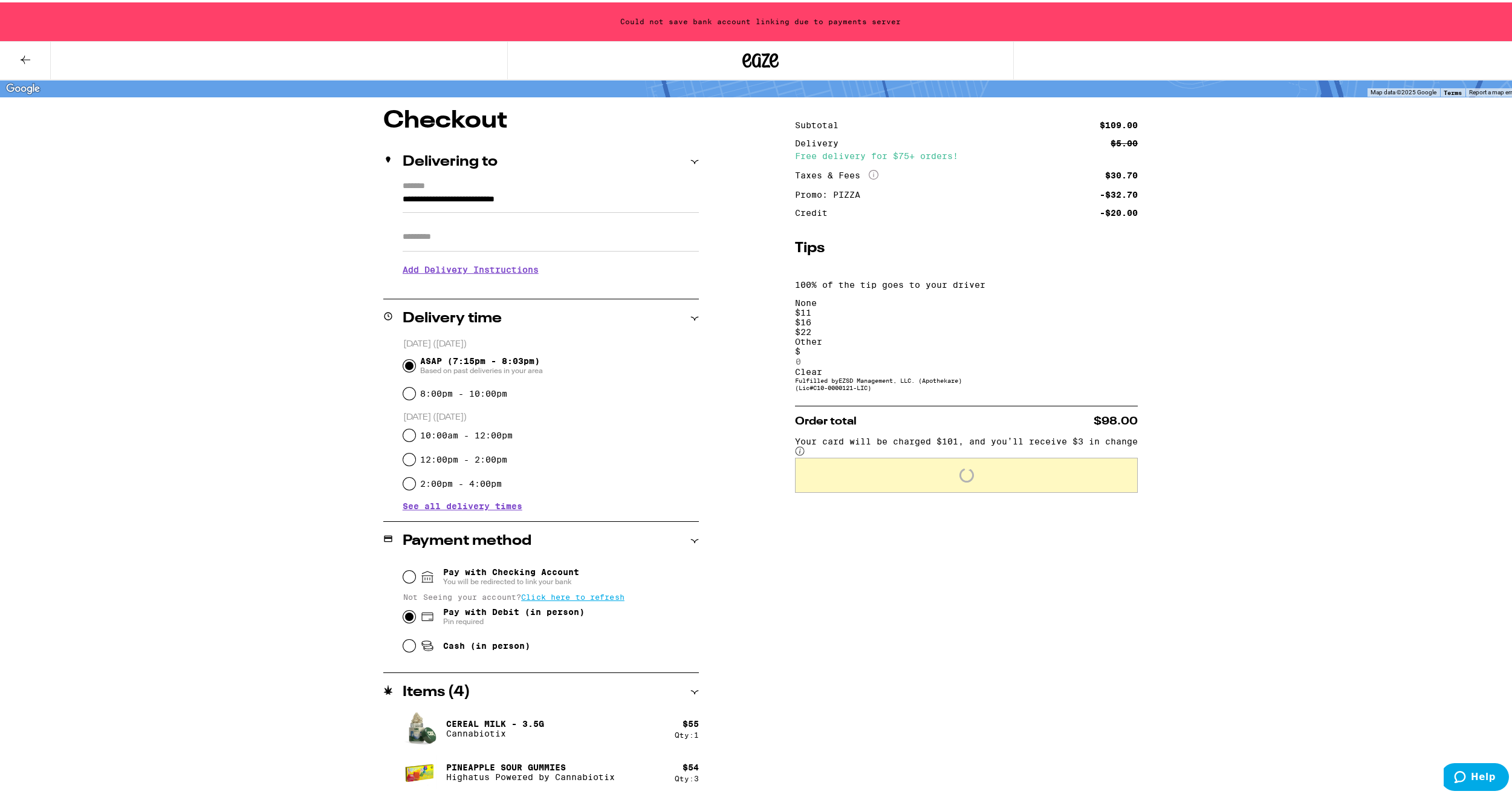
click at [906, 353] on input at bounding box center [850, 359] width 111 height 11
type input "10"
click at [1092, 365] on div "Save" at bounding box center [968, 370] width 337 height 9
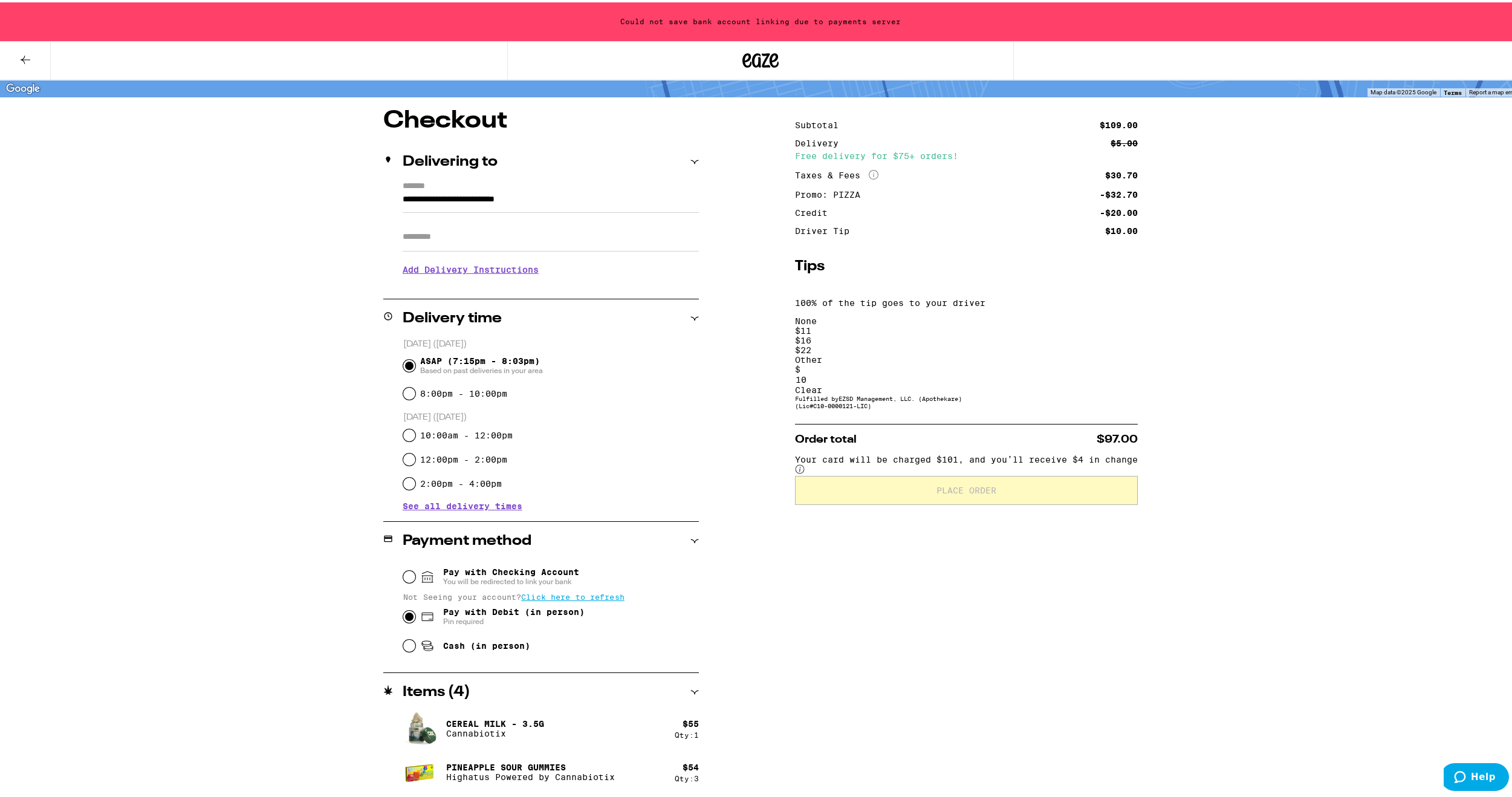
click at [1173, 435] on div "**********" at bounding box center [760, 452] width 870 height 691
click at [986, 452] on span "Your card will be charged $101, and you’ll receive $4 in change" at bounding box center [966, 457] width 342 height 9
click at [804, 462] on circle at bounding box center [799, 467] width 9 height 9
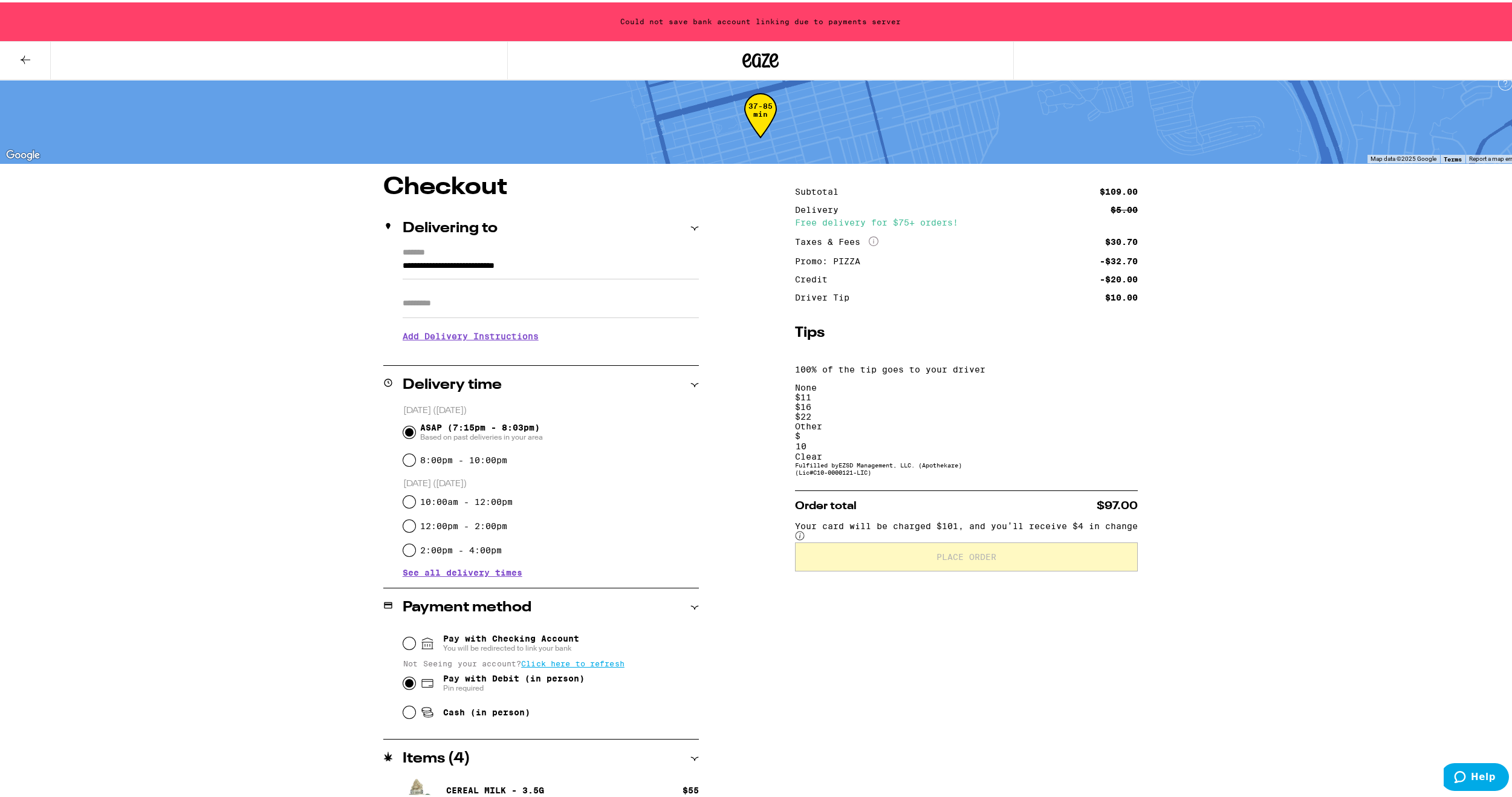
scroll to position [0, 0]
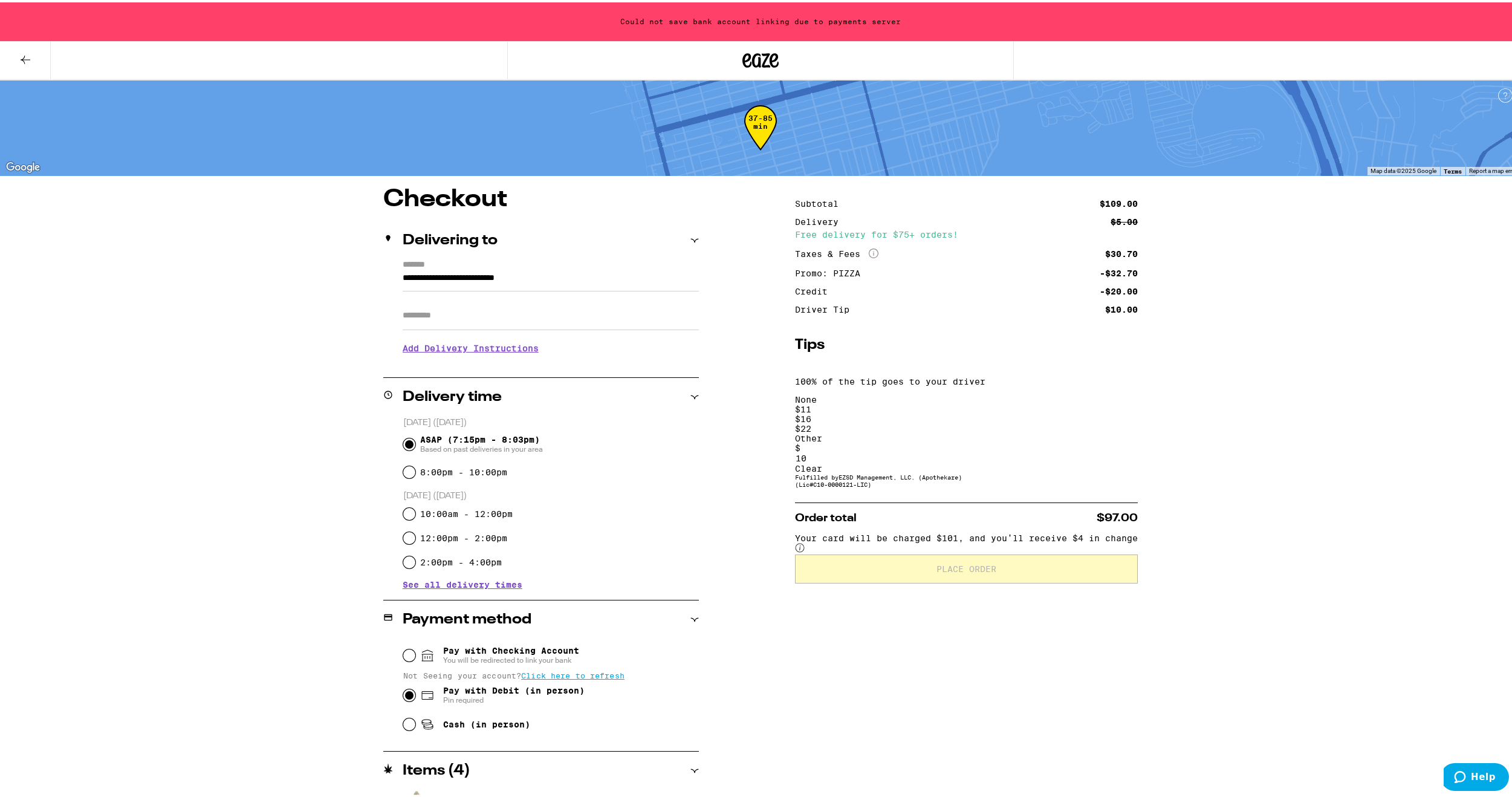
click at [1037, 421] on div "$ 22" at bounding box center [966, 426] width 342 height 9
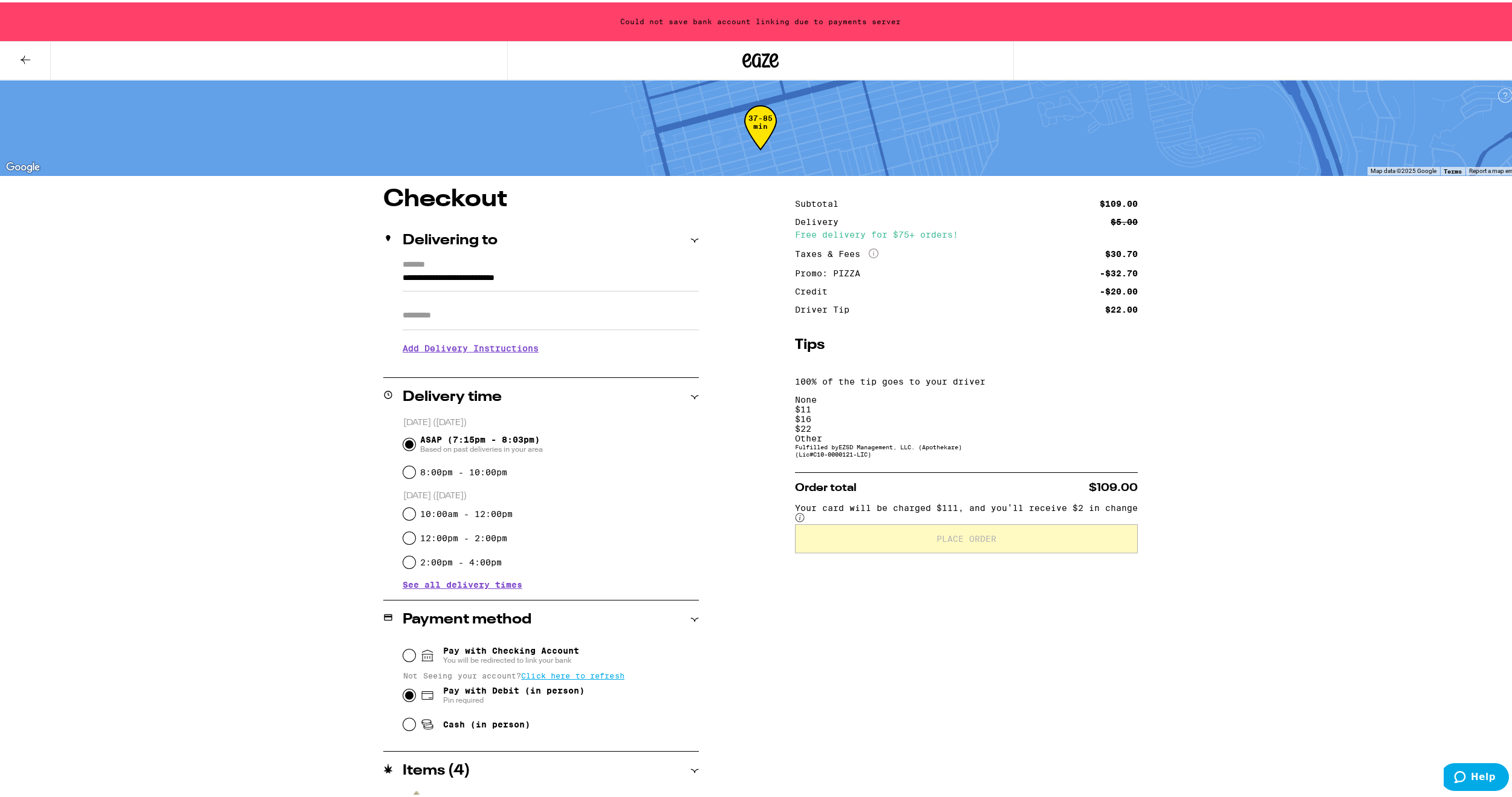
click at [942, 402] on div "$ 11" at bounding box center [966, 407] width 342 height 9
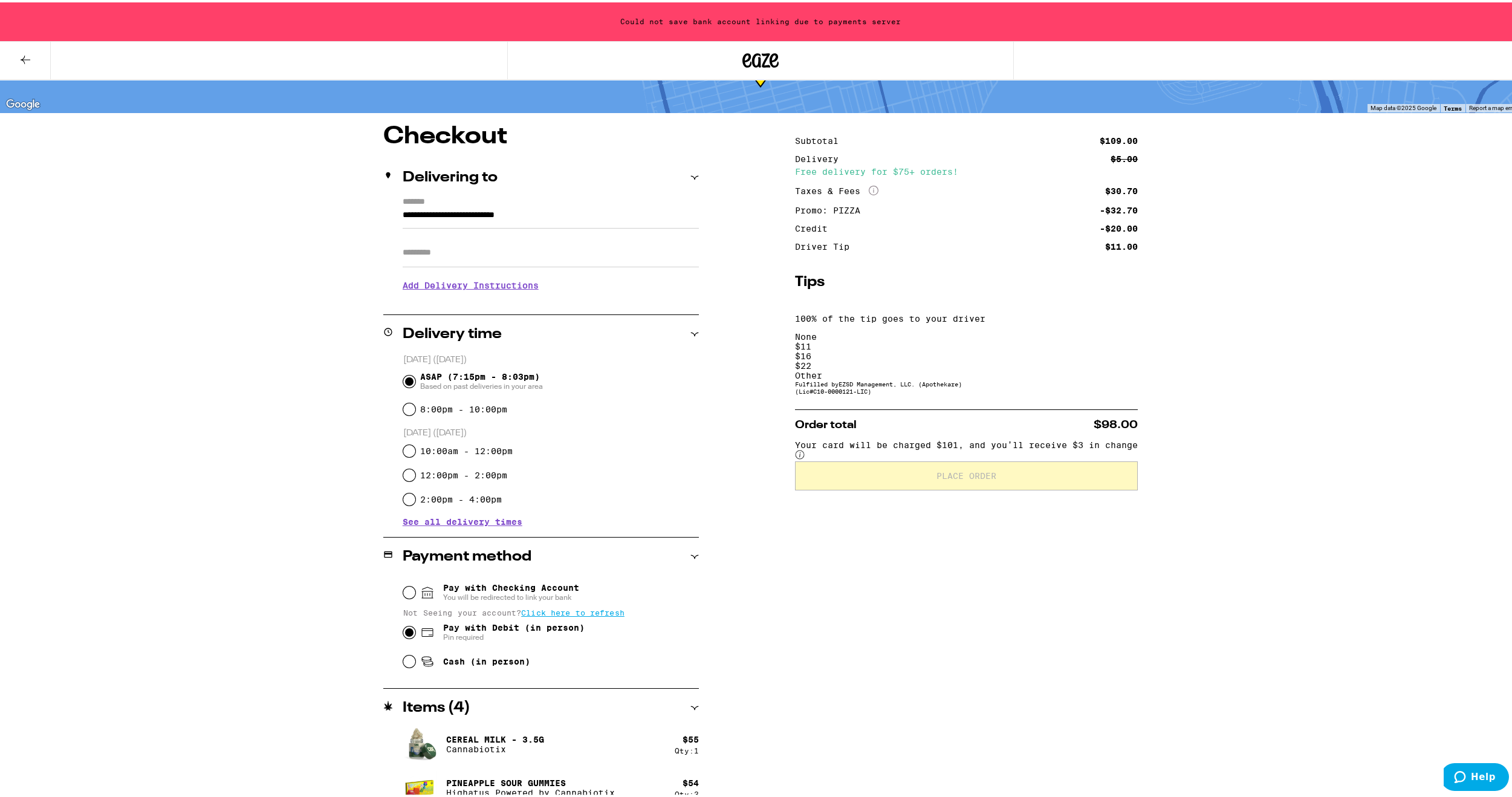
scroll to position [79, 0]
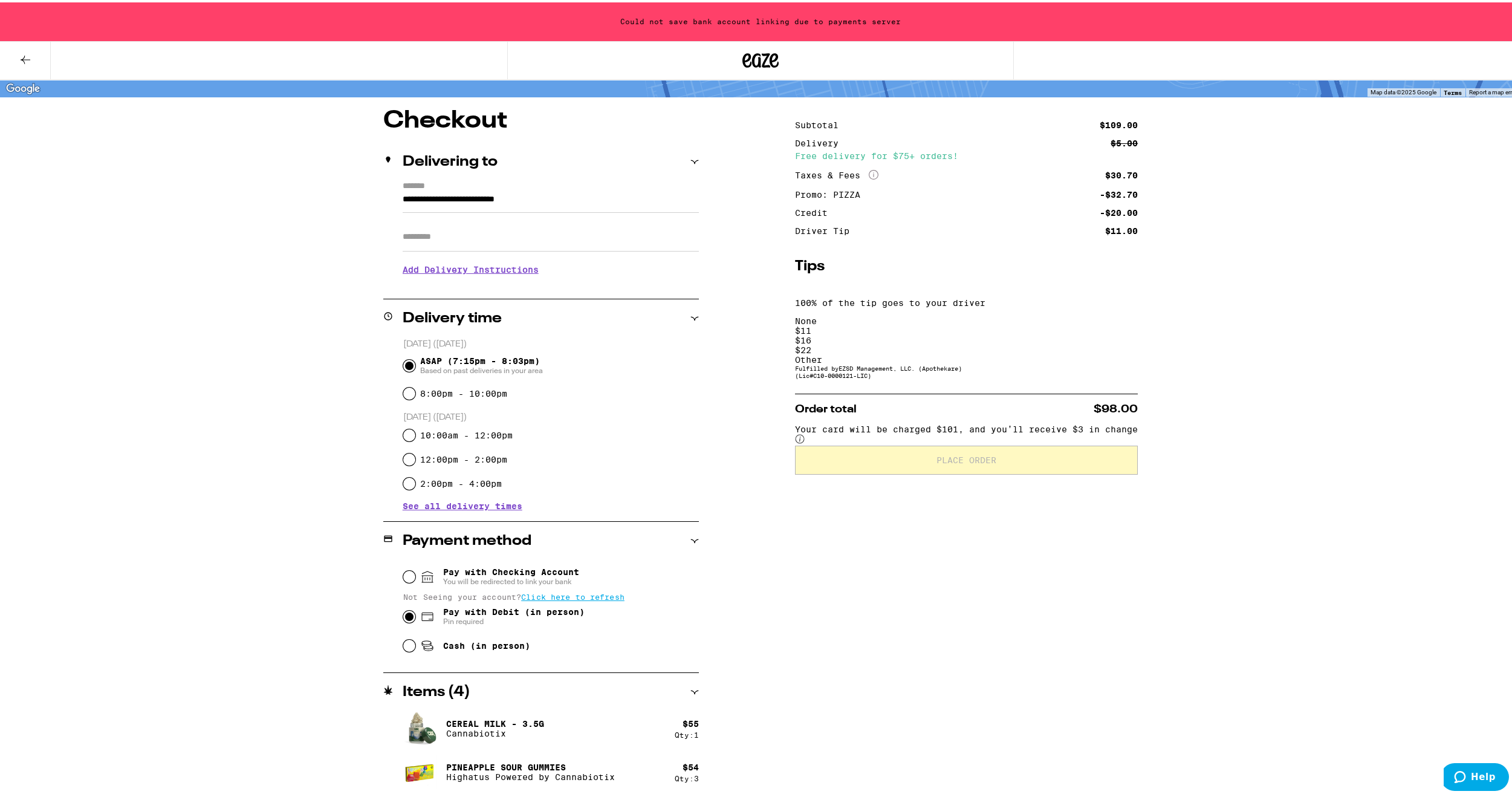
click at [567, 229] on input "Apt/Suite" at bounding box center [551, 234] width 296 height 29
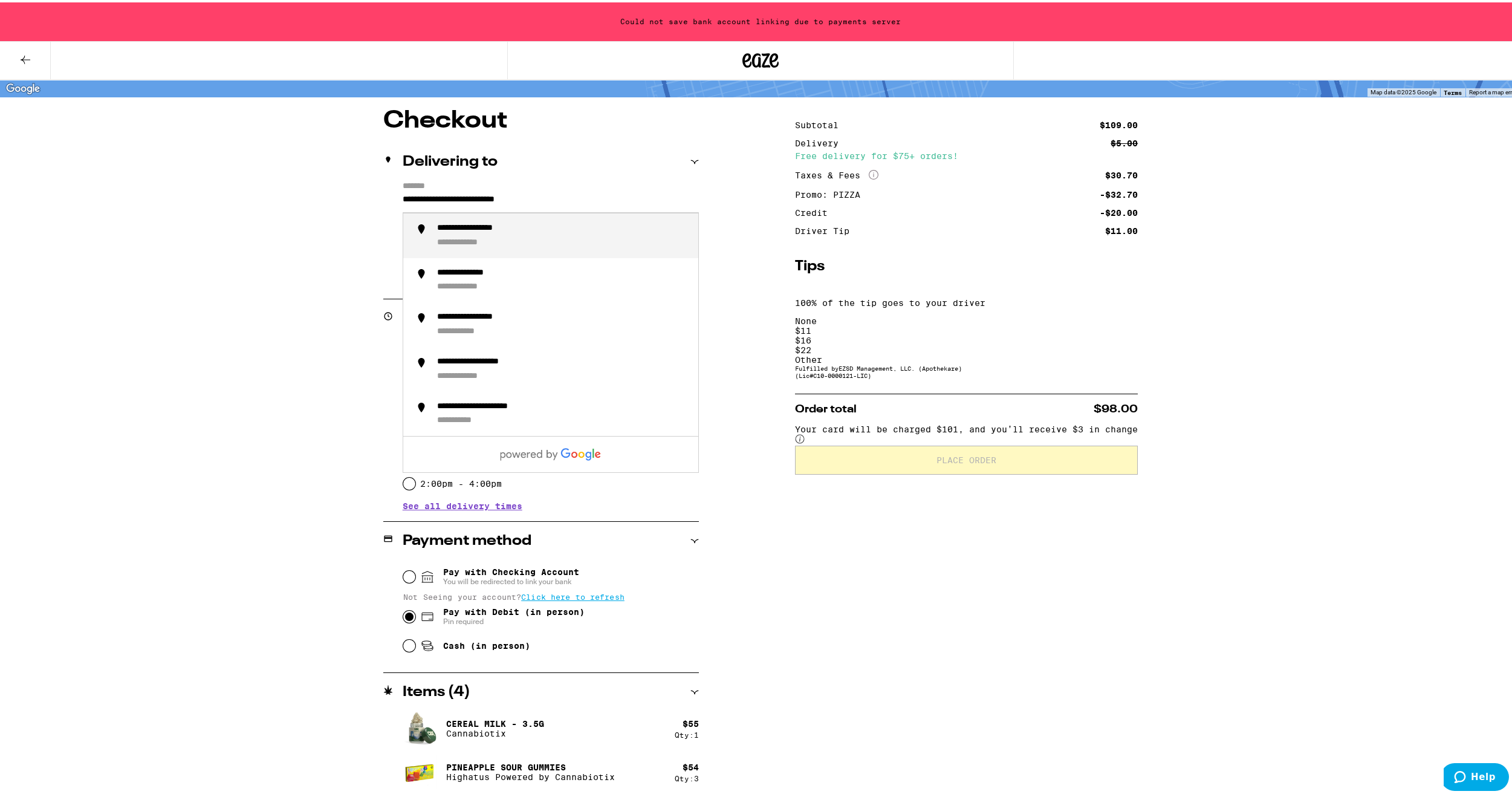
click at [592, 204] on input "**********" at bounding box center [551, 200] width 296 height 20
click at [582, 240] on div "**********" at bounding box center [563, 234] width 252 height 26
type input "**********"
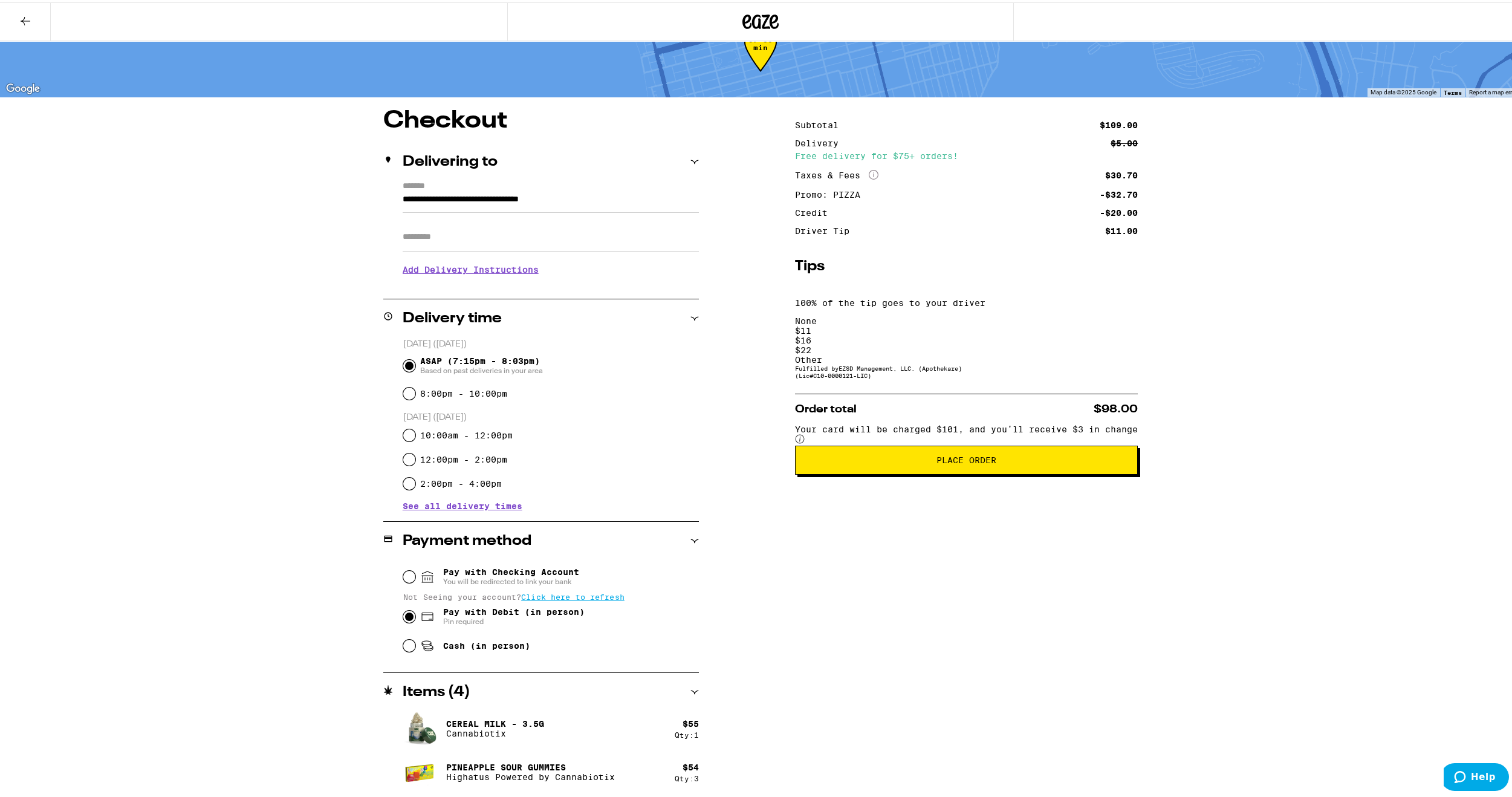
click at [592, 184] on label "*******" at bounding box center [551, 184] width 296 height 11
click at [592, 190] on input "**********" at bounding box center [551, 200] width 296 height 20
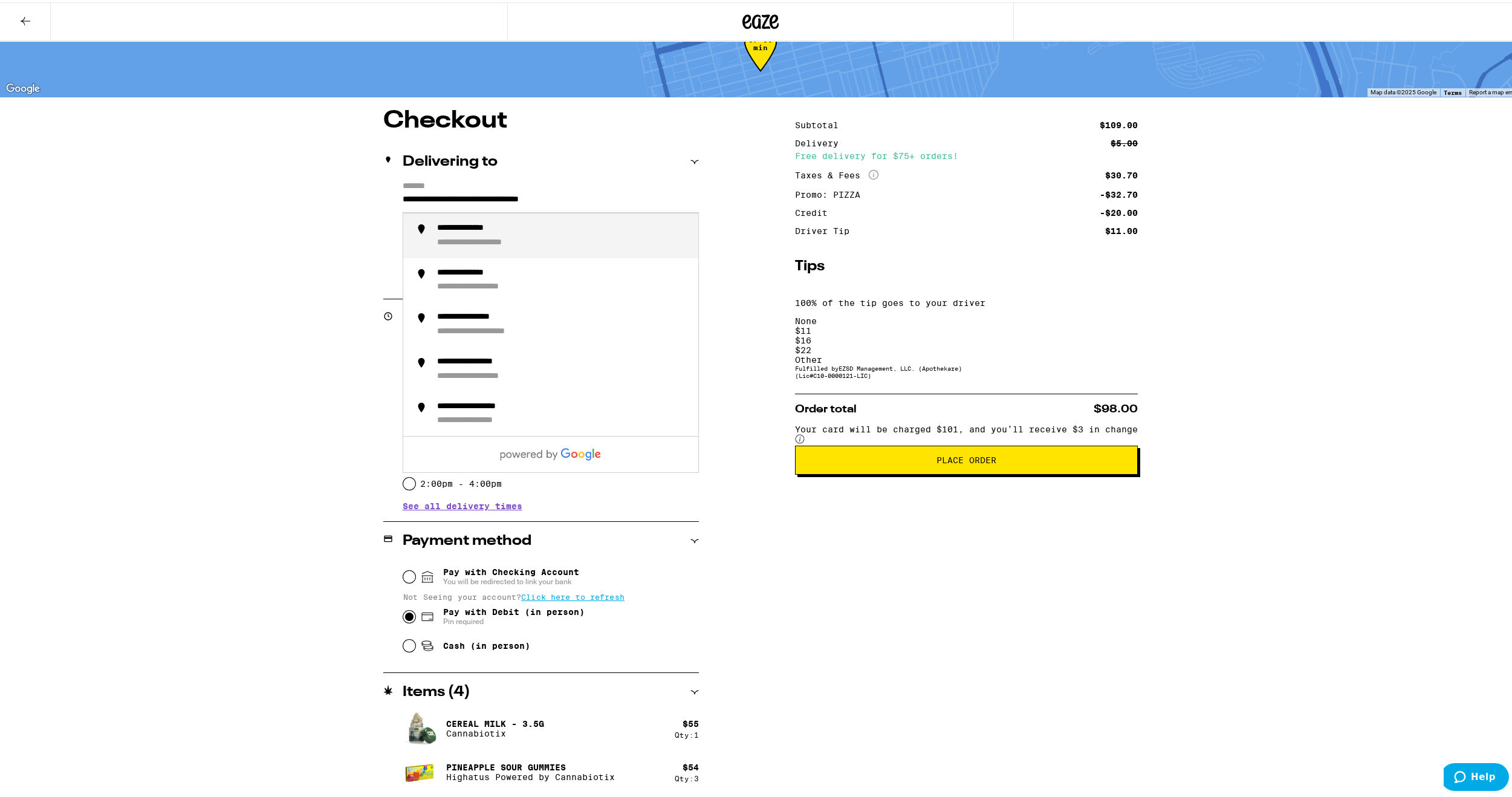
click at [594, 199] on input "**********" at bounding box center [551, 200] width 296 height 20
click at [589, 234] on div "**********" at bounding box center [563, 234] width 252 height 26
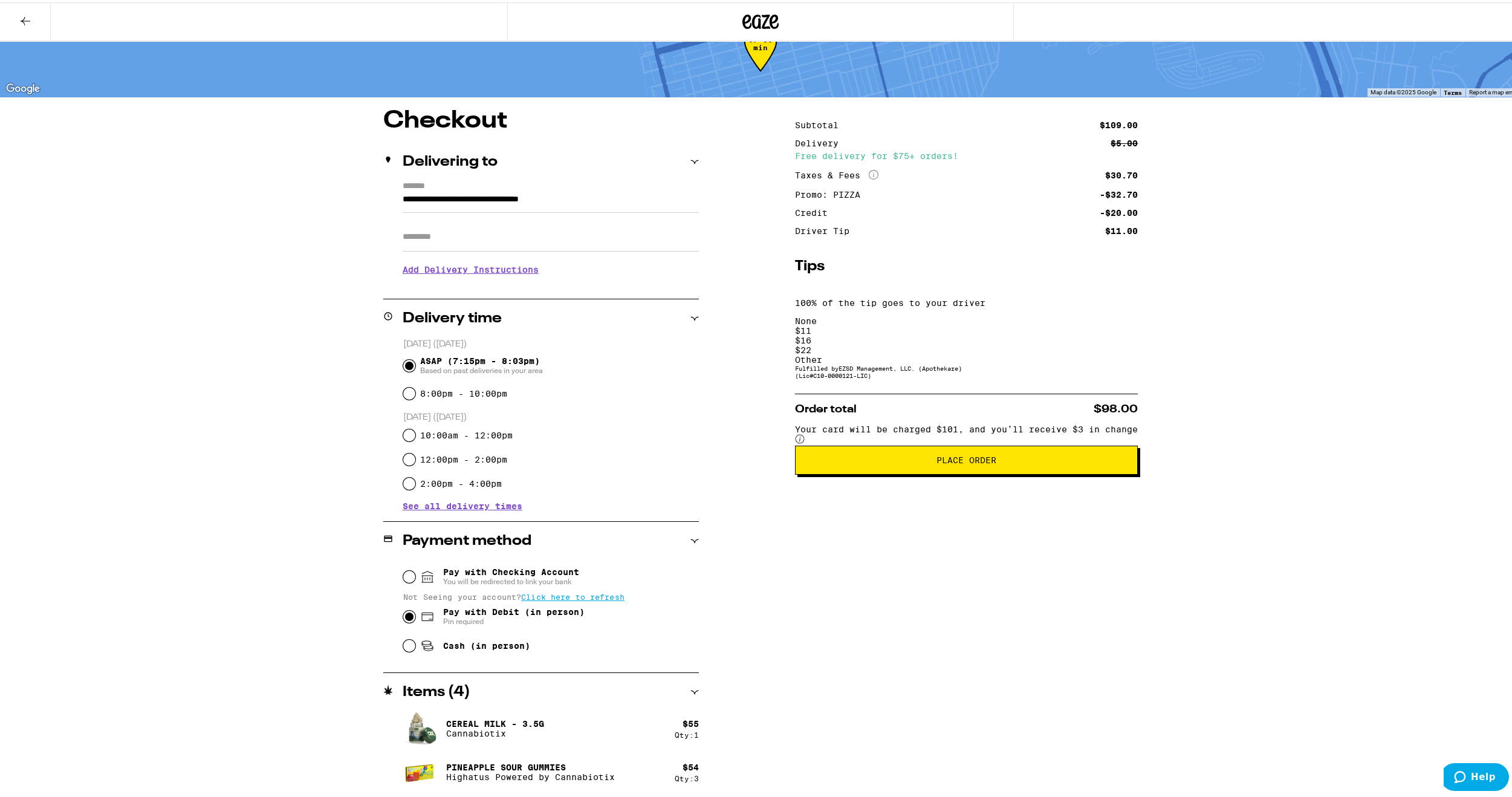
click at [1073, 353] on div "Other" at bounding box center [966, 358] width 342 height 9
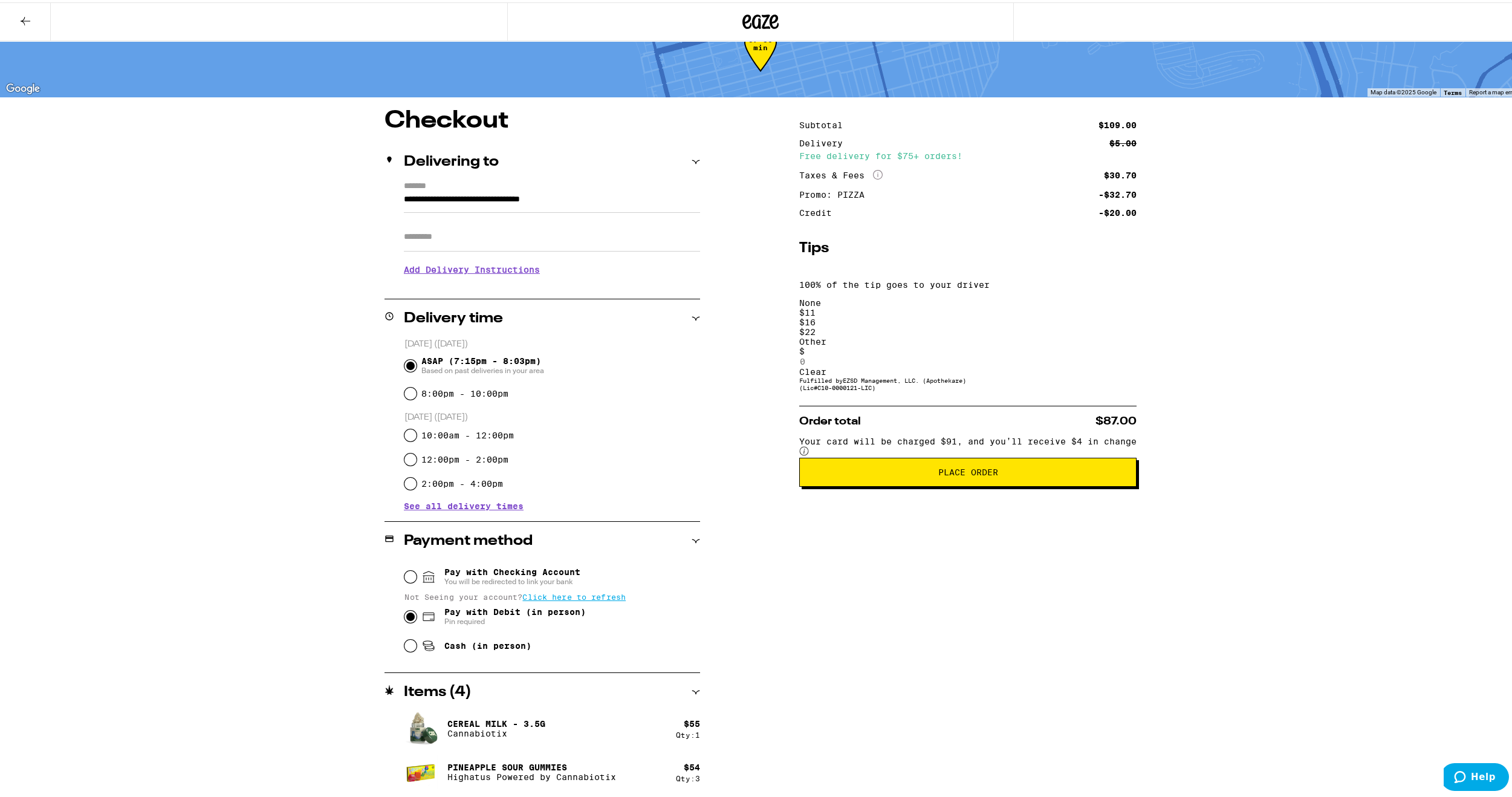
click at [910, 353] on input at bounding box center [855, 359] width 111 height 11
type input "10"
click at [1089, 365] on div "Save" at bounding box center [968, 370] width 337 height 9
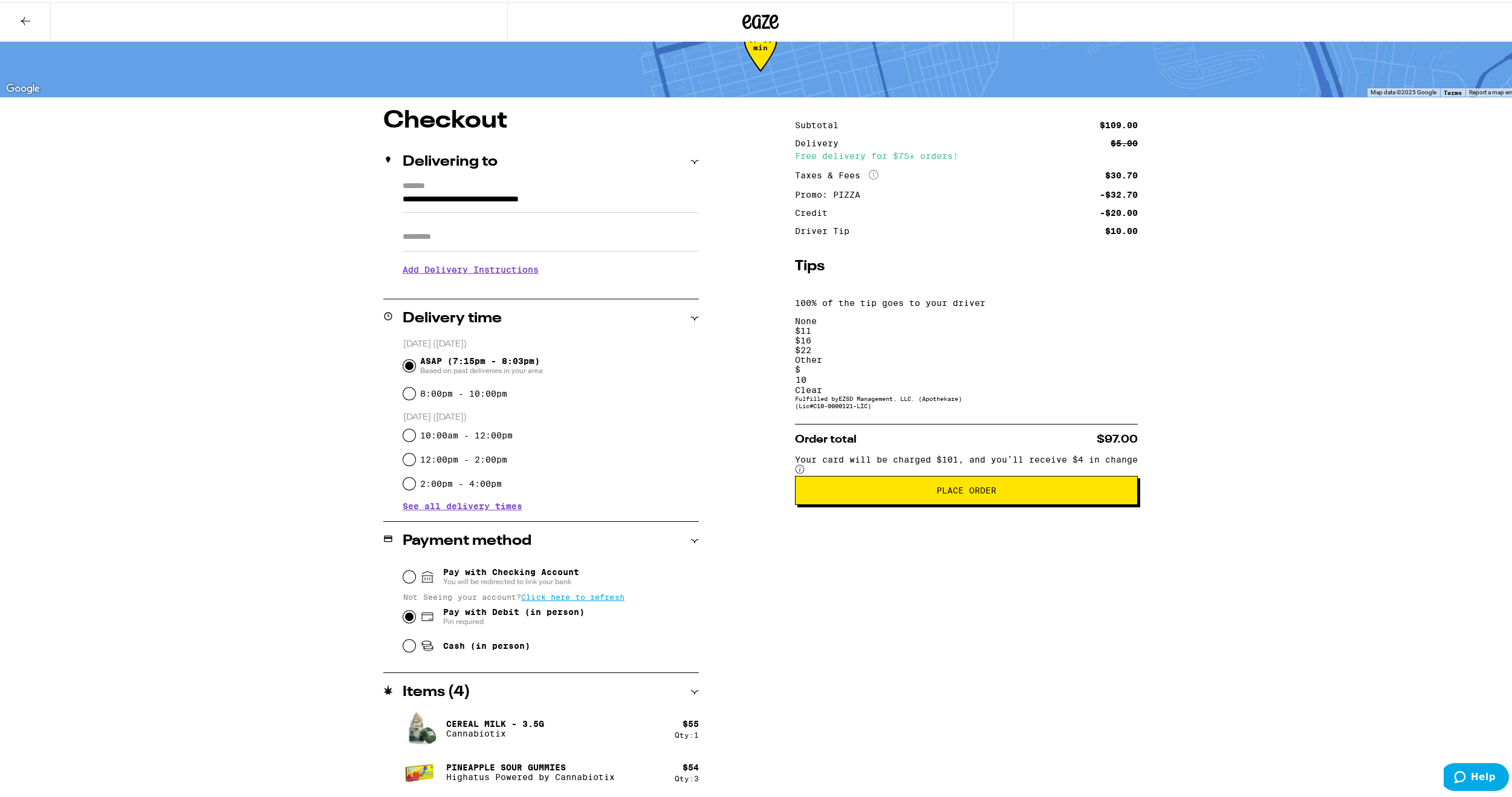
click at [997, 473] on button "Place Order" at bounding box center [966, 488] width 342 height 29
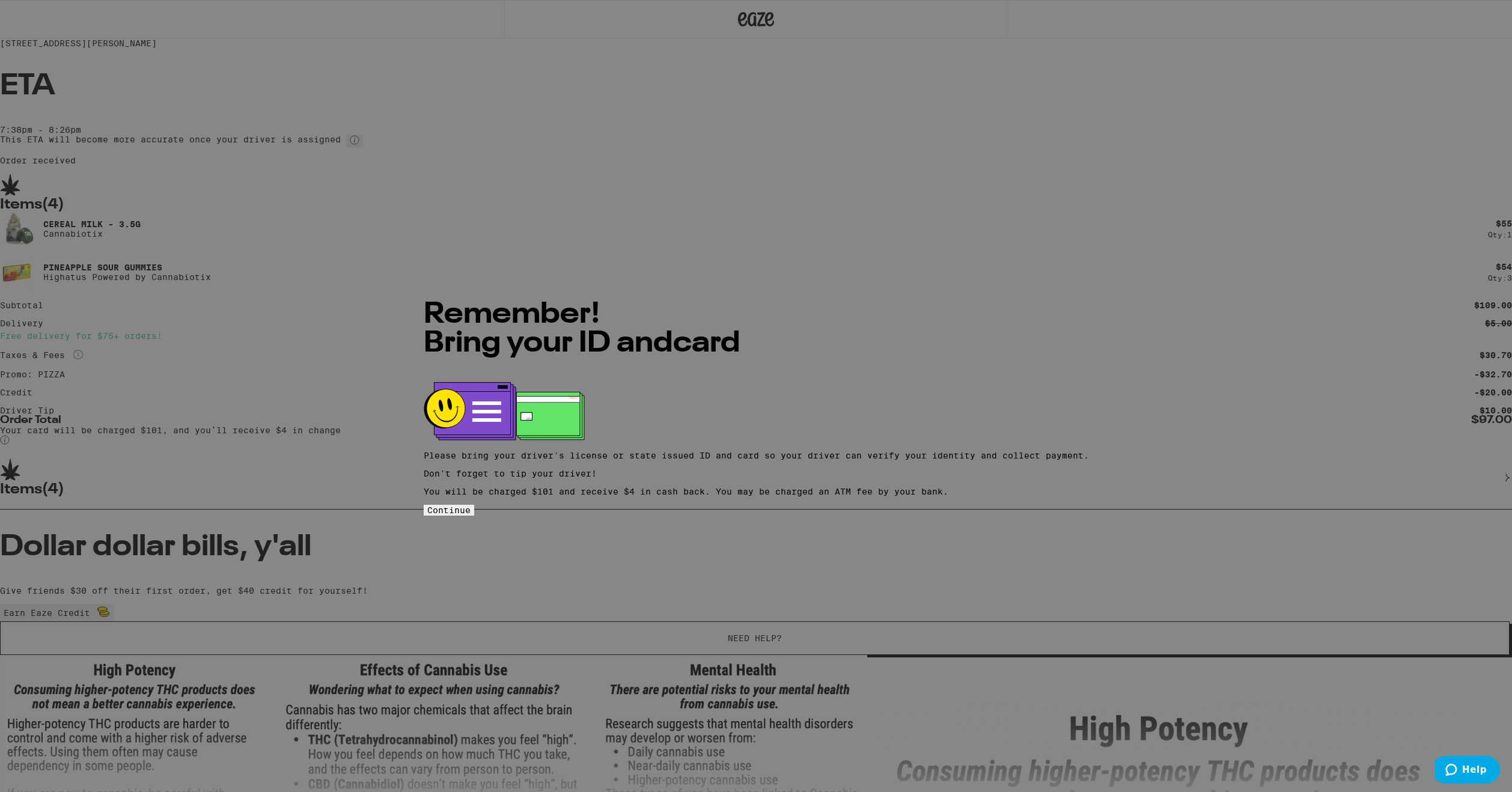
click at [977, 421] on div "Remember! Bring your ID and card Please bring your driver's license or state is…" at bounding box center [756, 396] width 1512 height 792
